Goal: Task Accomplishment & Management: Manage account settings

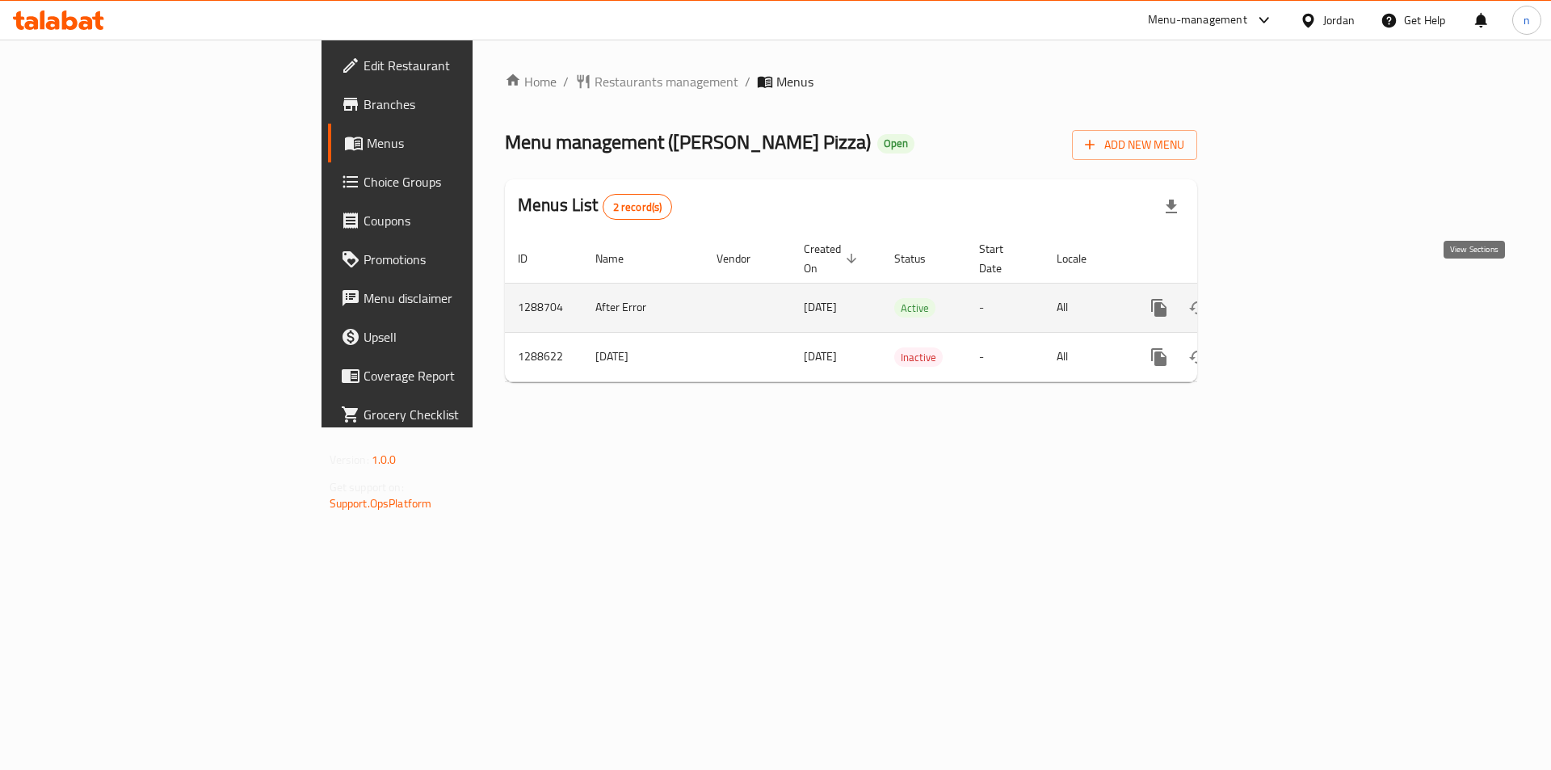
click at [1295, 288] on link "enhanced table" at bounding box center [1275, 307] width 39 height 39
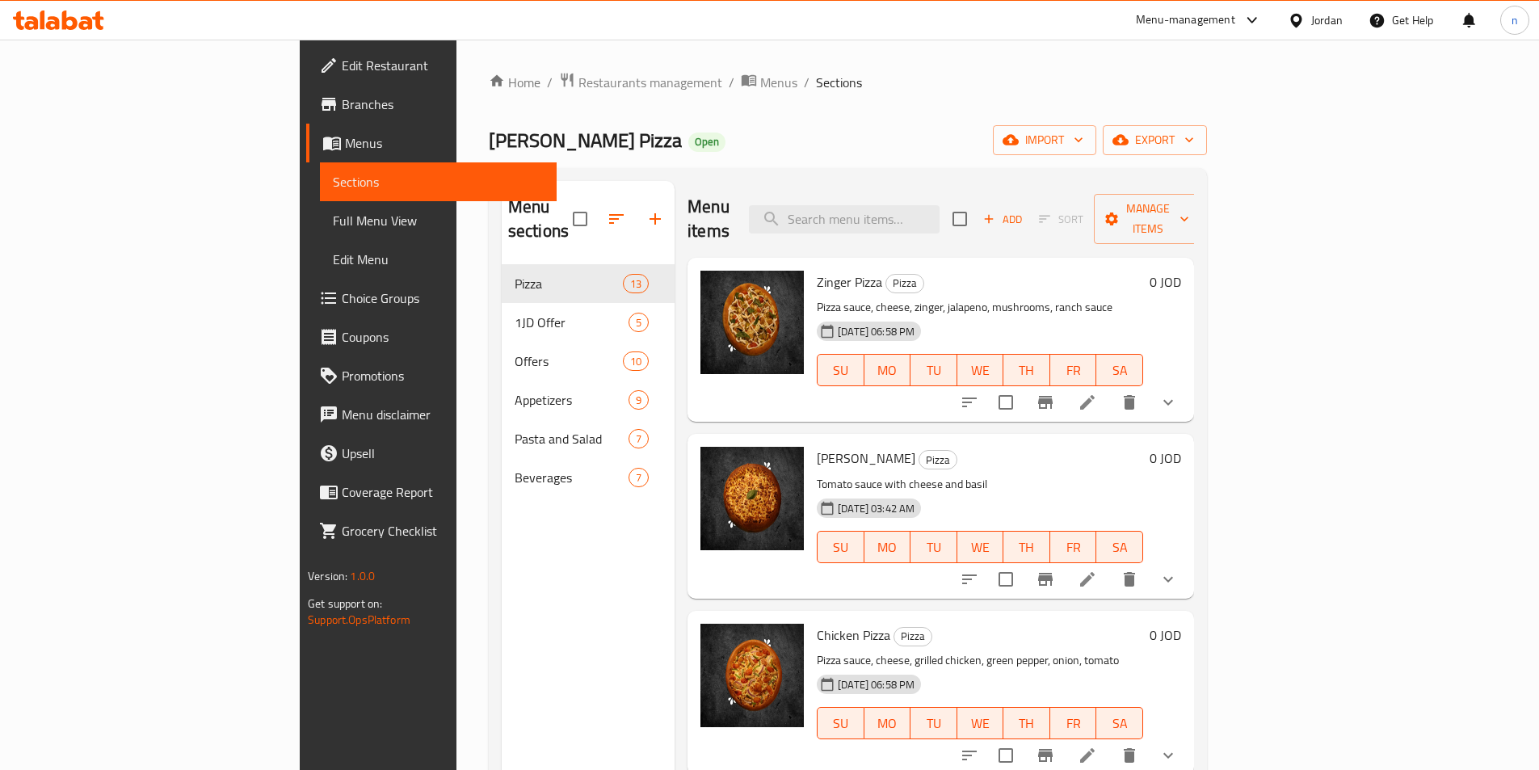
click at [342, 103] on span "Branches" at bounding box center [443, 104] width 202 height 19
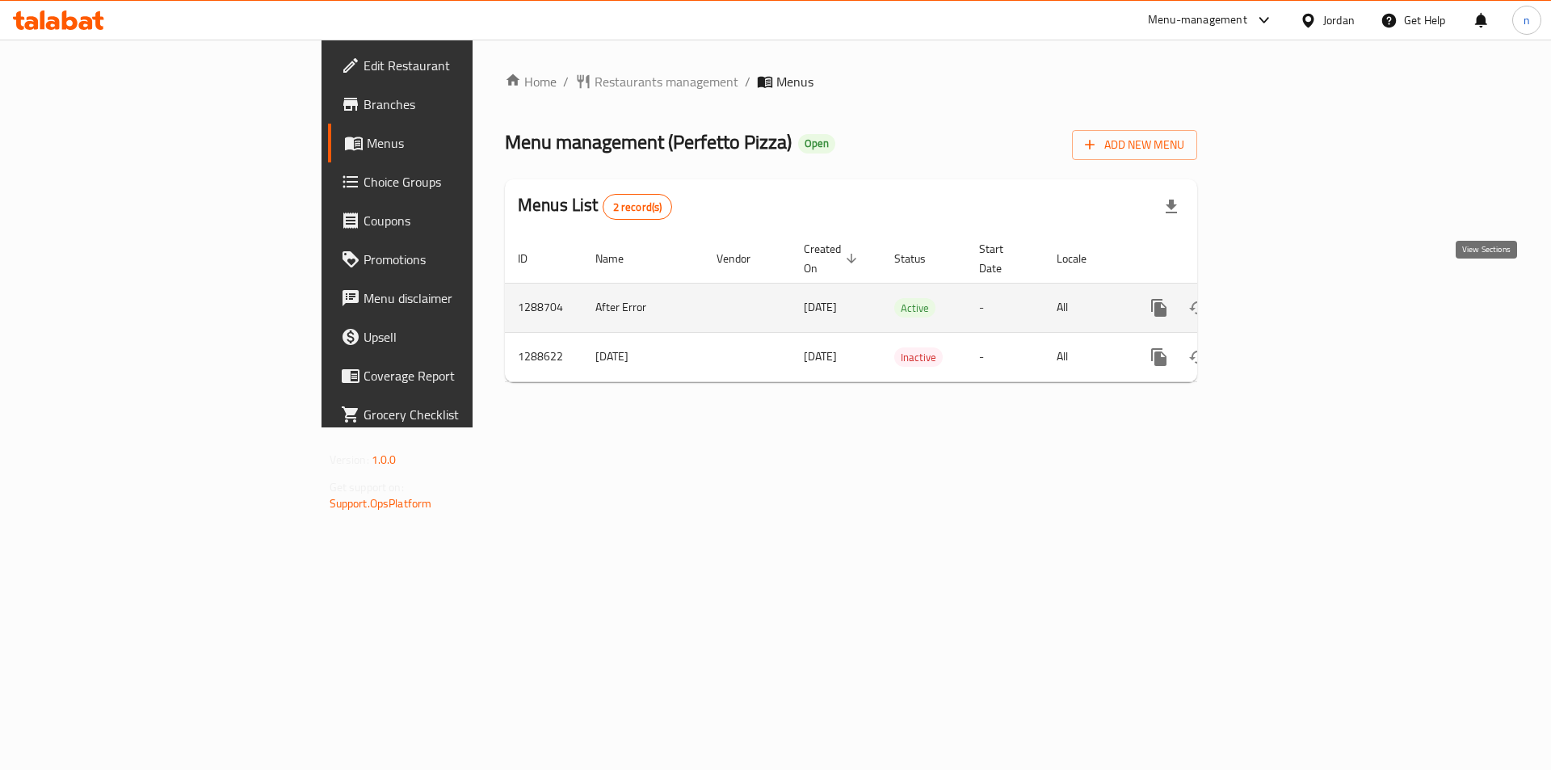
click at [1285, 298] on icon "enhanced table" at bounding box center [1275, 307] width 19 height 19
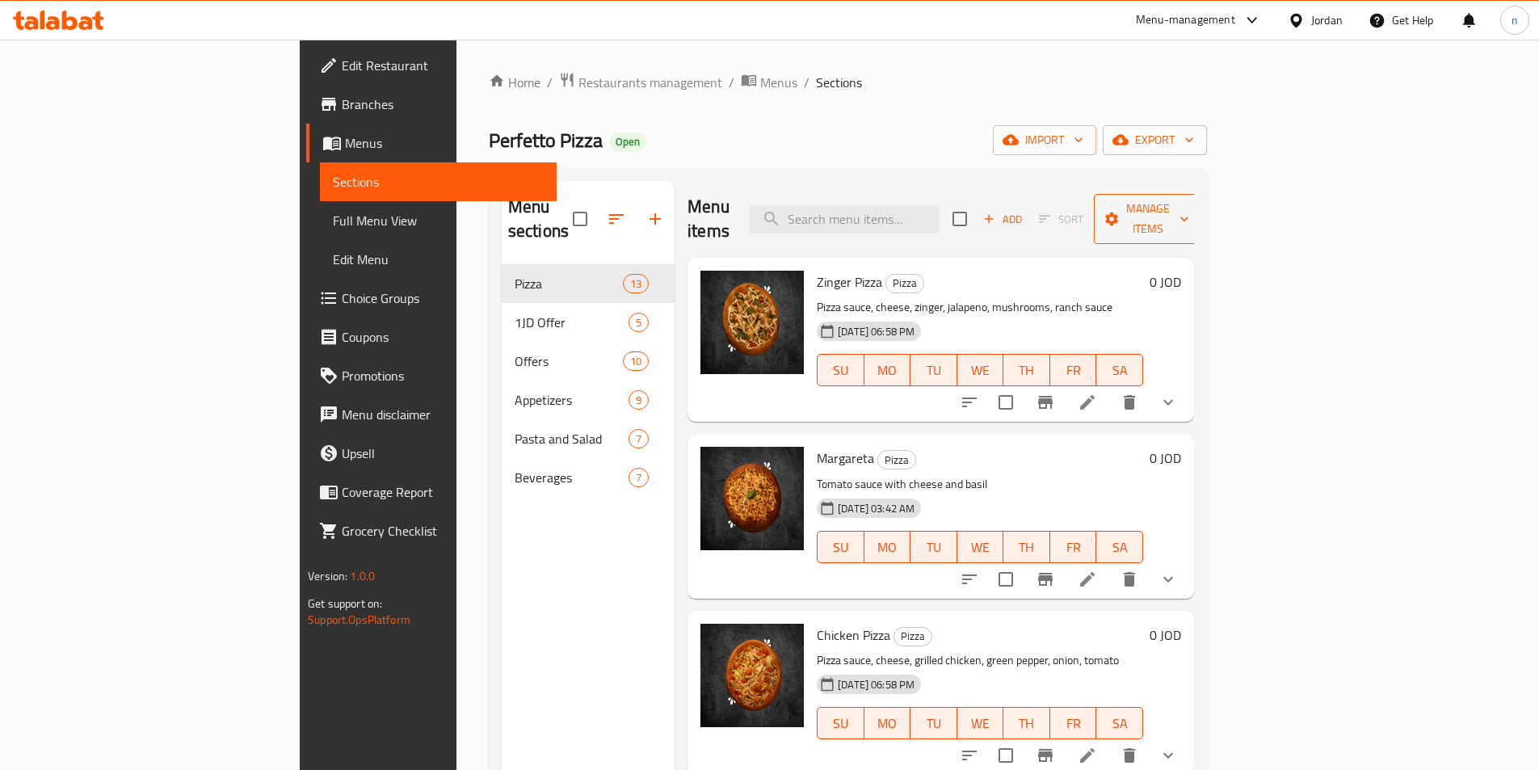
click at [1189, 206] on span "Manage items" at bounding box center [1148, 219] width 82 height 40
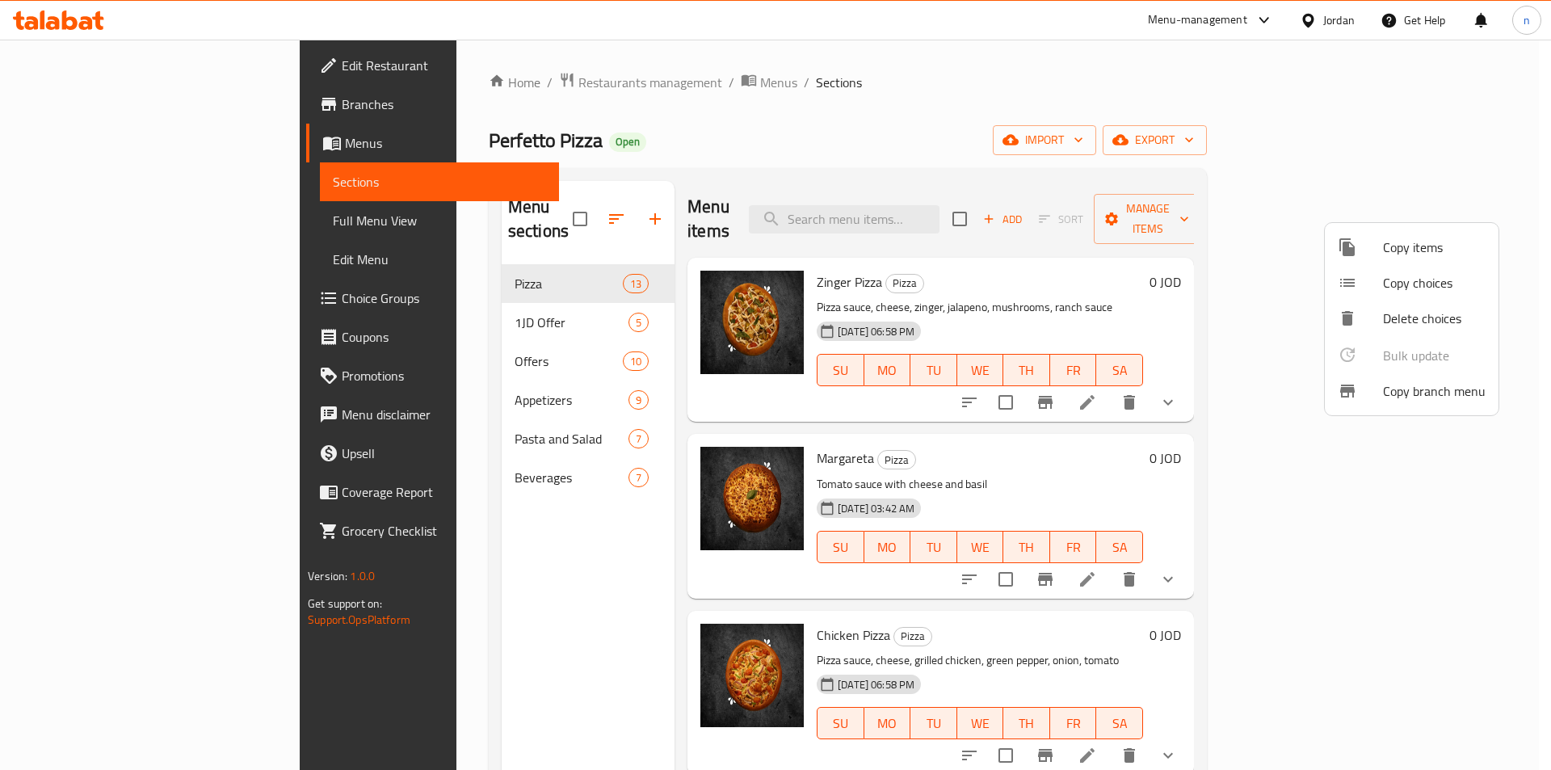
click at [1428, 394] on span "Copy branch menu" at bounding box center [1434, 390] width 103 height 19
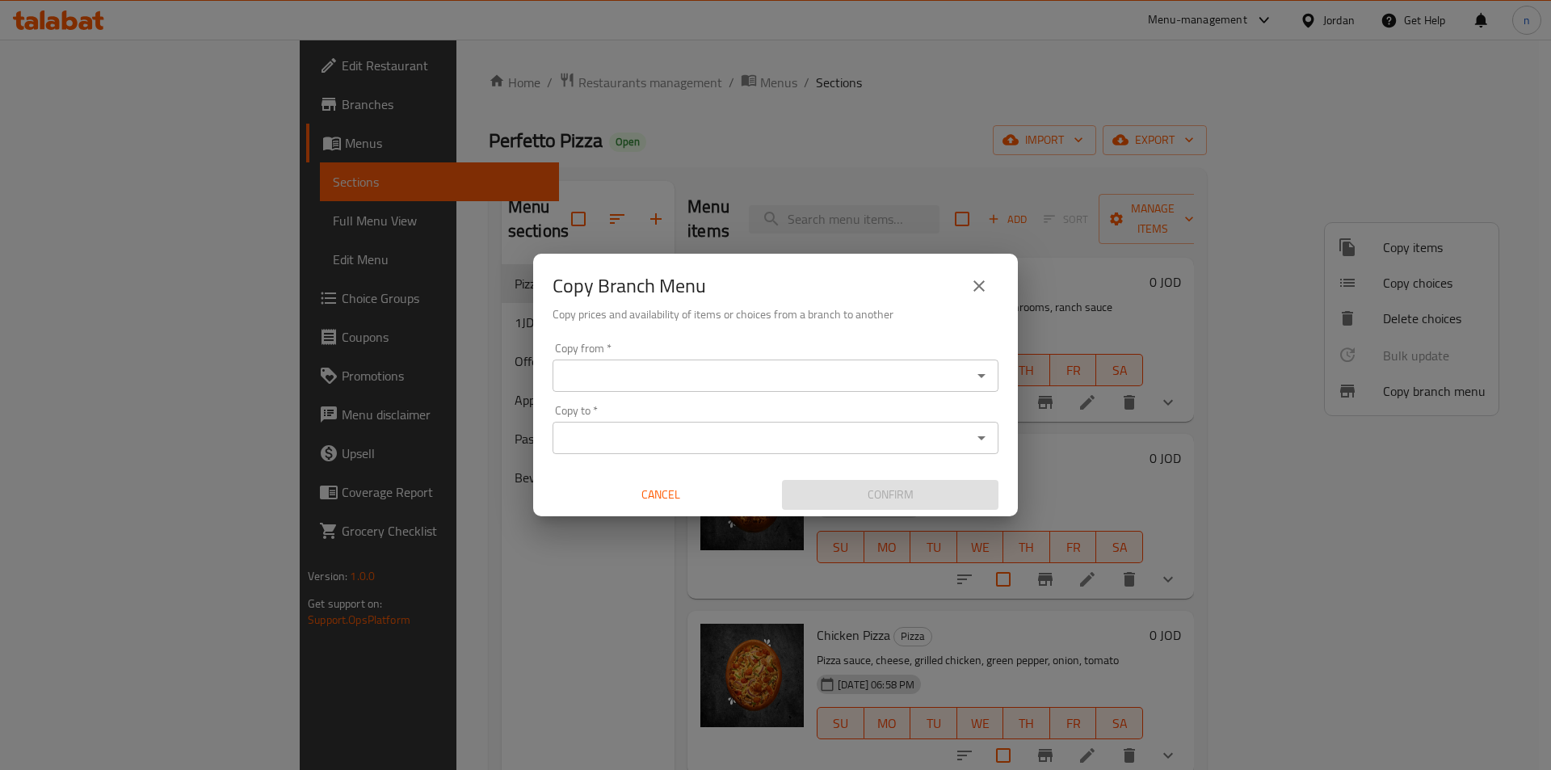
click at [612, 372] on input "Copy from   *" at bounding box center [762, 375] width 410 height 23
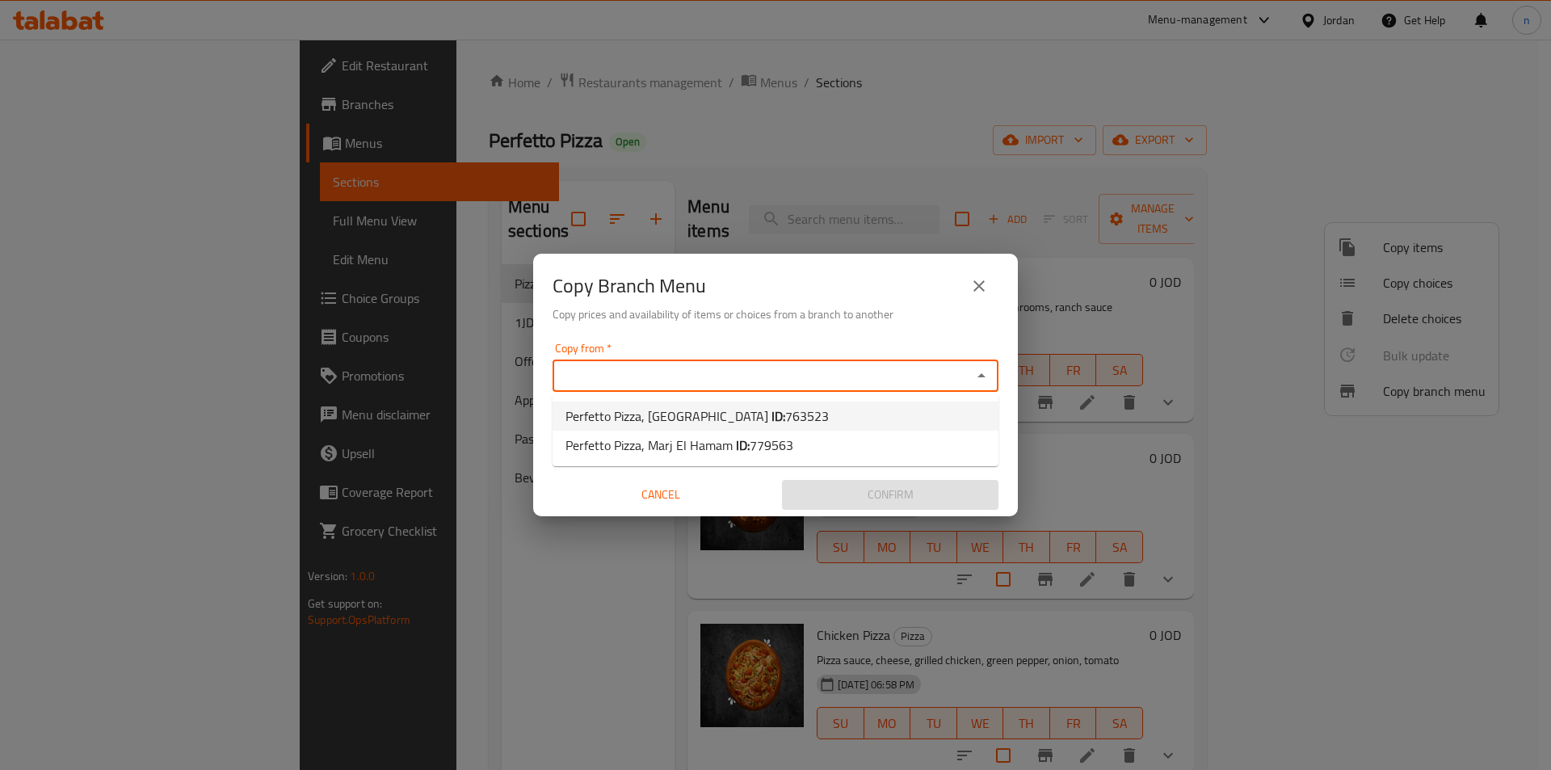
click at [696, 410] on span "Perfetto Pizza, [GEOGRAPHIC_DATA]: 763523" at bounding box center [697, 415] width 263 height 19
type input "Perfetto Pizza, [GEOGRAPHIC_DATA]"
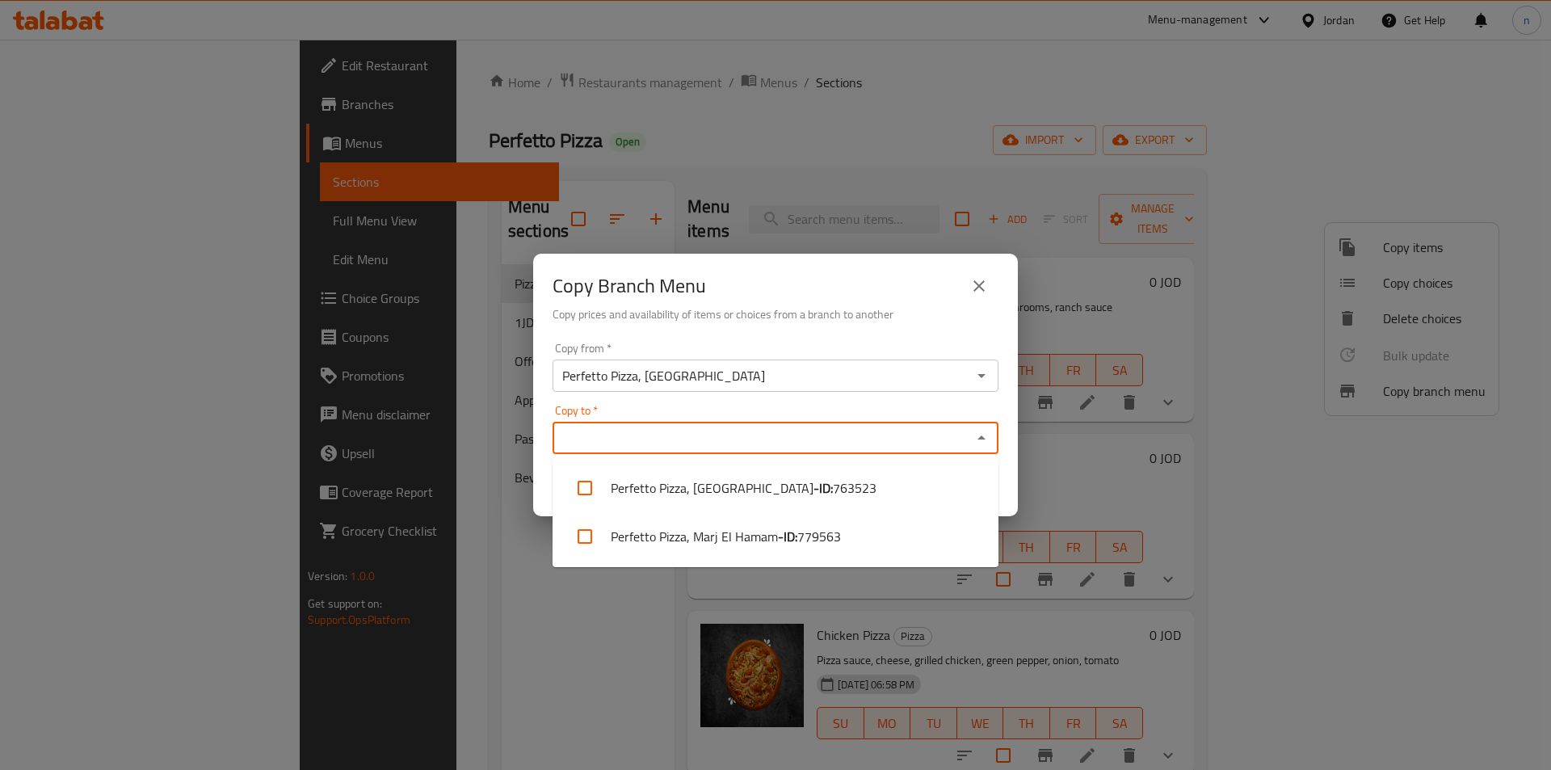
click at [642, 434] on input "Copy to   *" at bounding box center [762, 438] width 410 height 23
click at [705, 534] on li "Perfetto Pizza, Marj El Hamam - ID: 779563" at bounding box center [776, 536] width 446 height 48
checkbox input "true"
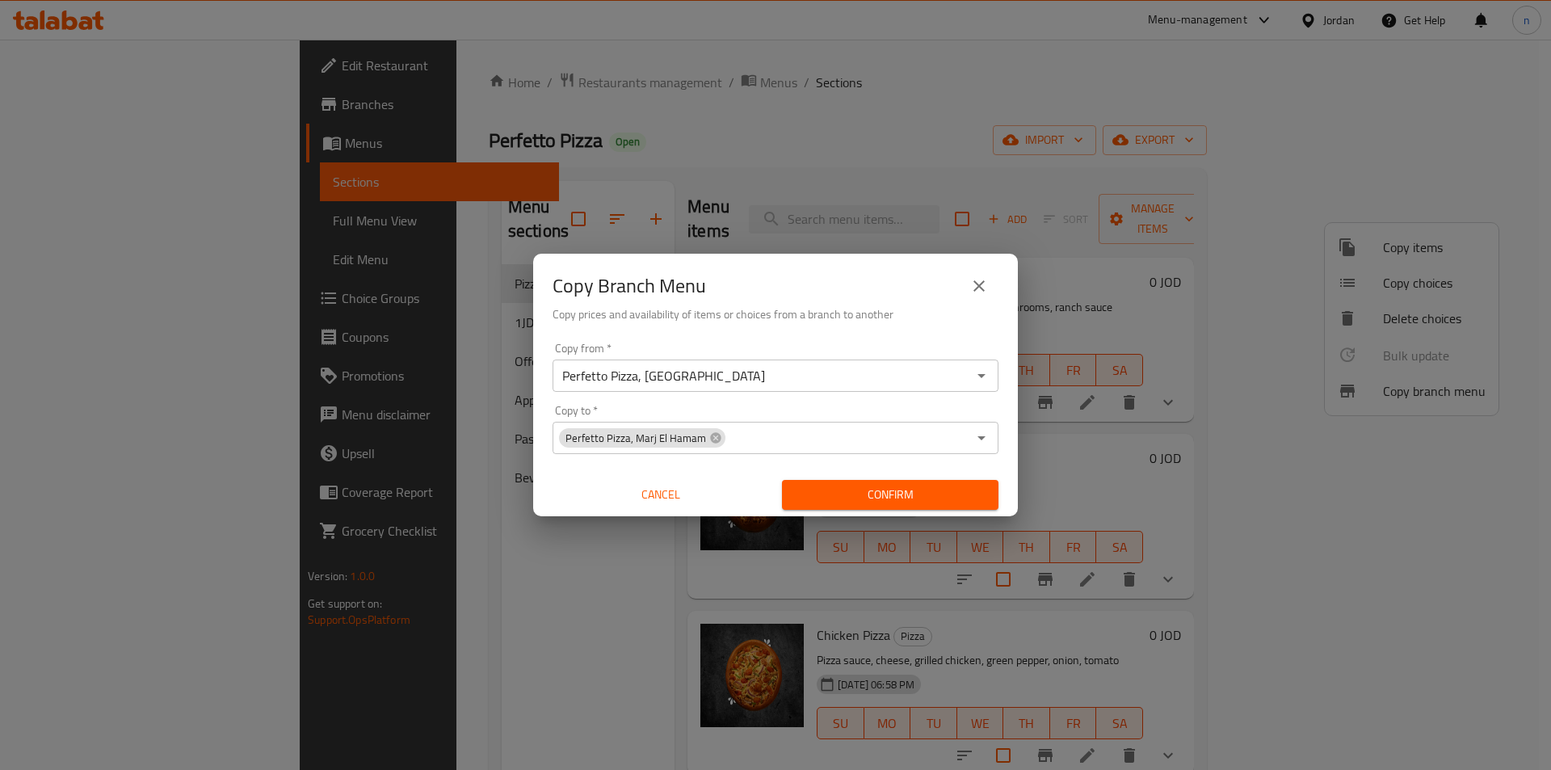
click at [1011, 418] on div "Copy from   * Perfetto Pizza, Downtown Copy from * Copy to   * Perfetto Pizza, …" at bounding box center [775, 426] width 485 height 180
click at [973, 495] on span "Confirm" at bounding box center [890, 495] width 191 height 20
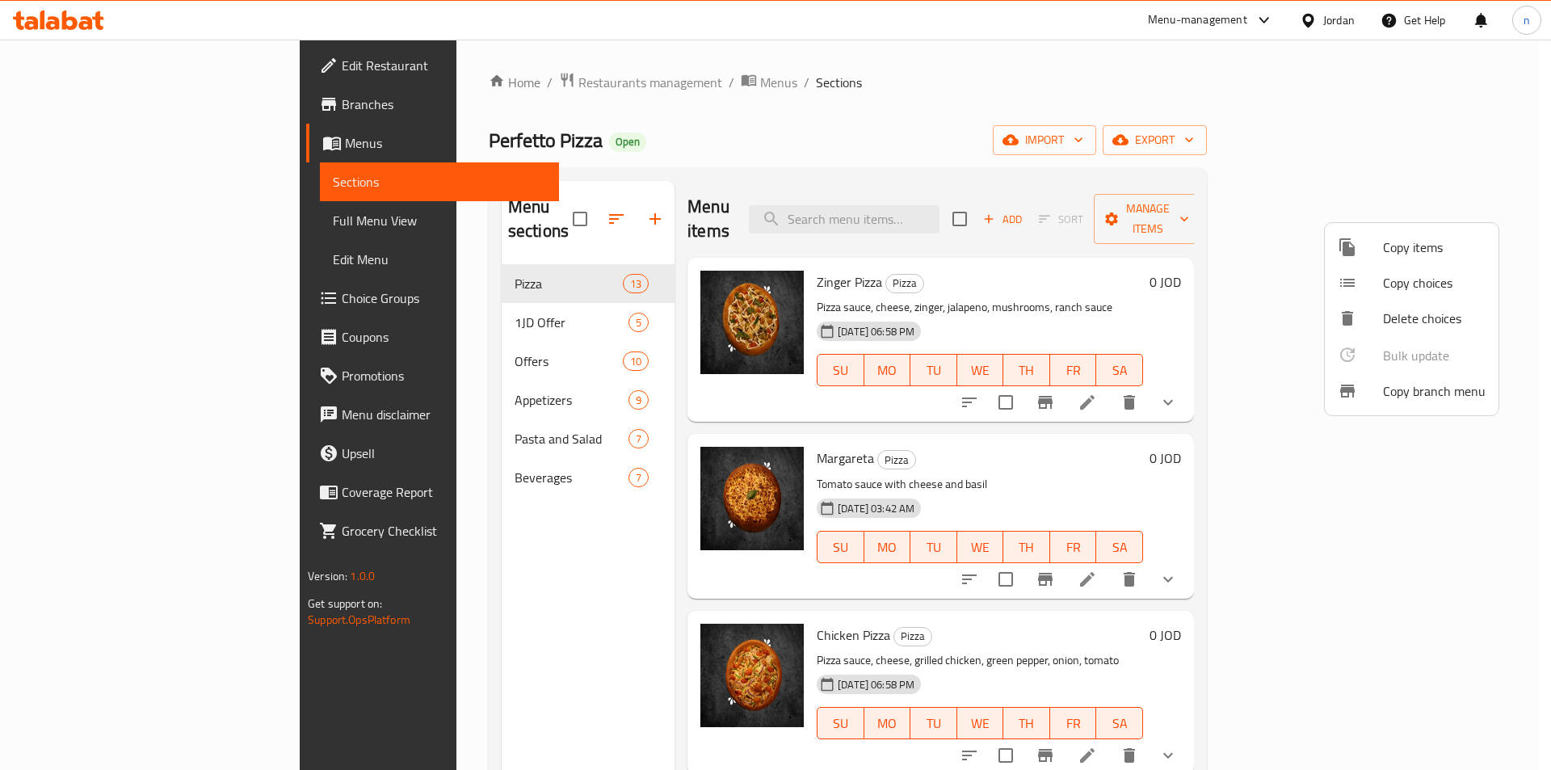
click at [87, 217] on div at bounding box center [775, 385] width 1551 height 770
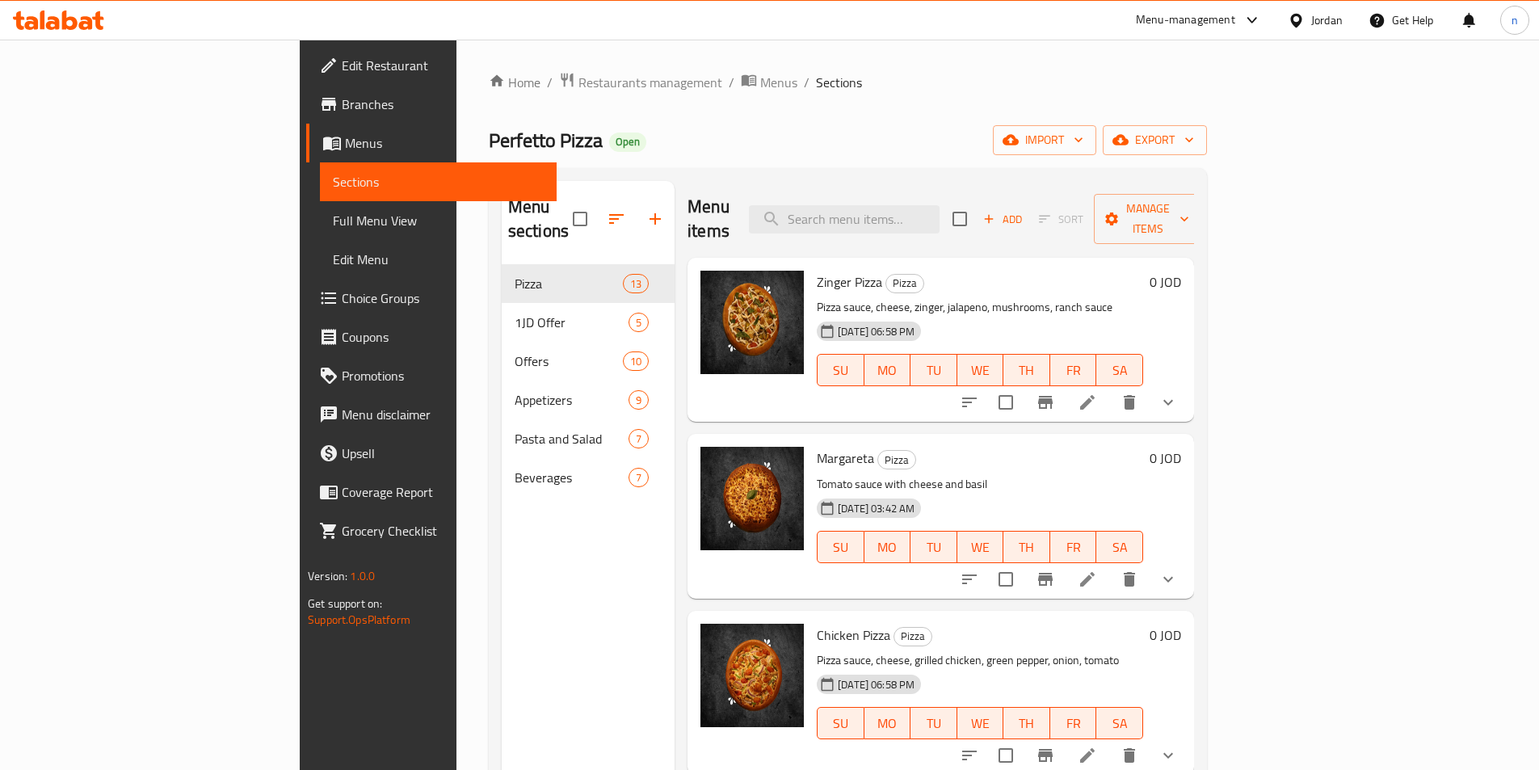
click at [333, 217] on span "Full Menu View" at bounding box center [438, 220] width 211 height 19
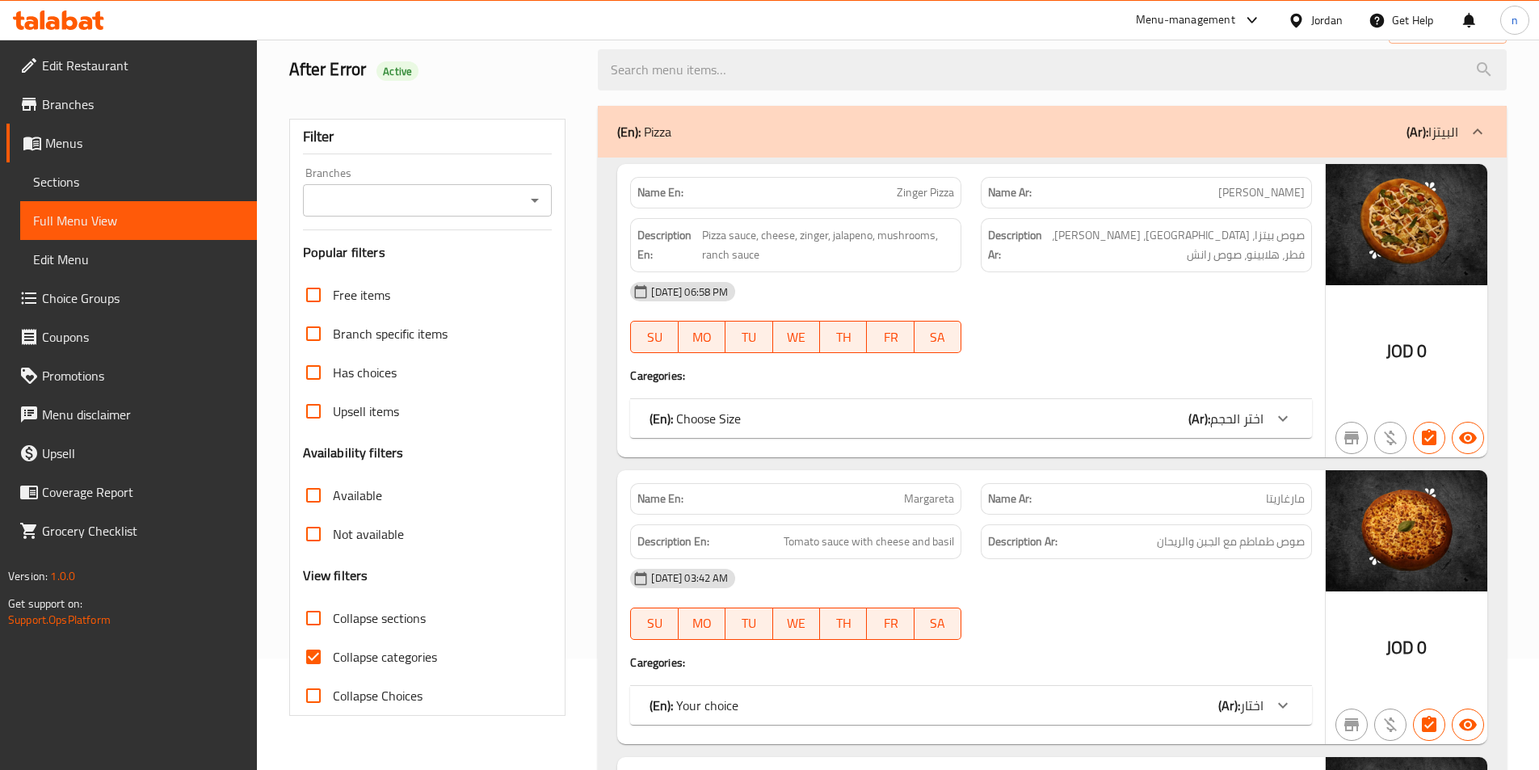
scroll to position [242, 0]
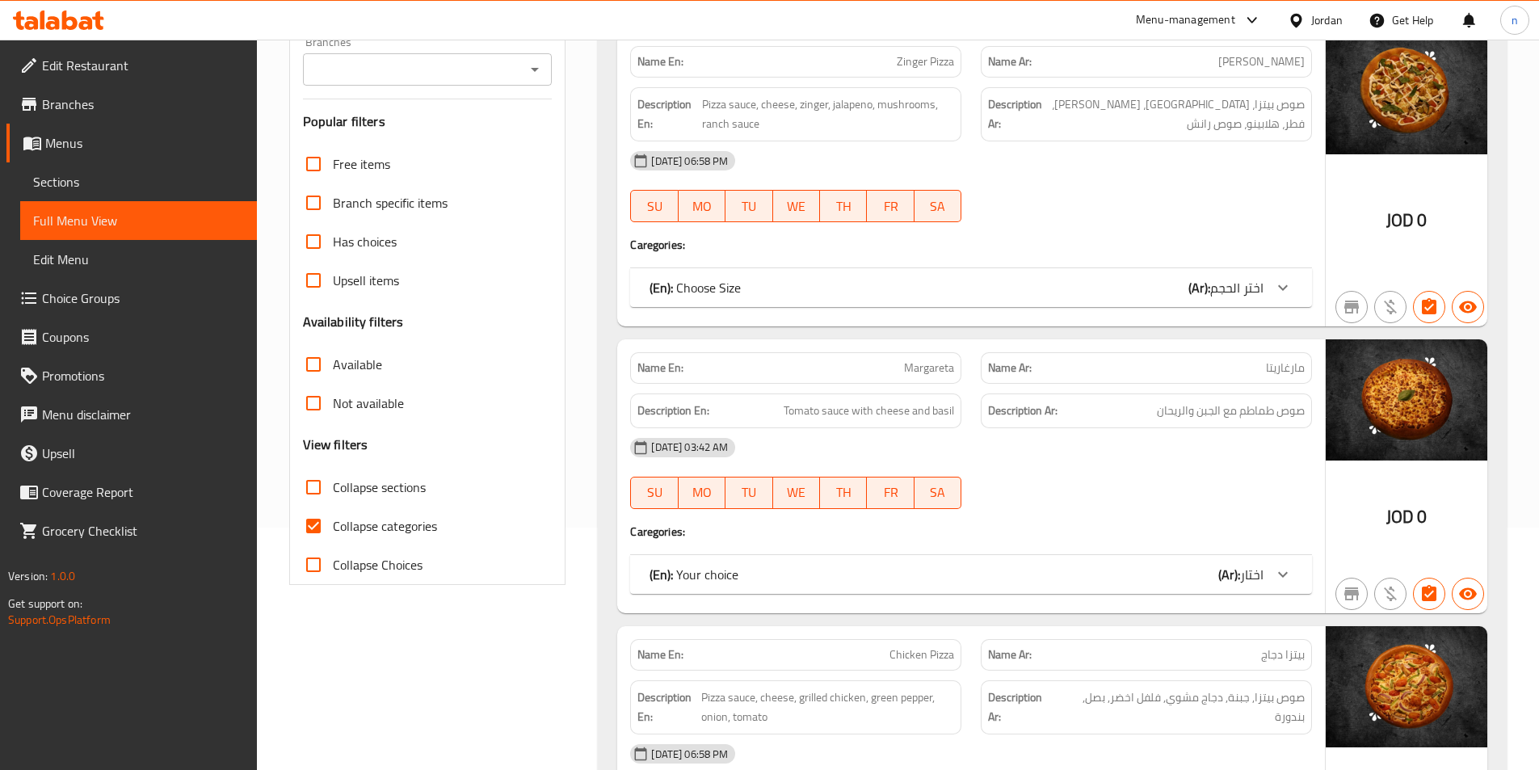
click at [312, 531] on input "Collapse categories" at bounding box center [313, 526] width 39 height 39
checkbox input "false"
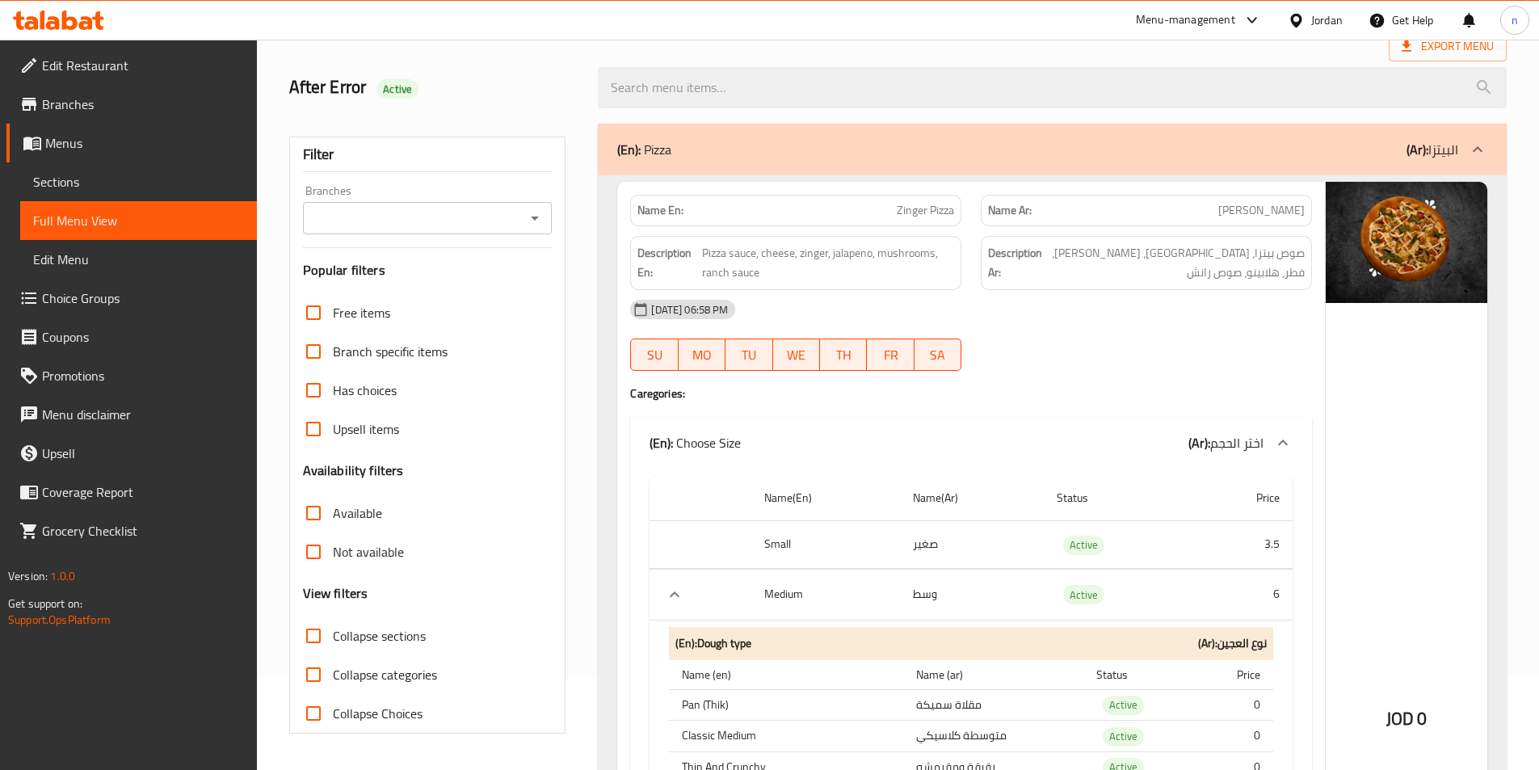
scroll to position [0, 0]
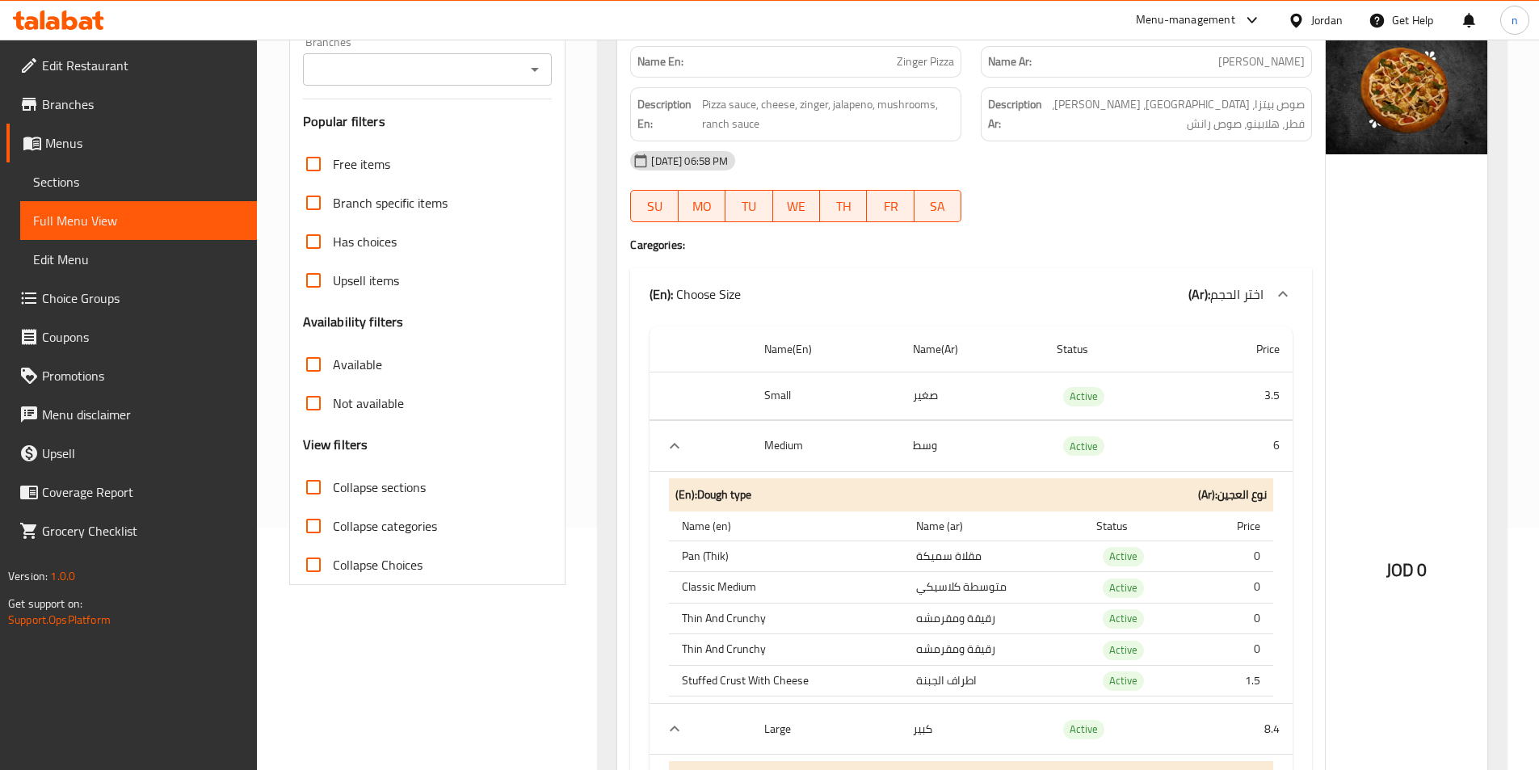
click at [325, 397] on input "Not available" at bounding box center [313, 403] width 39 height 39
checkbox input "true"
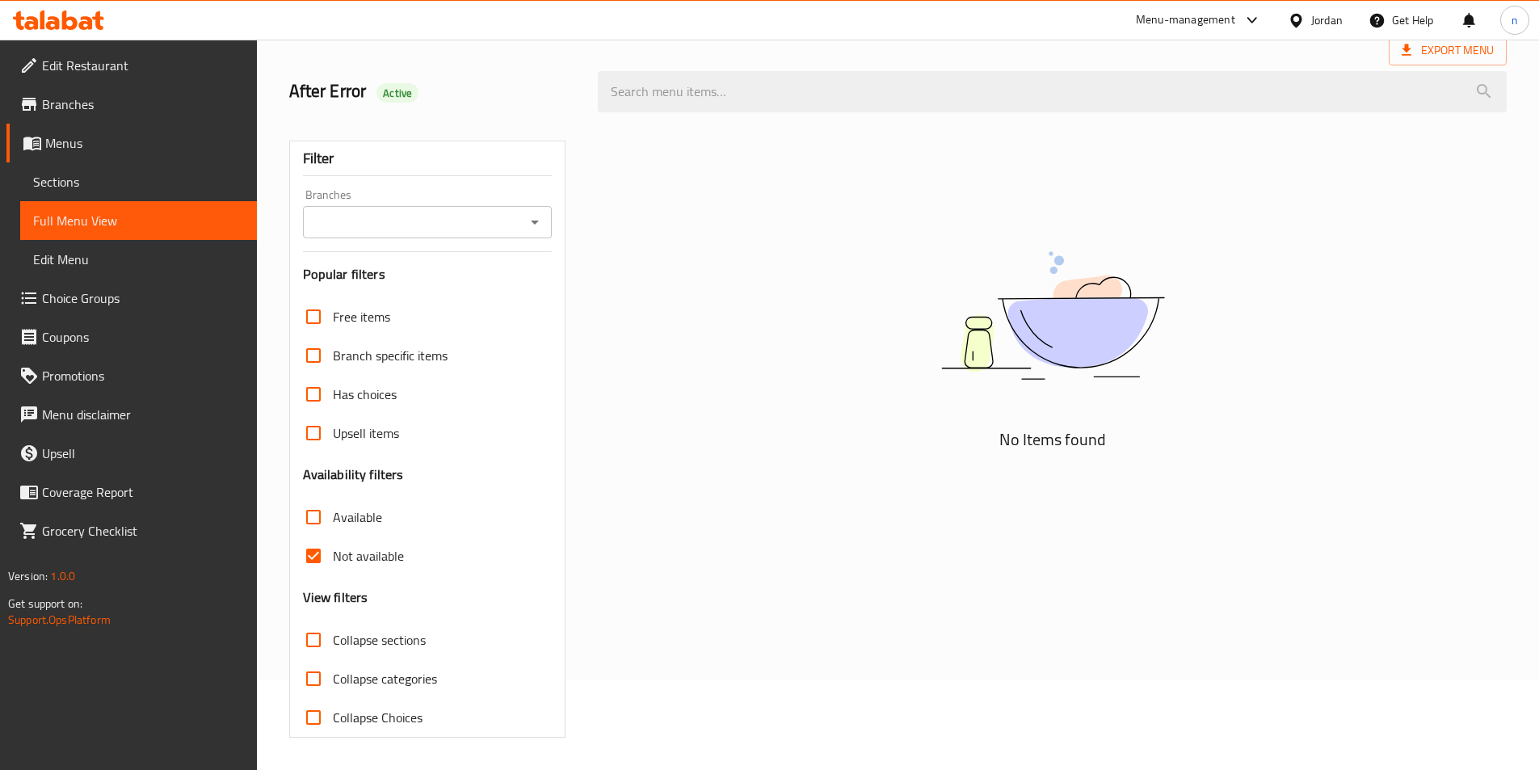
drag, startPoint x: 313, startPoint y: 519, endPoint x: 314, endPoint y: 552, distance: 33.1
click at [313, 519] on input "Available" at bounding box center [313, 517] width 39 height 39
checkbox input "true"
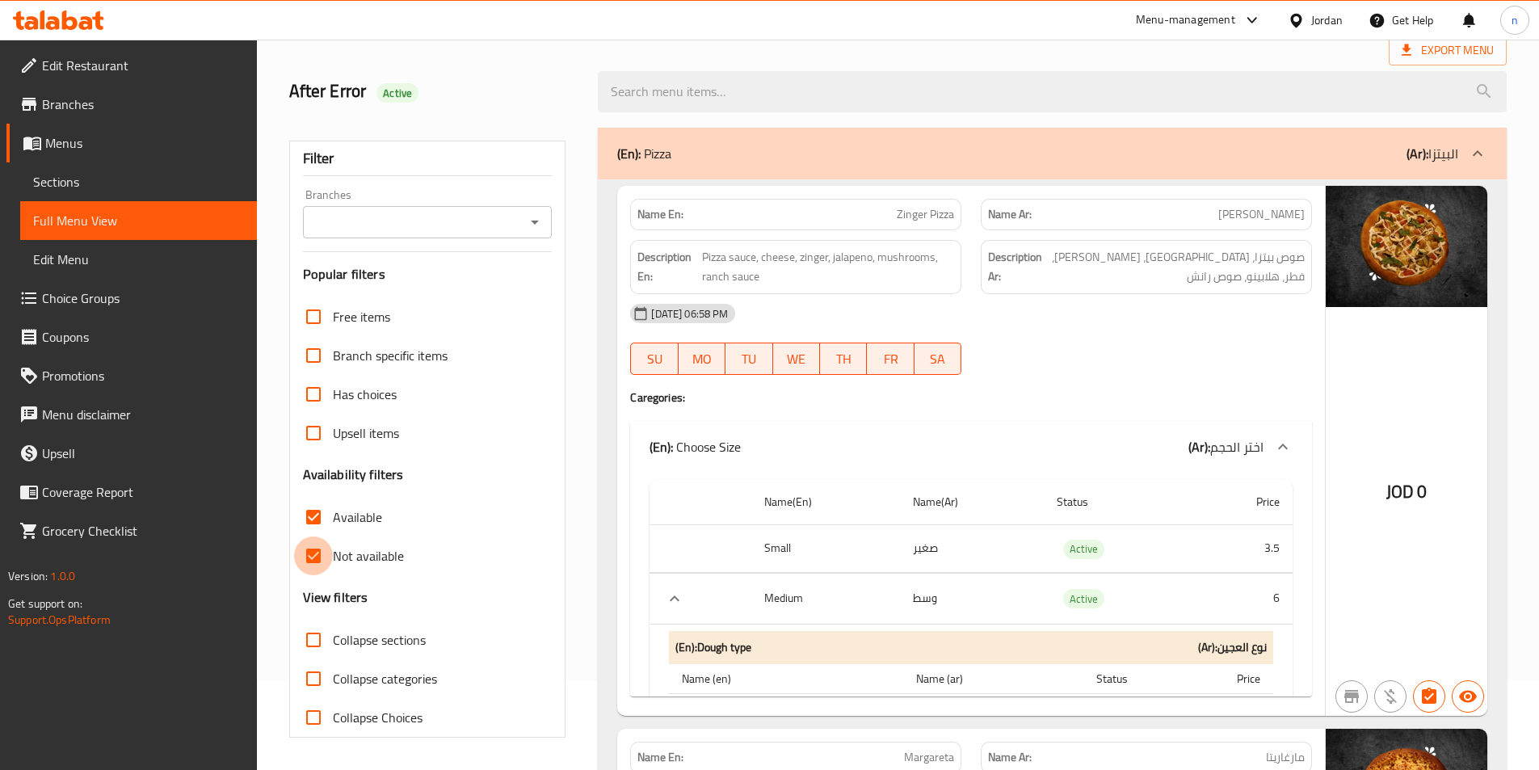
click at [314, 552] on input "Not available" at bounding box center [313, 555] width 39 height 39
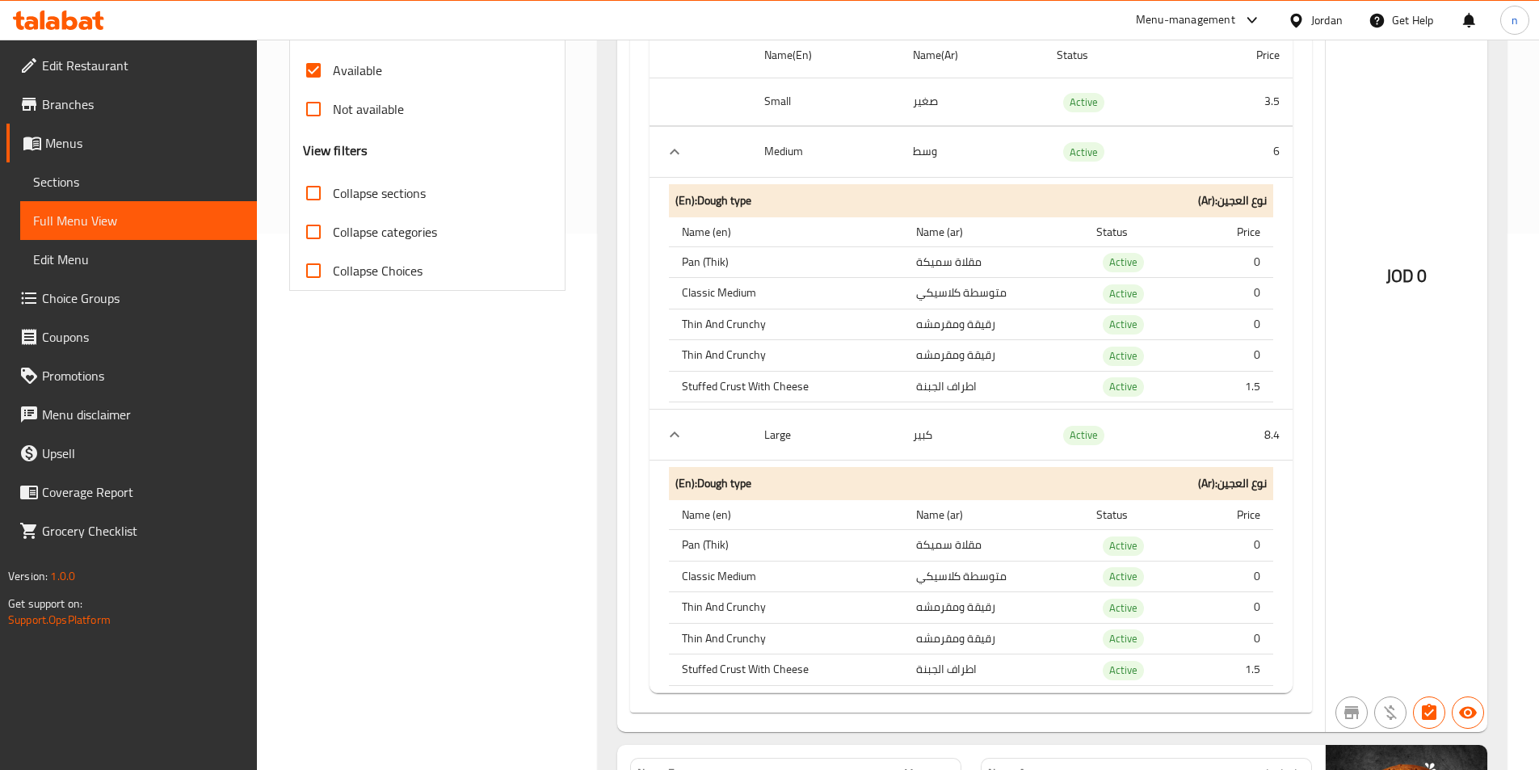
scroll to position [413, 0]
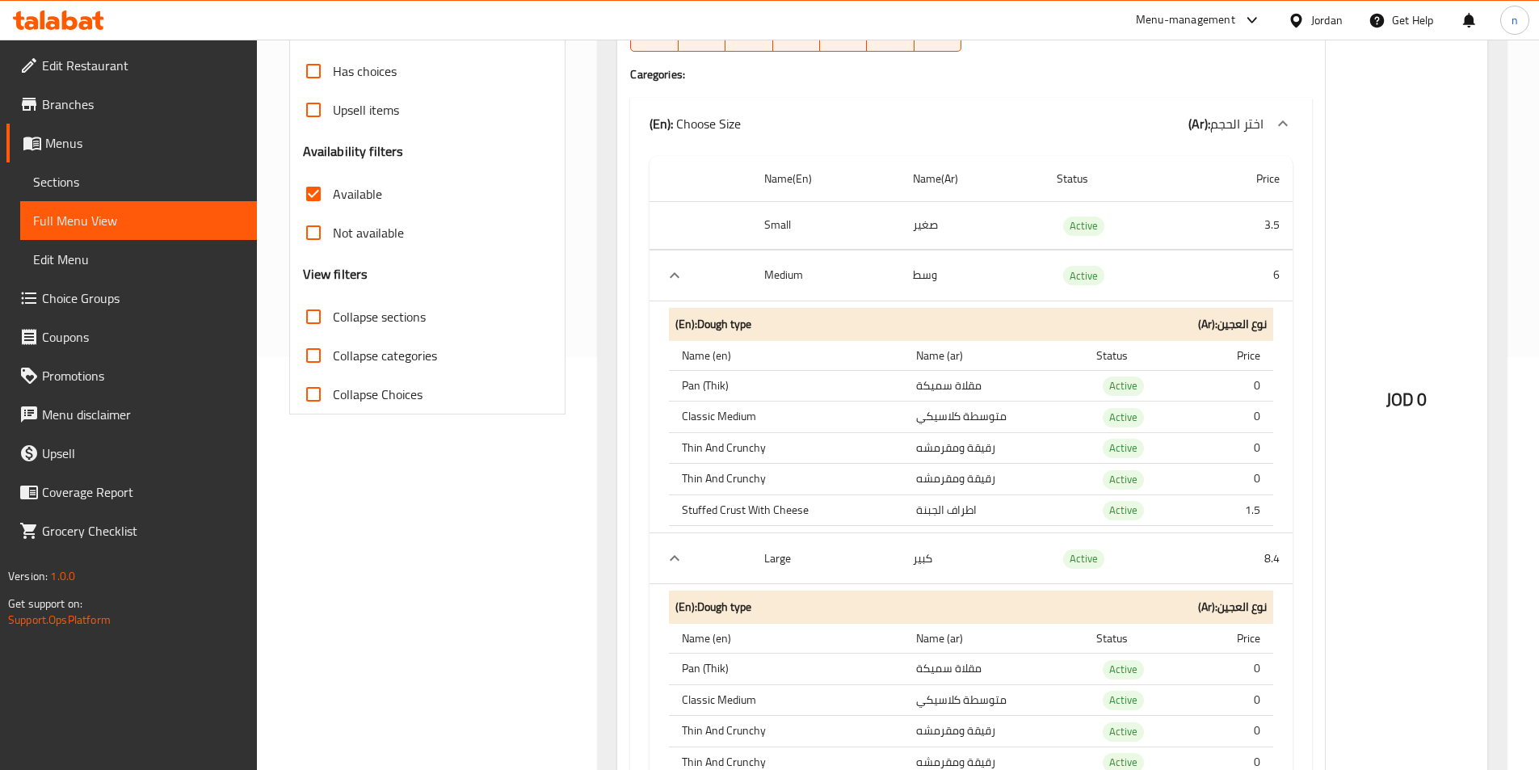
click at [324, 226] on input "Not available" at bounding box center [313, 232] width 39 height 39
checkbox input "true"
click at [316, 191] on input "Available" at bounding box center [313, 194] width 39 height 39
checkbox input "false"
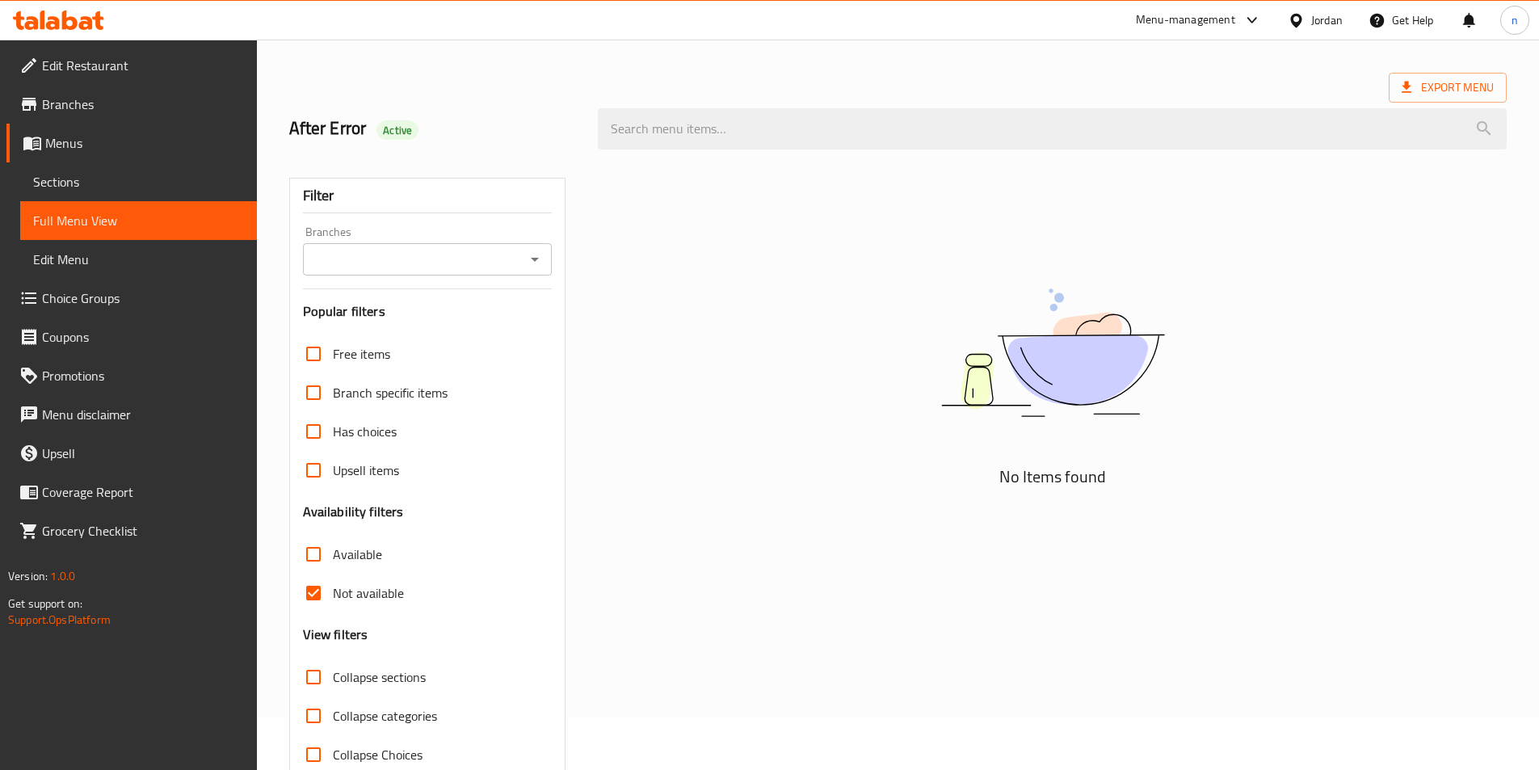
scroll to position [90, 0]
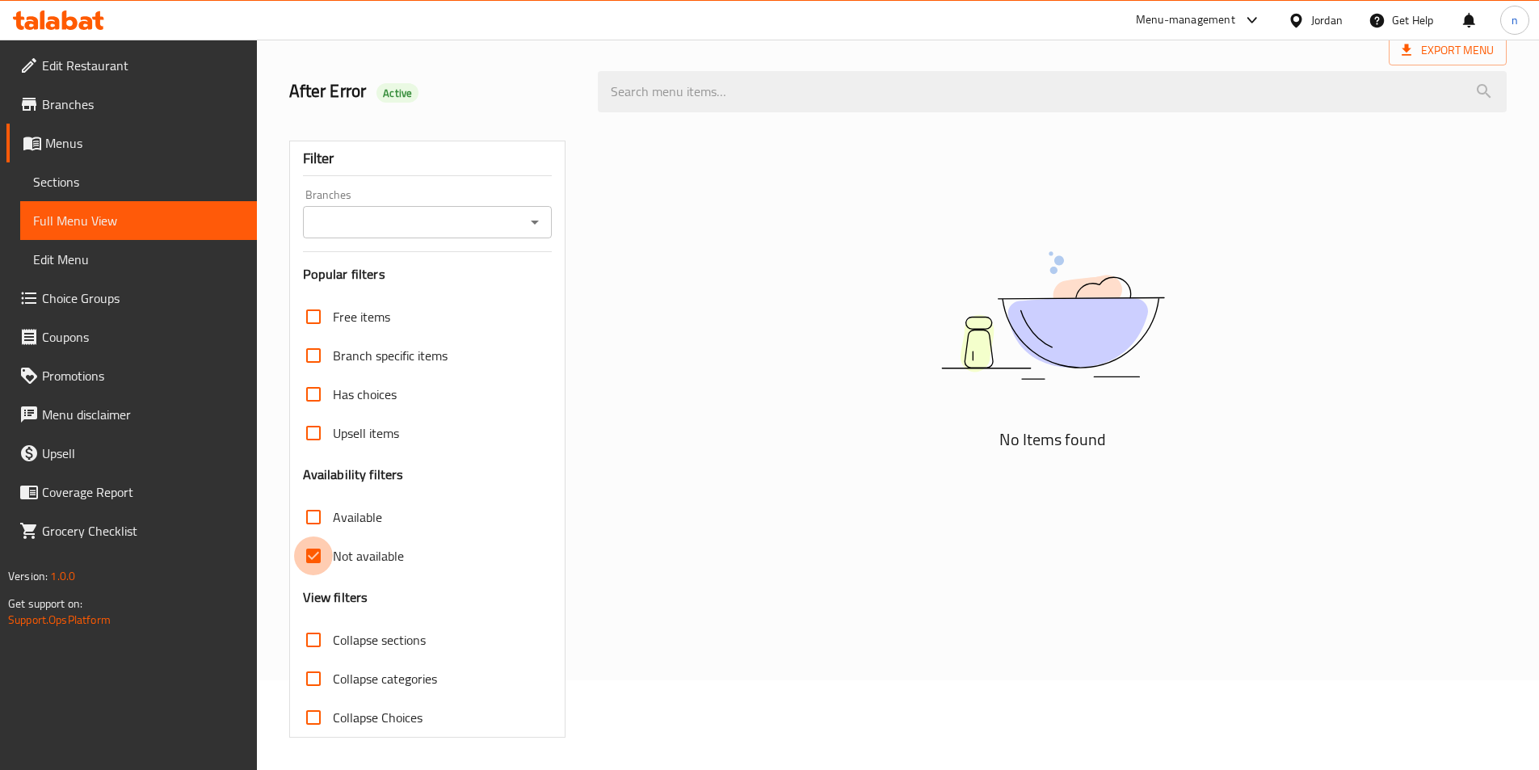
click at [323, 551] on input "Not available" at bounding box center [313, 555] width 39 height 39
checkbox input "false"
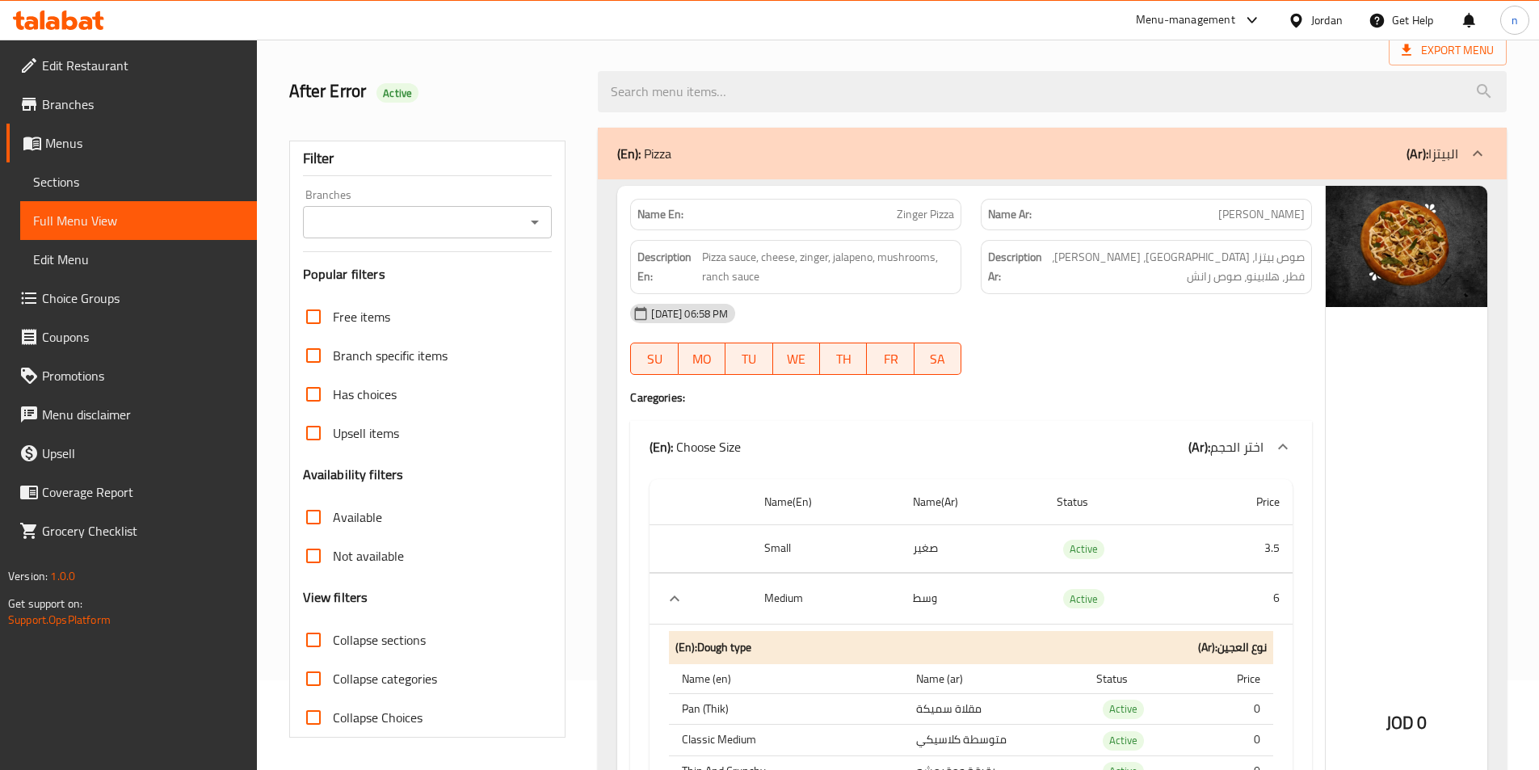
click at [465, 230] on input "Branches" at bounding box center [414, 222] width 213 height 23
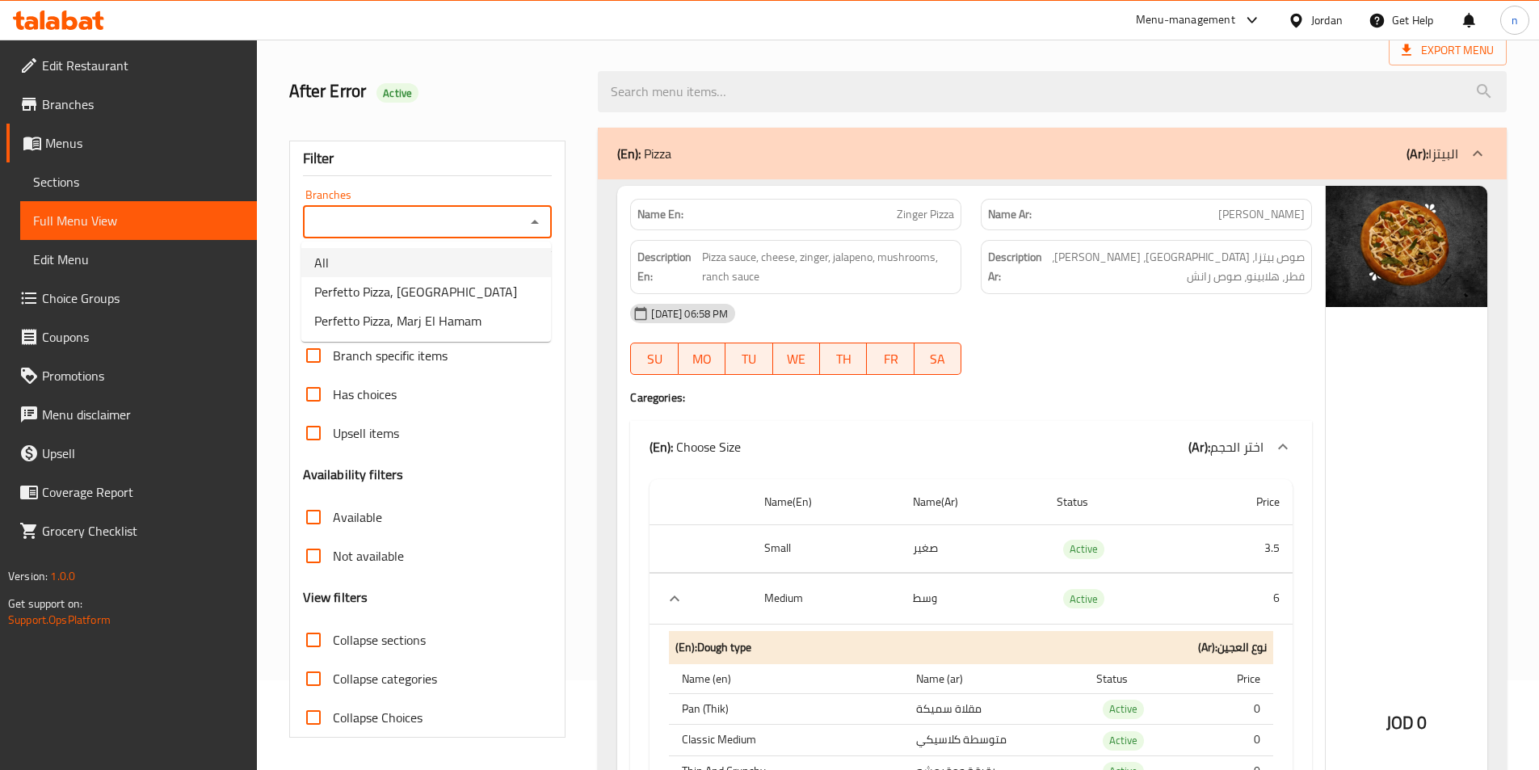
click at [438, 286] on span "Perfetto Pizza, [GEOGRAPHIC_DATA]" at bounding box center [415, 291] width 203 height 19
type input "Perfetto Pizza, [GEOGRAPHIC_DATA]"
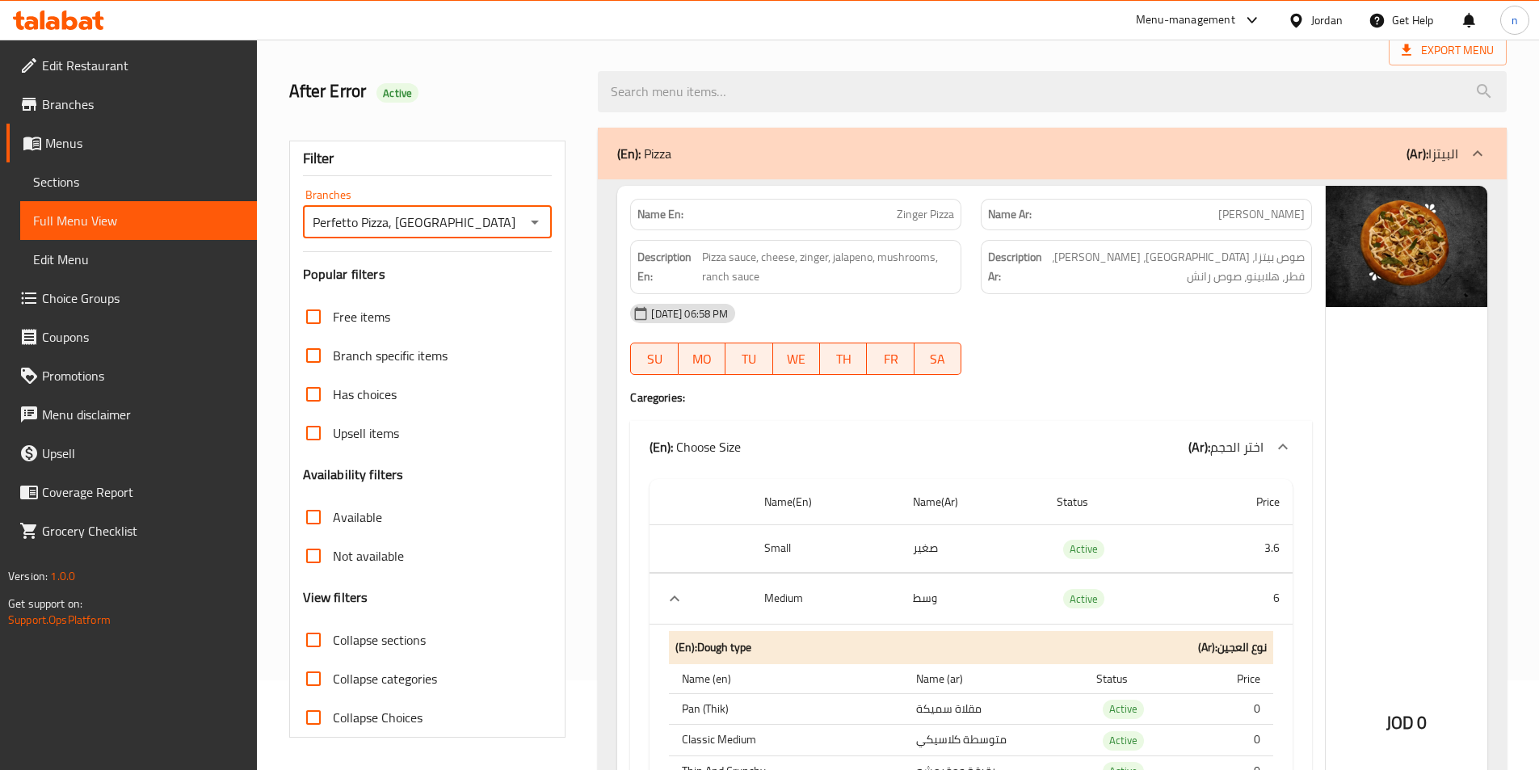
scroll to position [251, 0]
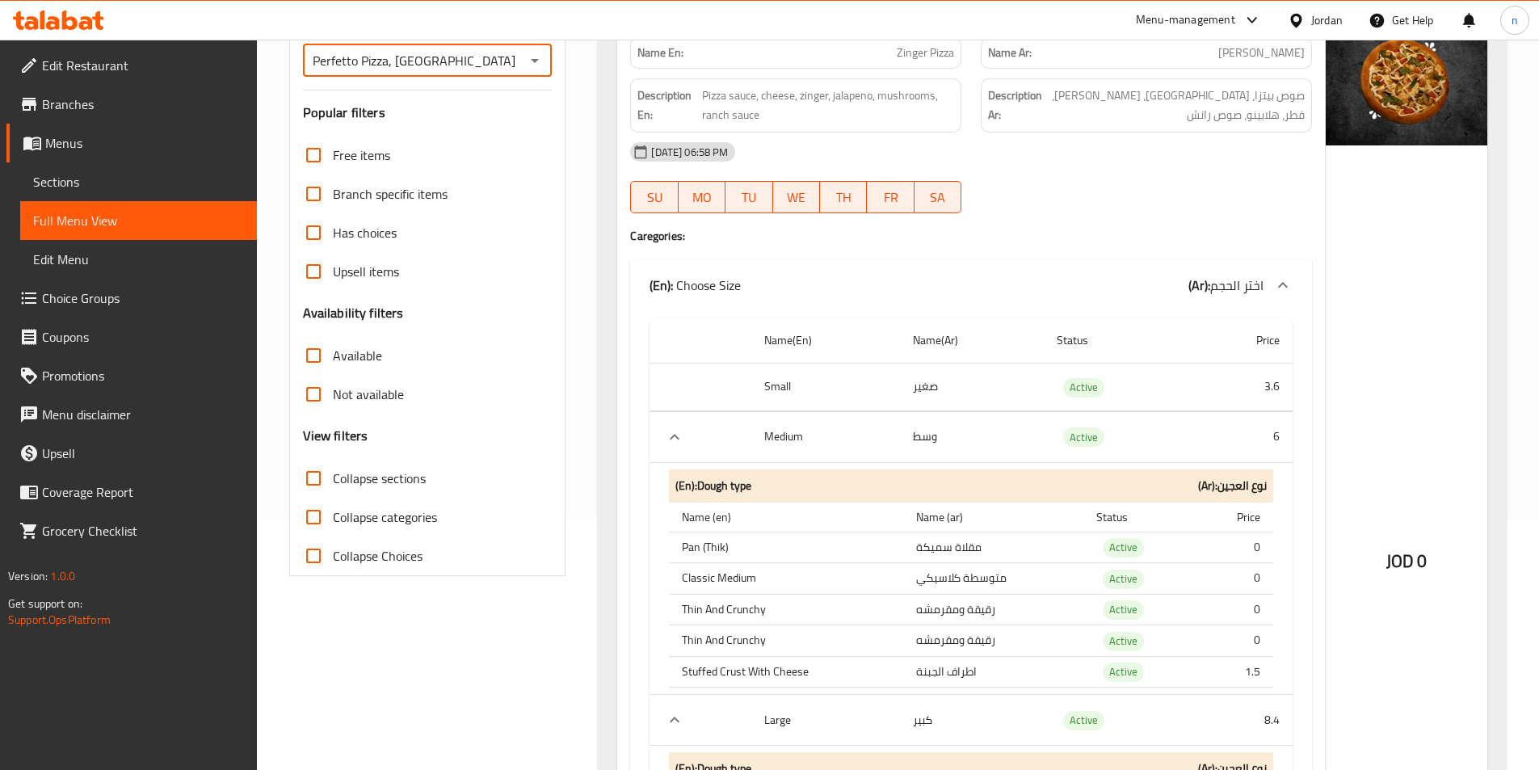
click at [310, 355] on input "Available" at bounding box center [313, 355] width 39 height 39
checkbox input "true"
drag, startPoint x: 308, startPoint y: 400, endPoint x: 316, endPoint y: 376, distance: 25.5
click at [308, 400] on input "Not available" at bounding box center [313, 394] width 39 height 39
checkbox input "true"
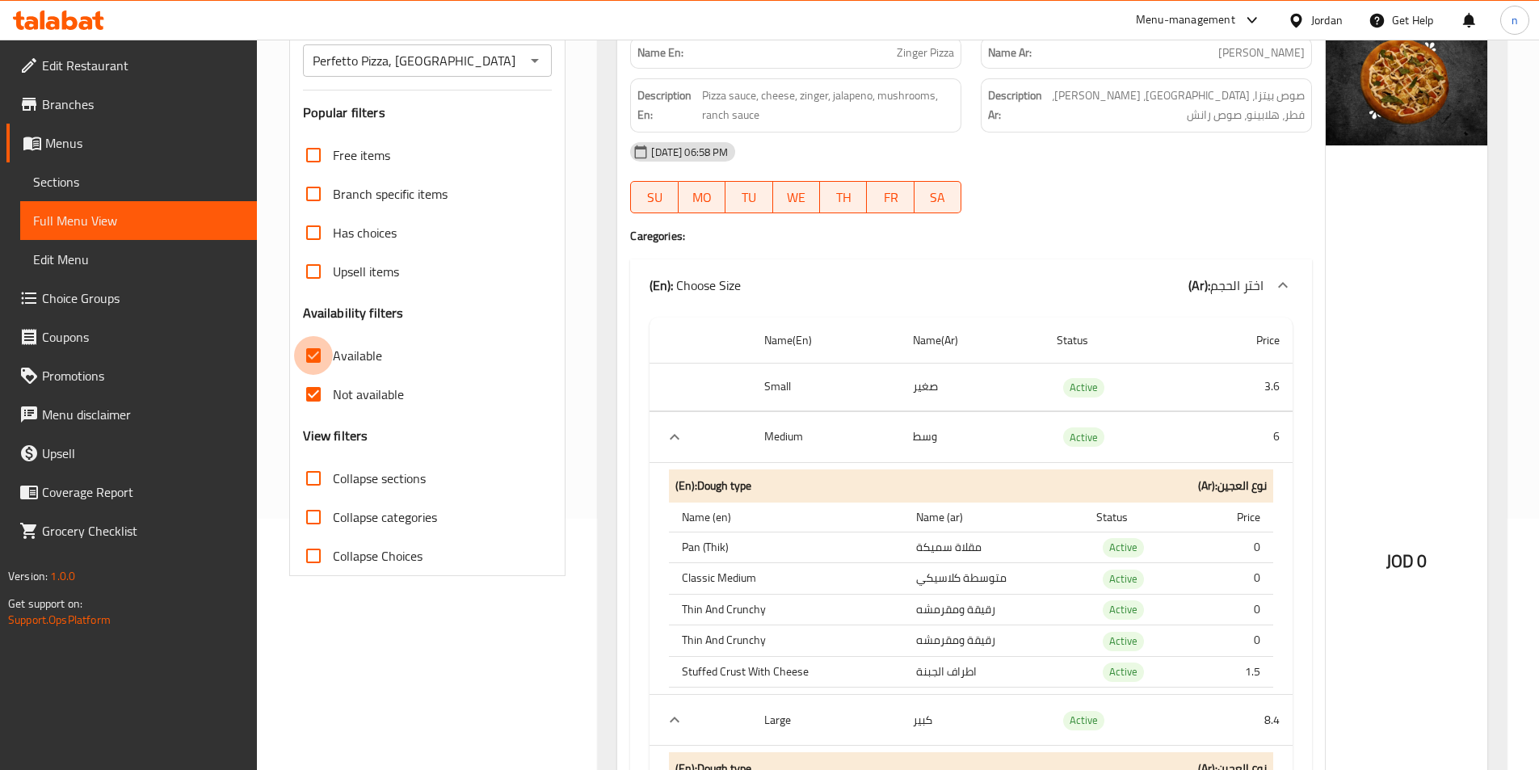
click at [322, 355] on input "Available" at bounding box center [313, 355] width 39 height 39
checkbox input "false"
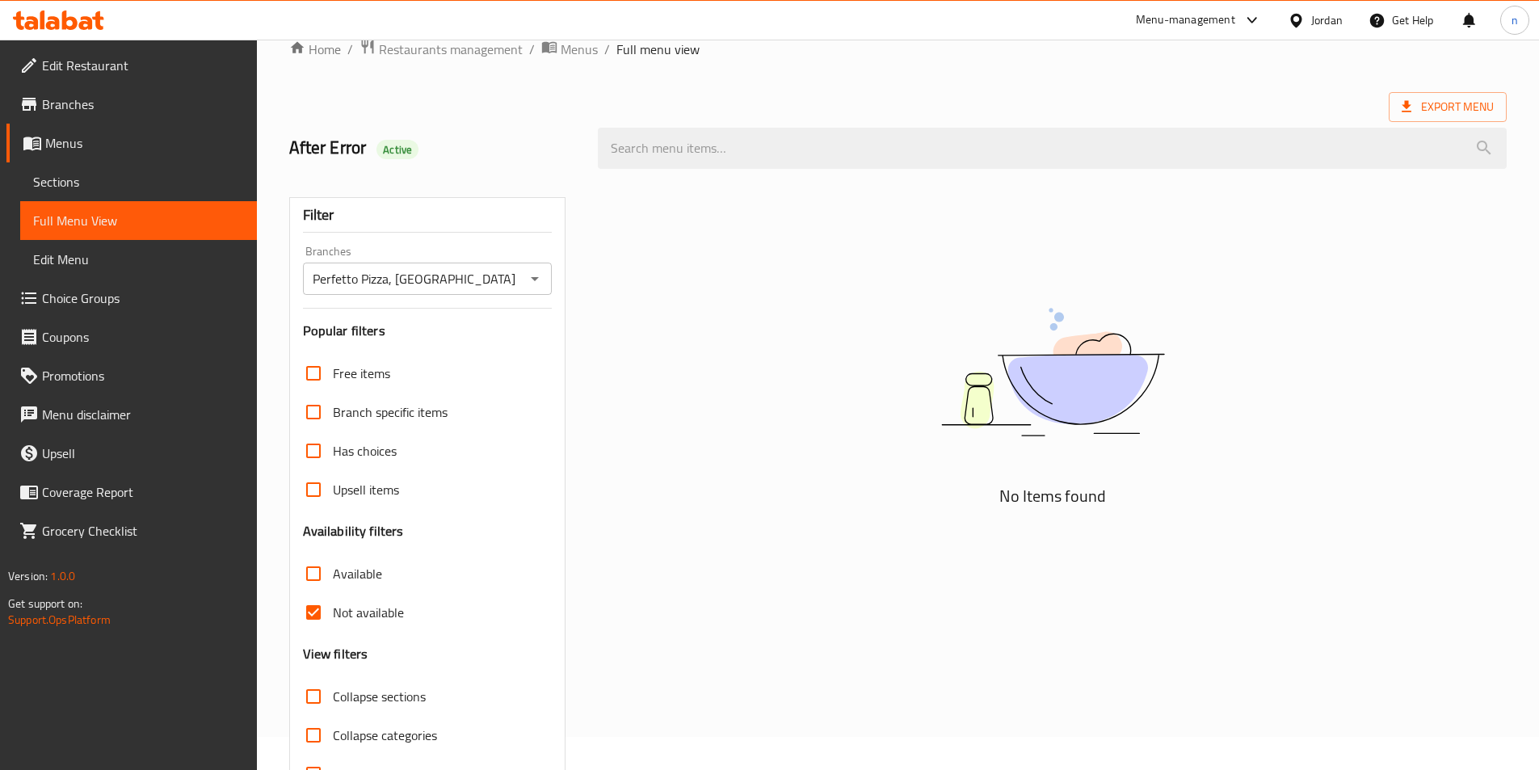
scroll to position [9, 0]
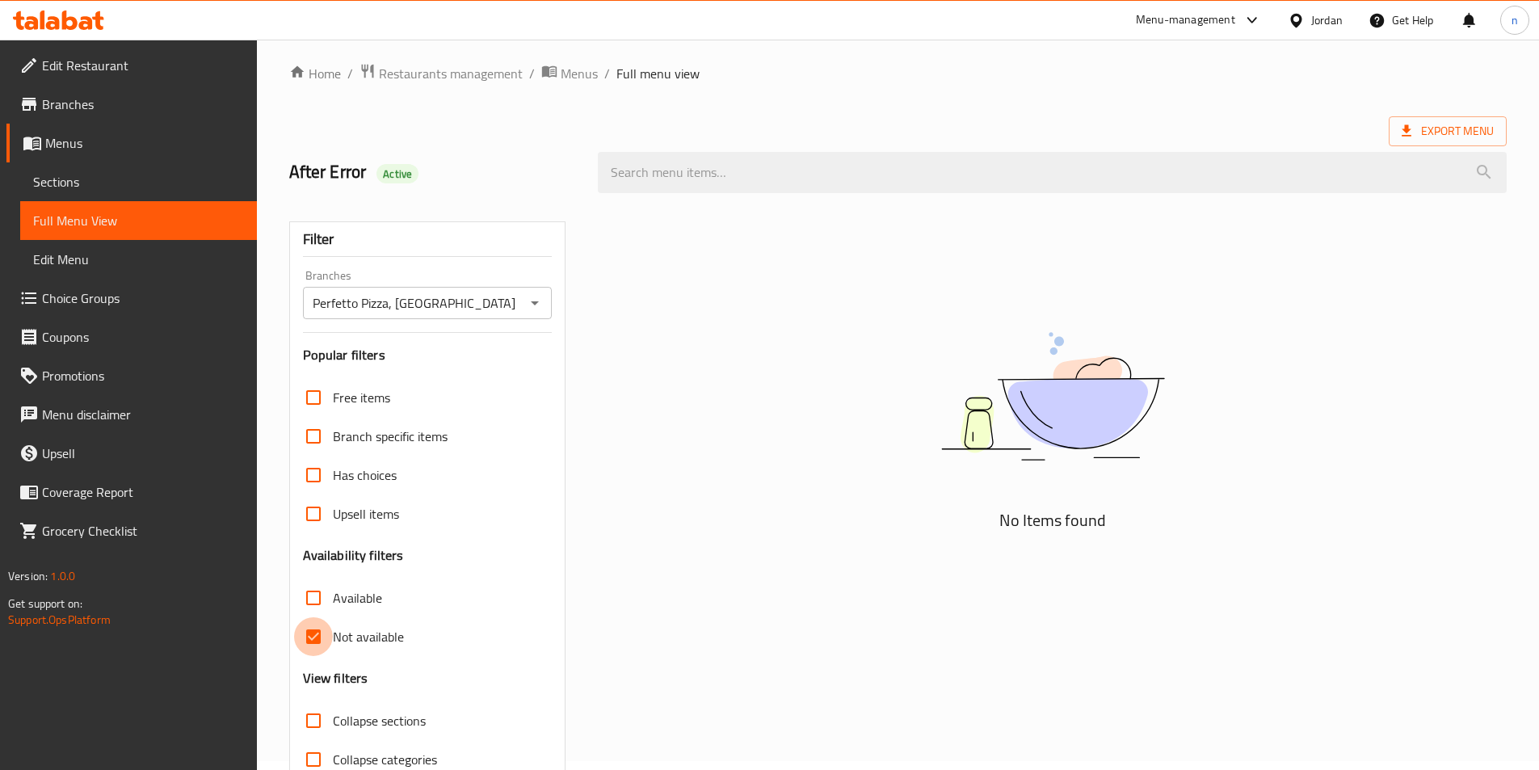
click at [313, 638] on input "Not available" at bounding box center [313, 636] width 39 height 39
checkbox input "false"
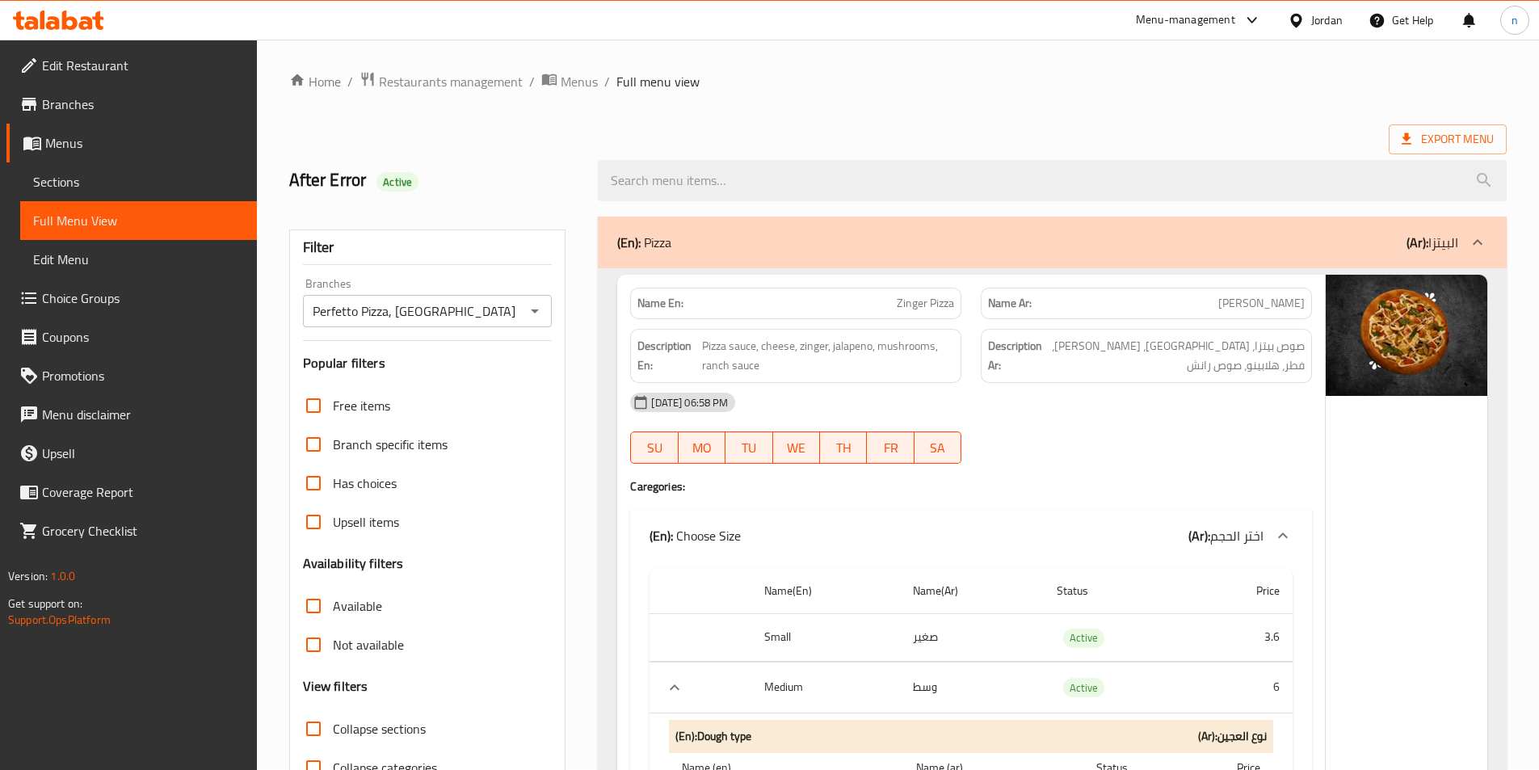
scroll to position [0, 0]
click at [965, 84] on ol "Home / Restaurants management / Menus / Full menu view" at bounding box center [897, 82] width 1217 height 21
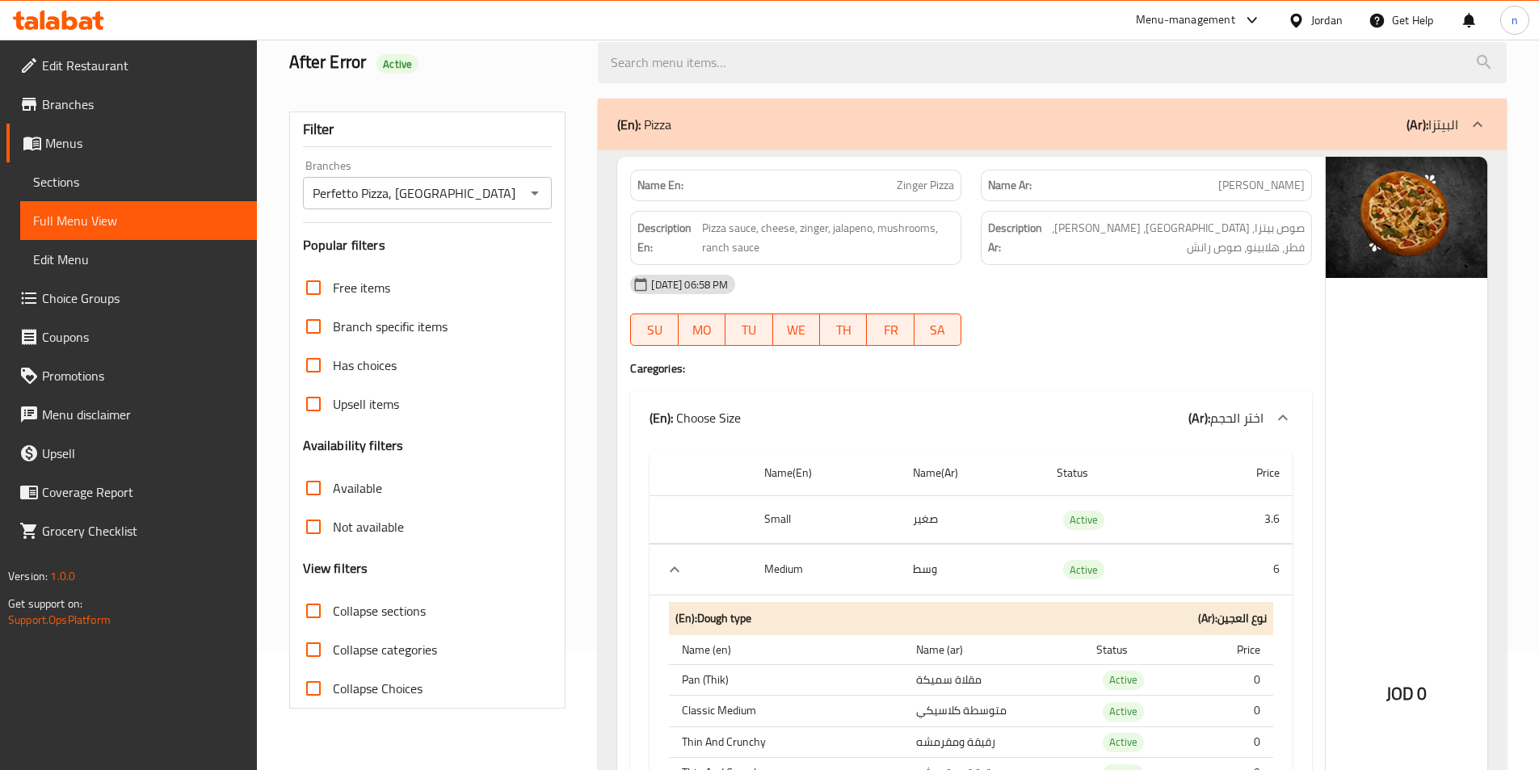
scroll to position [242, 0]
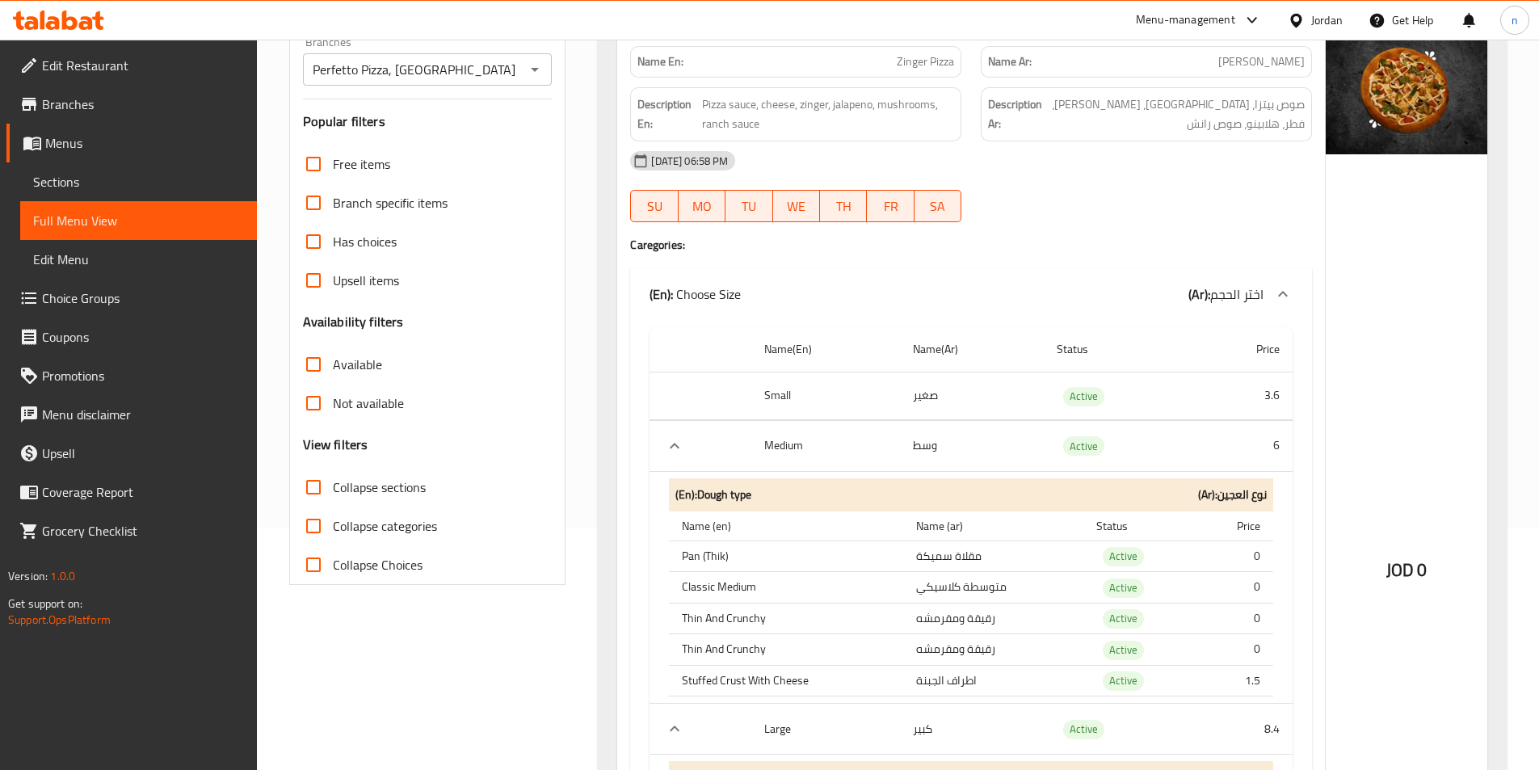
click at [12, 684] on div "Edit Restaurant Branches Menus Sections Full Menu View Edit Menu Choice Groups …" at bounding box center [128, 425] width 257 height 770
click at [6, 704] on div "Edit Restaurant Branches Menus Sections Full Menu View Edit Menu Choice Groups …" at bounding box center [128, 425] width 257 height 770
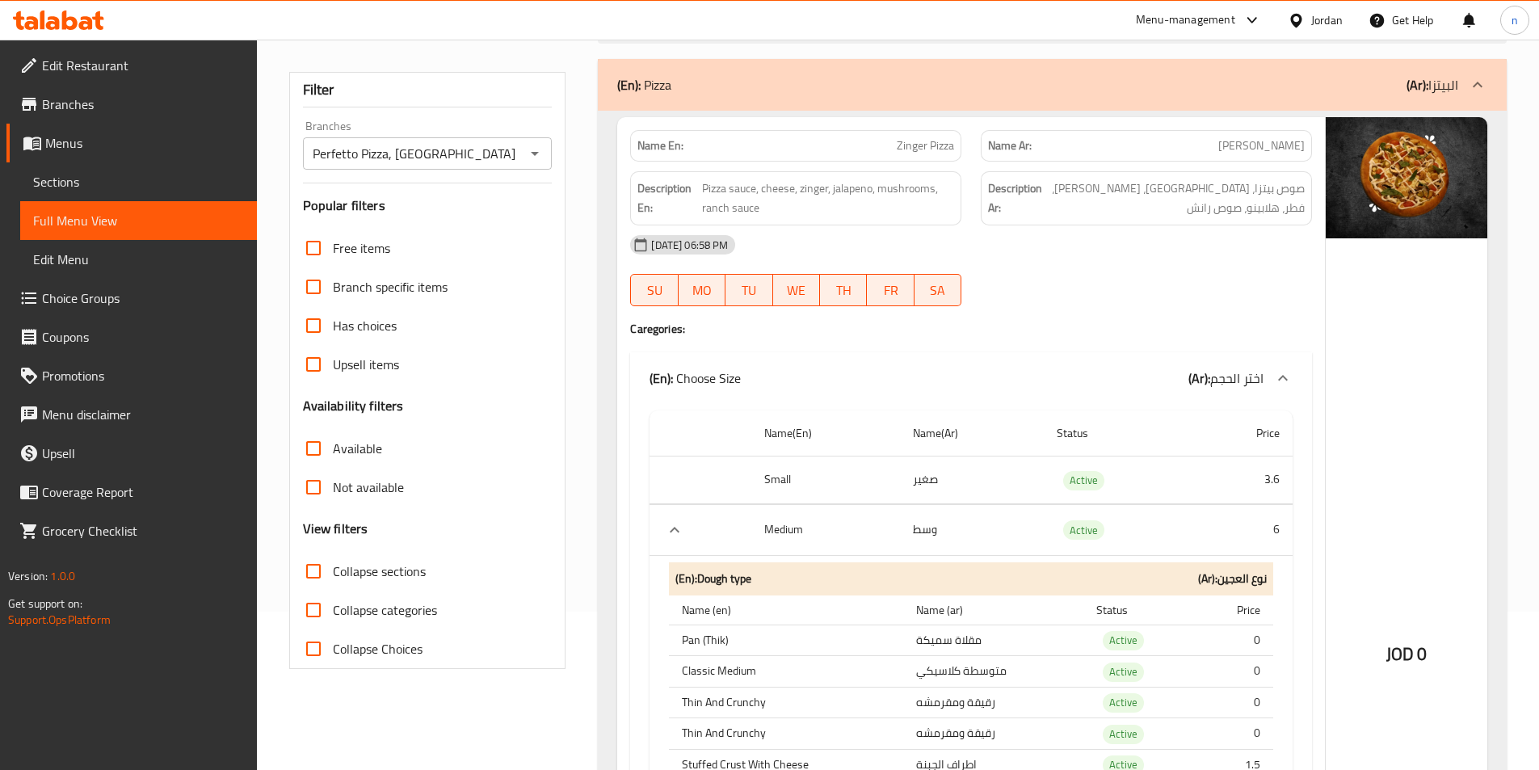
scroll to position [81, 0]
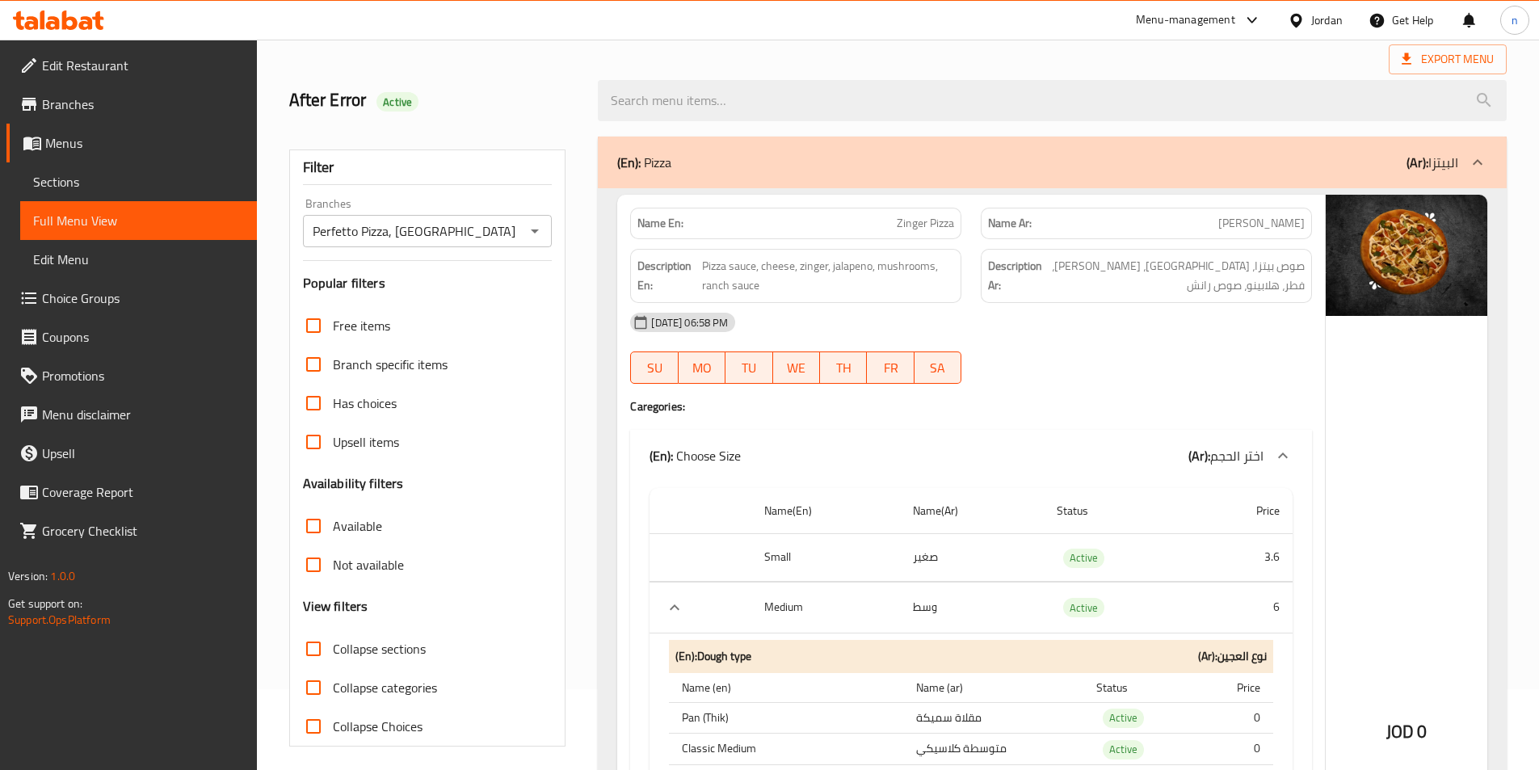
click at [497, 62] on div "Export Menu" at bounding box center [897, 59] width 1217 height 30
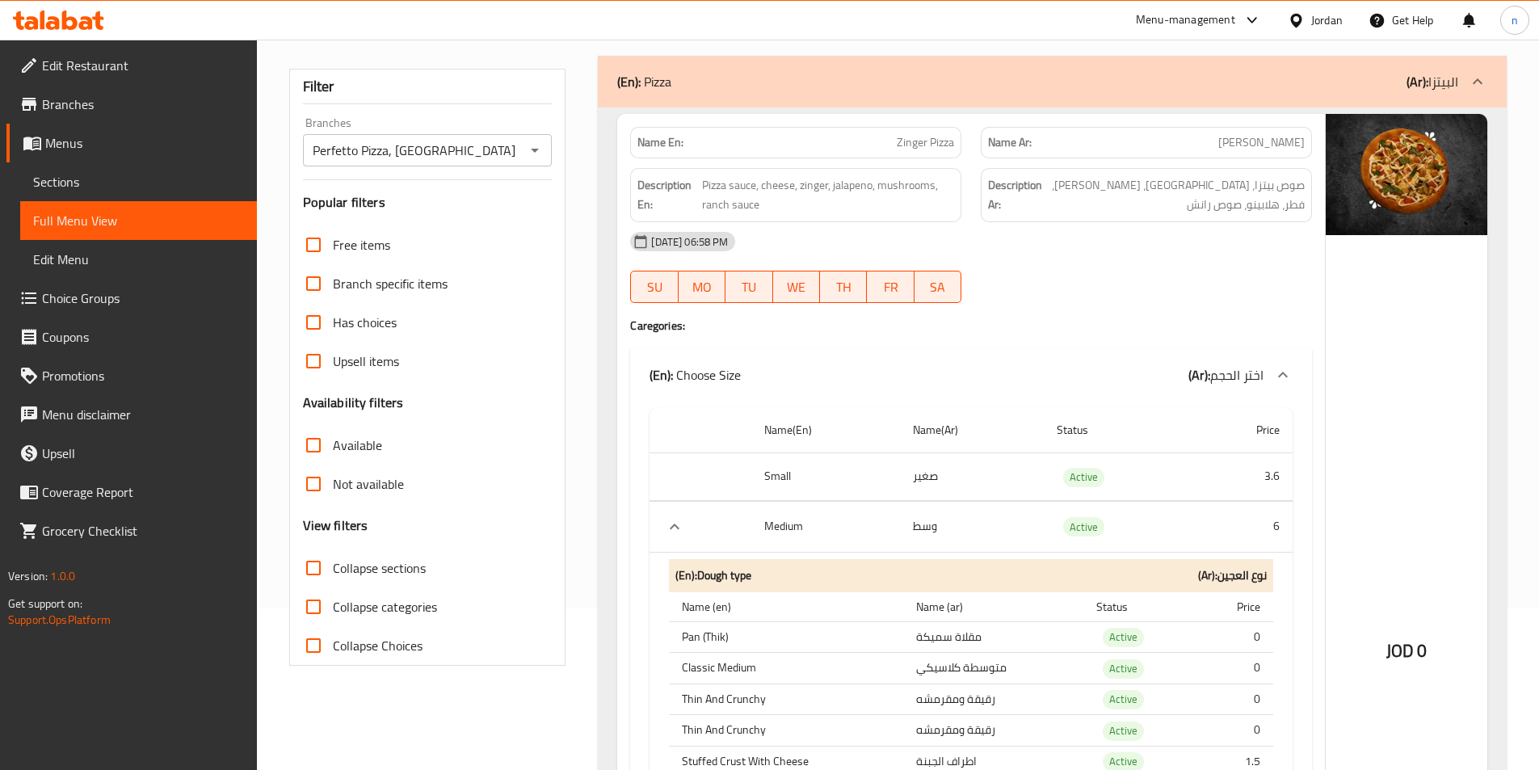
scroll to position [0, 0]
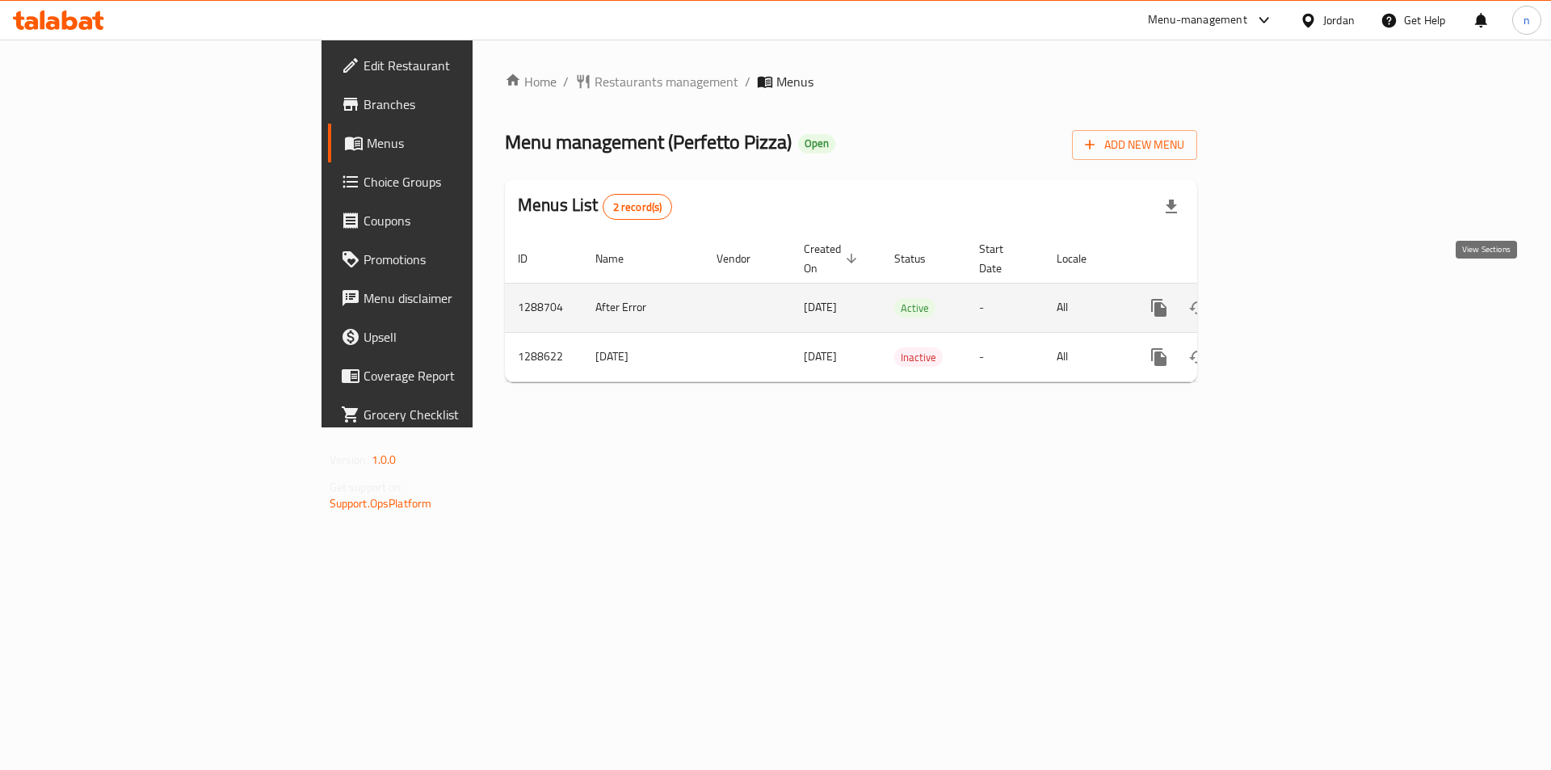
click at [1285, 298] on icon "enhanced table" at bounding box center [1275, 307] width 19 height 19
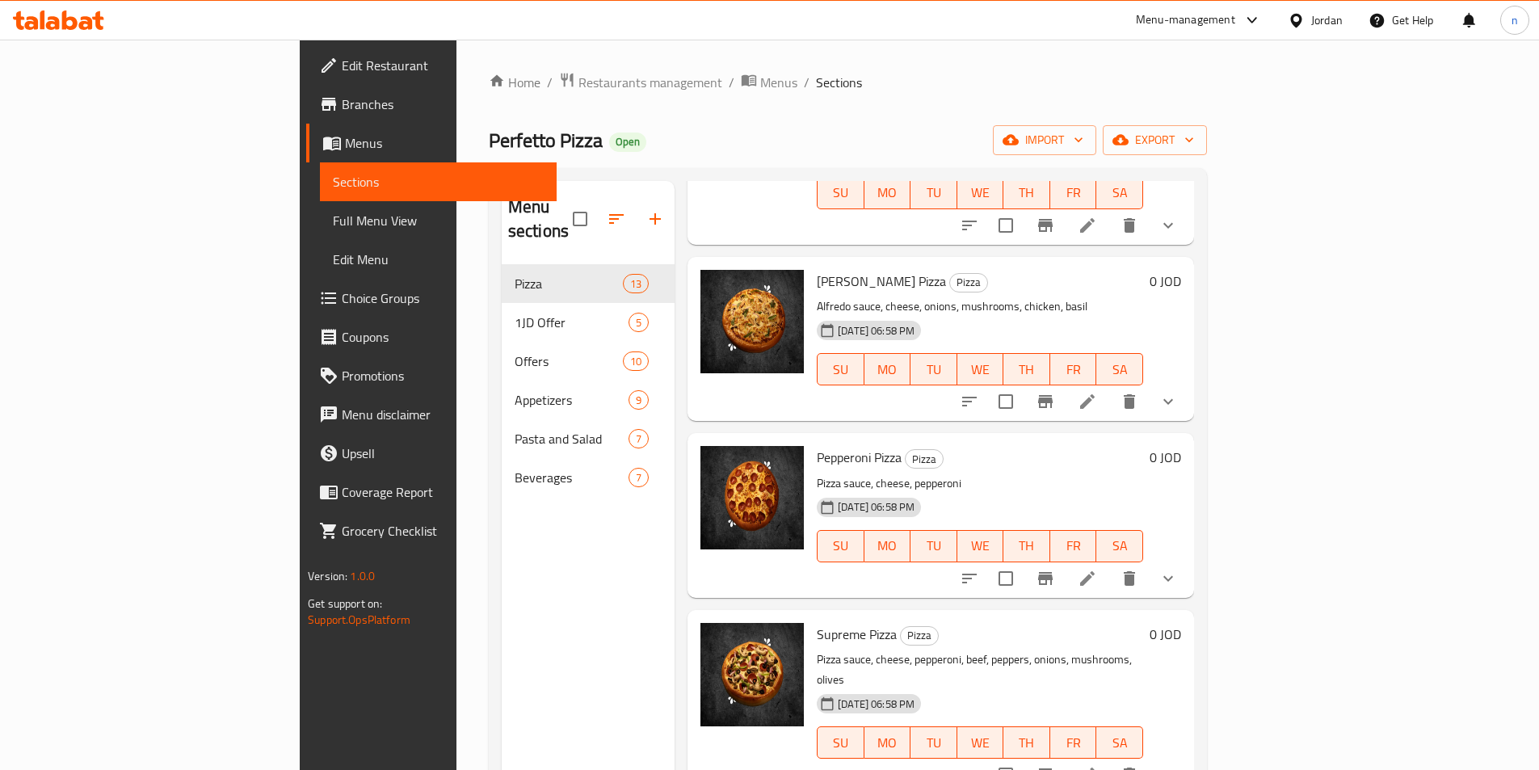
scroll to position [1131, 0]
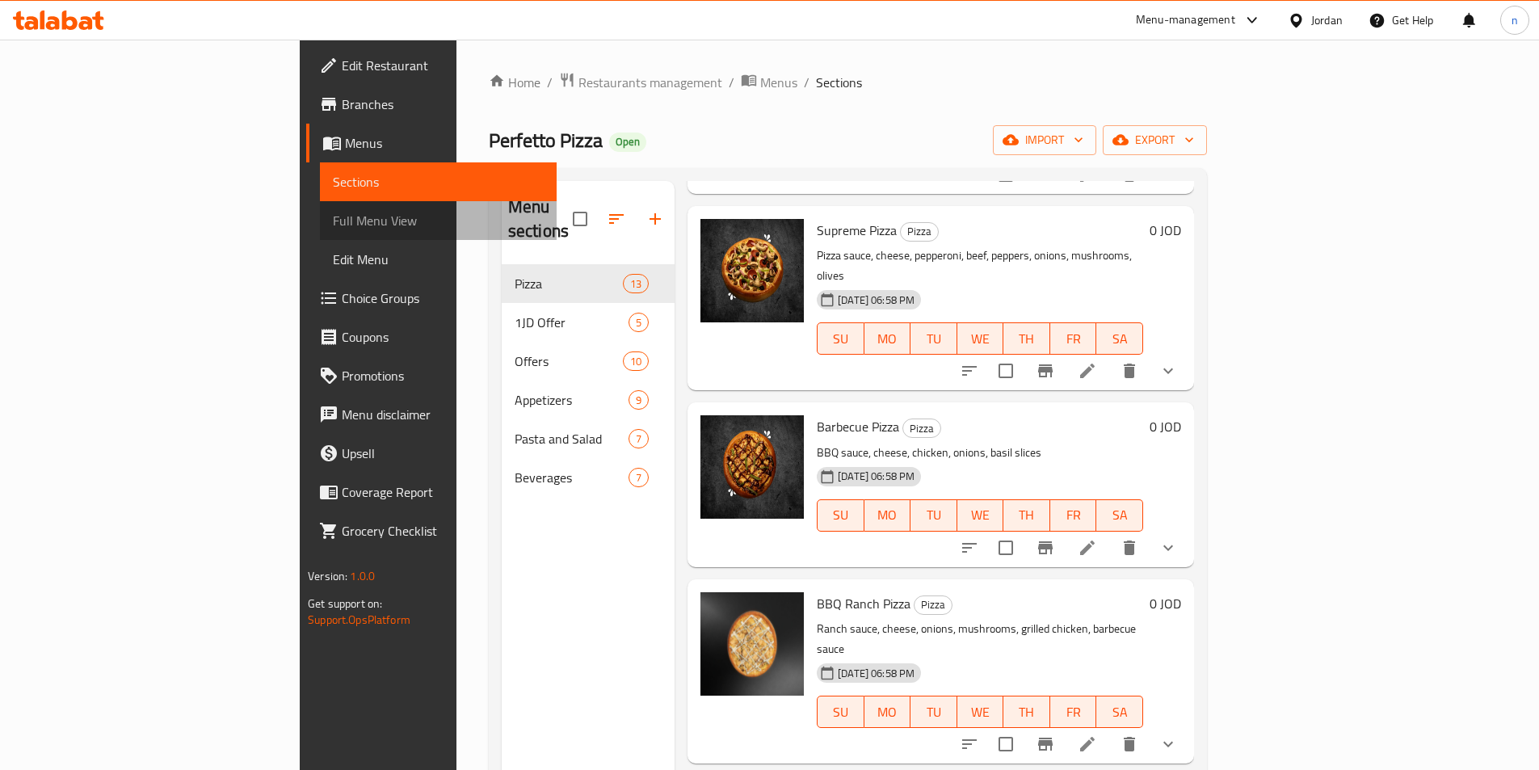
click at [333, 223] on span "Full Menu View" at bounding box center [438, 220] width 211 height 19
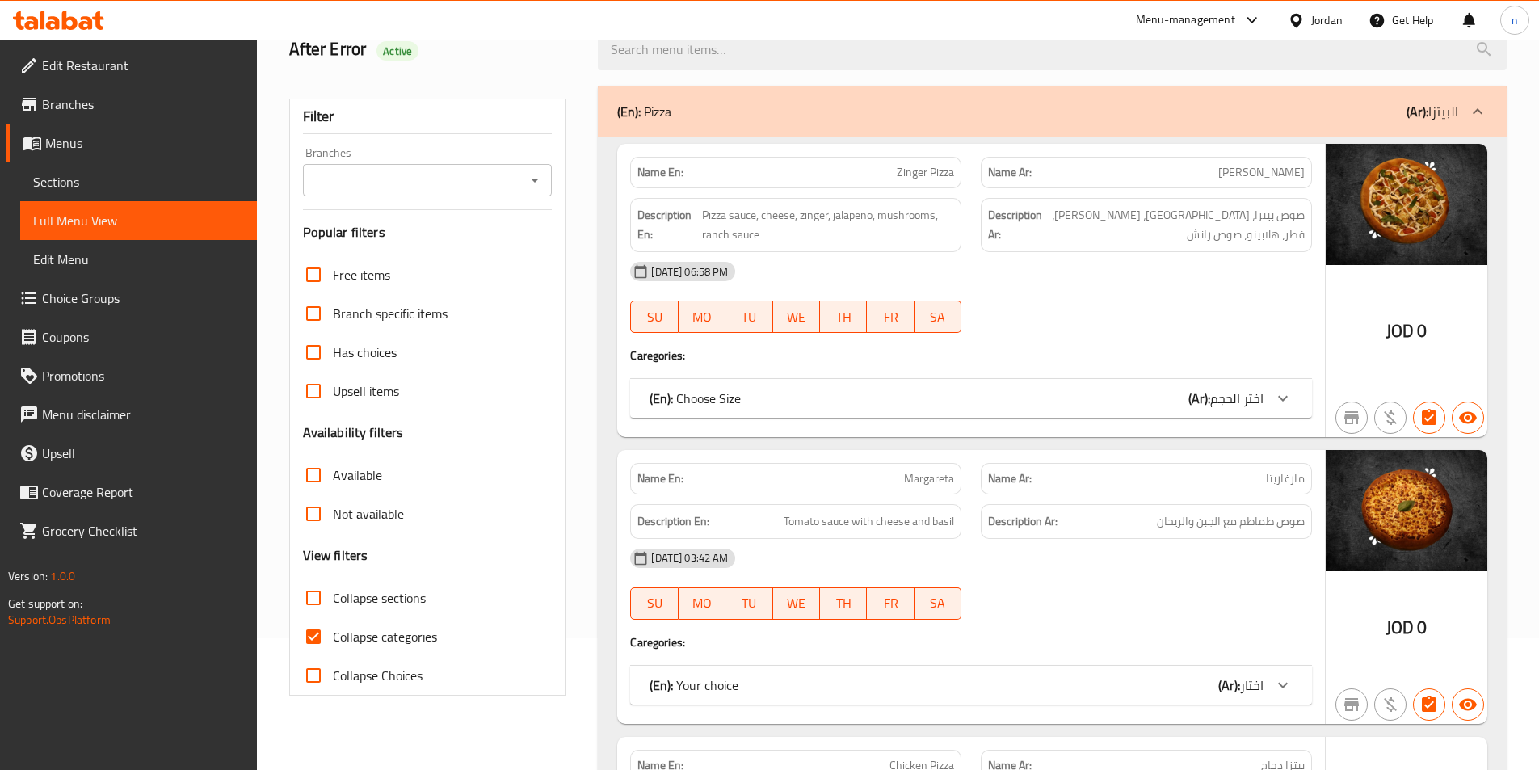
scroll to position [162, 0]
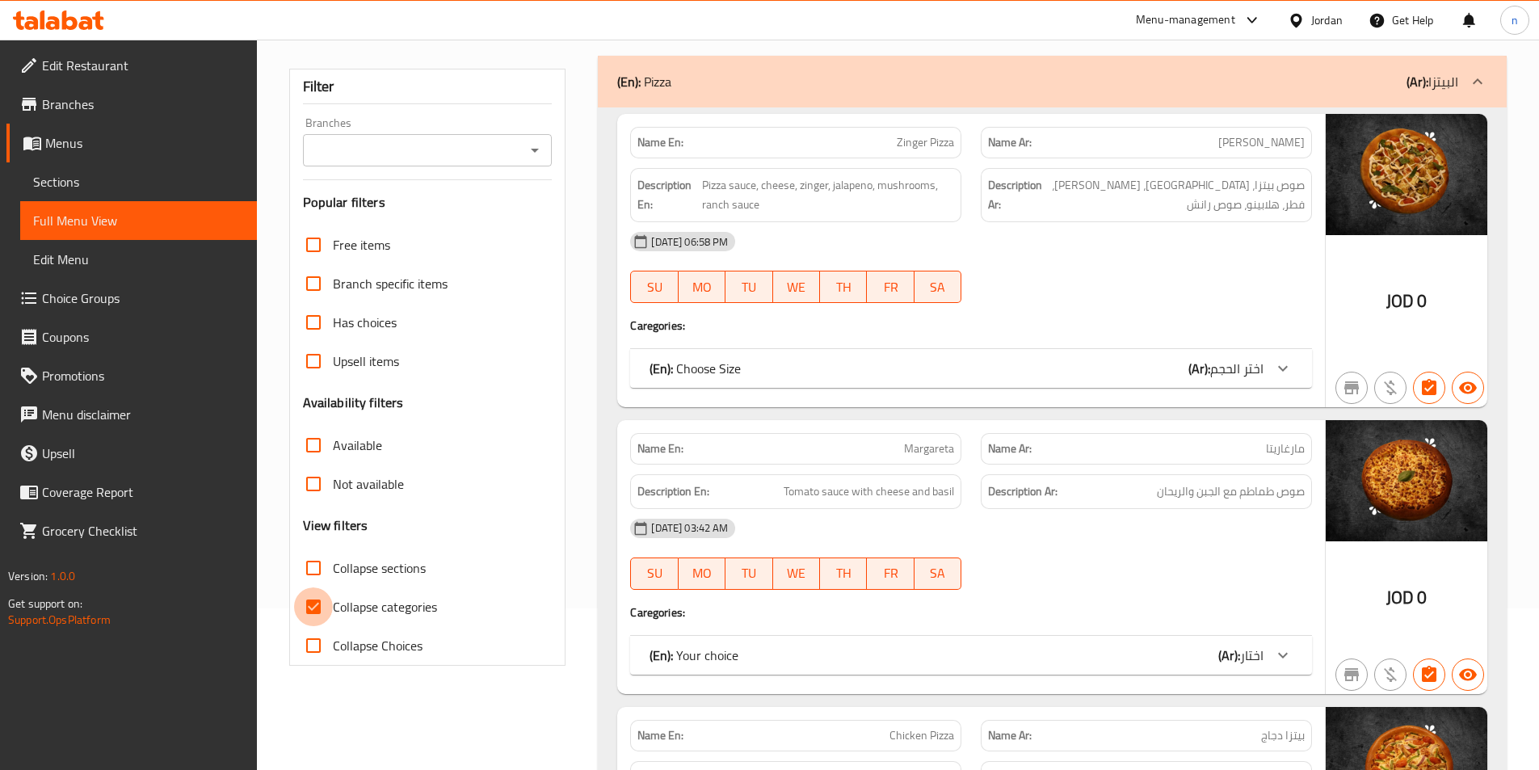
drag, startPoint x: 313, startPoint y: 608, endPoint x: 540, endPoint y: 658, distance: 232.3
click at [313, 608] on input "Collapse categories" at bounding box center [313, 606] width 39 height 39
checkbox input "false"
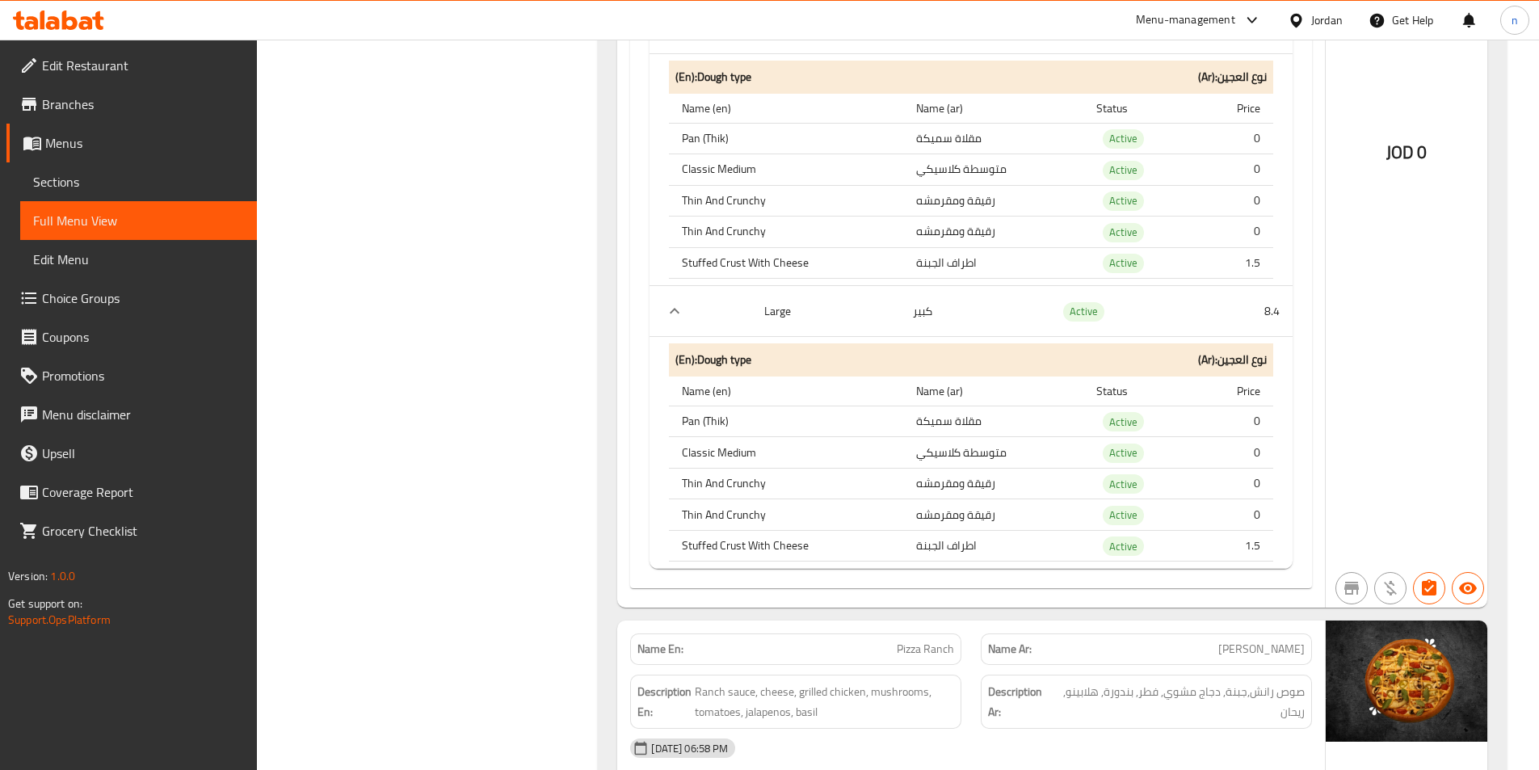
scroll to position [2424, 0]
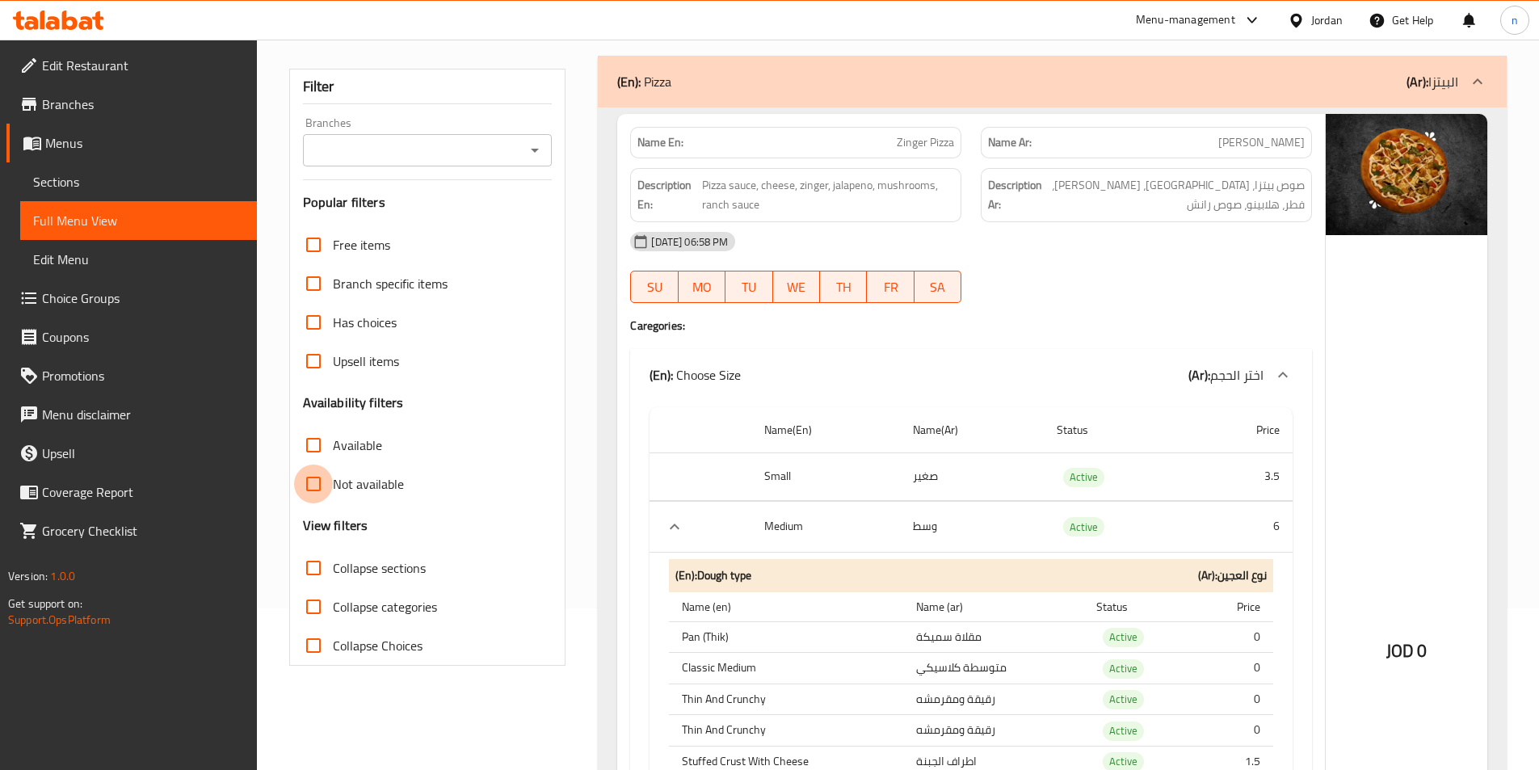
click at [304, 489] on input "Not available" at bounding box center [313, 484] width 39 height 39
checkbox input "true"
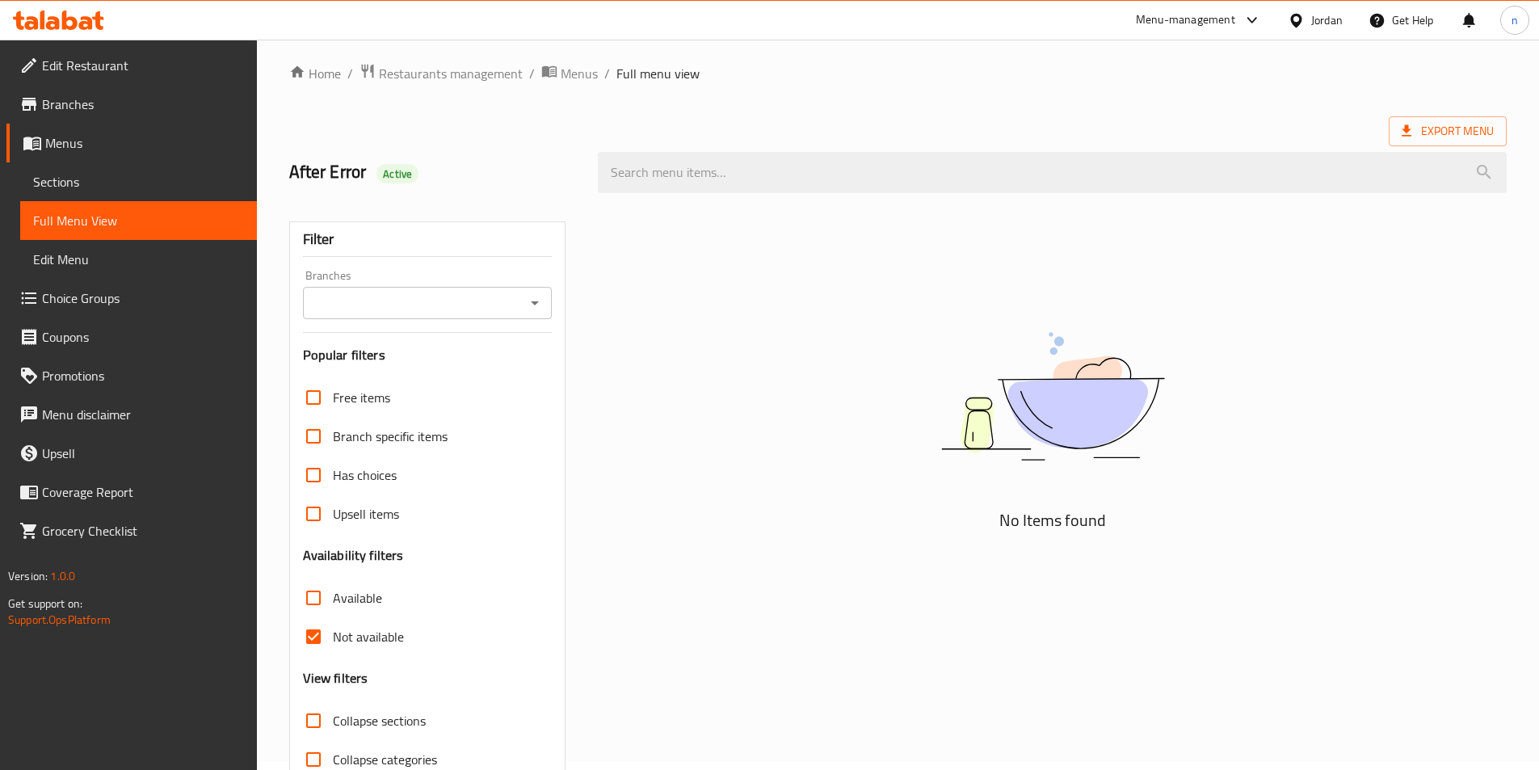
scroll to position [90, 0]
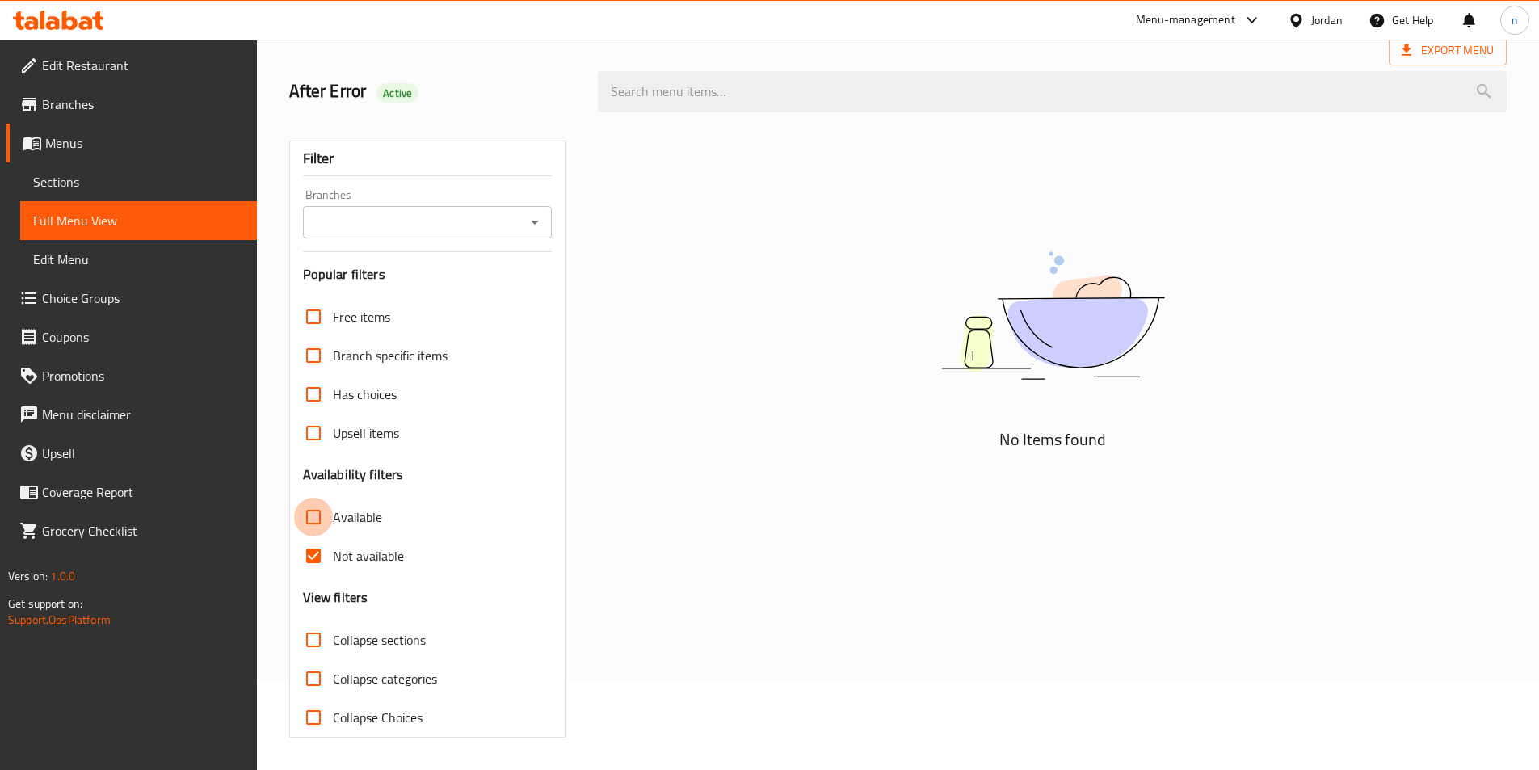
click at [317, 509] on input "Available" at bounding box center [313, 517] width 39 height 39
checkbox input "true"
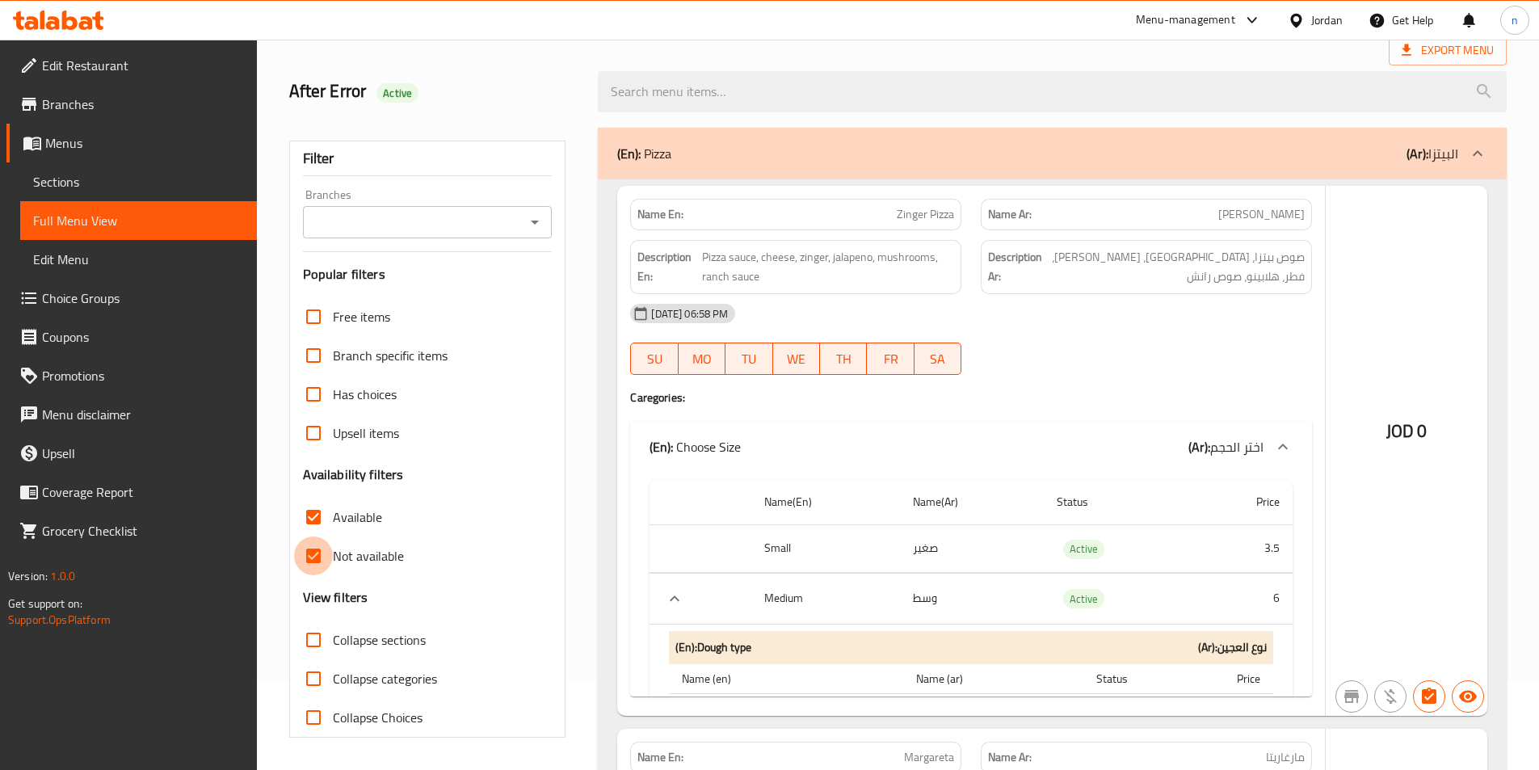
click at [317, 554] on input "Not available" at bounding box center [313, 555] width 39 height 39
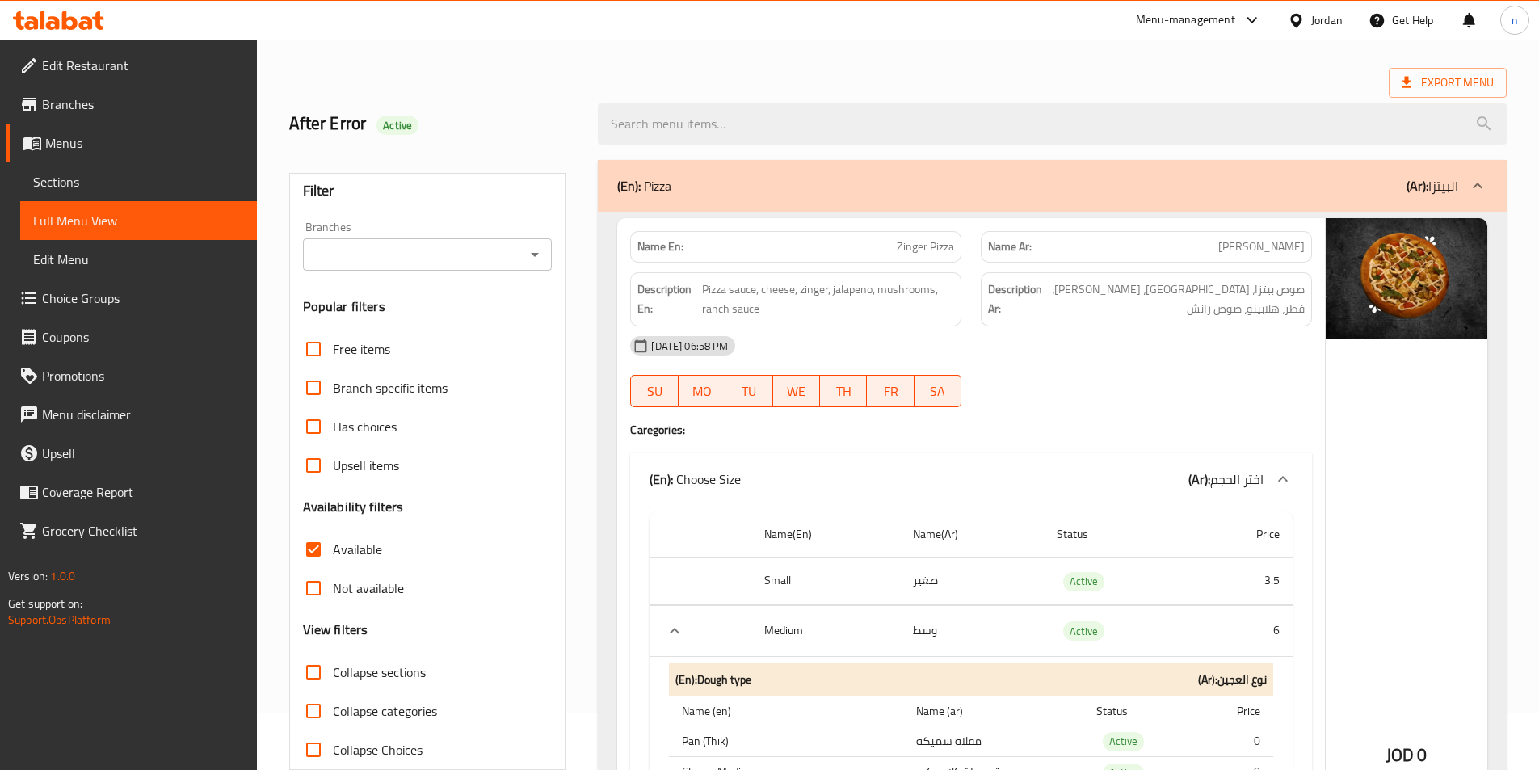
scroll to position [0, 0]
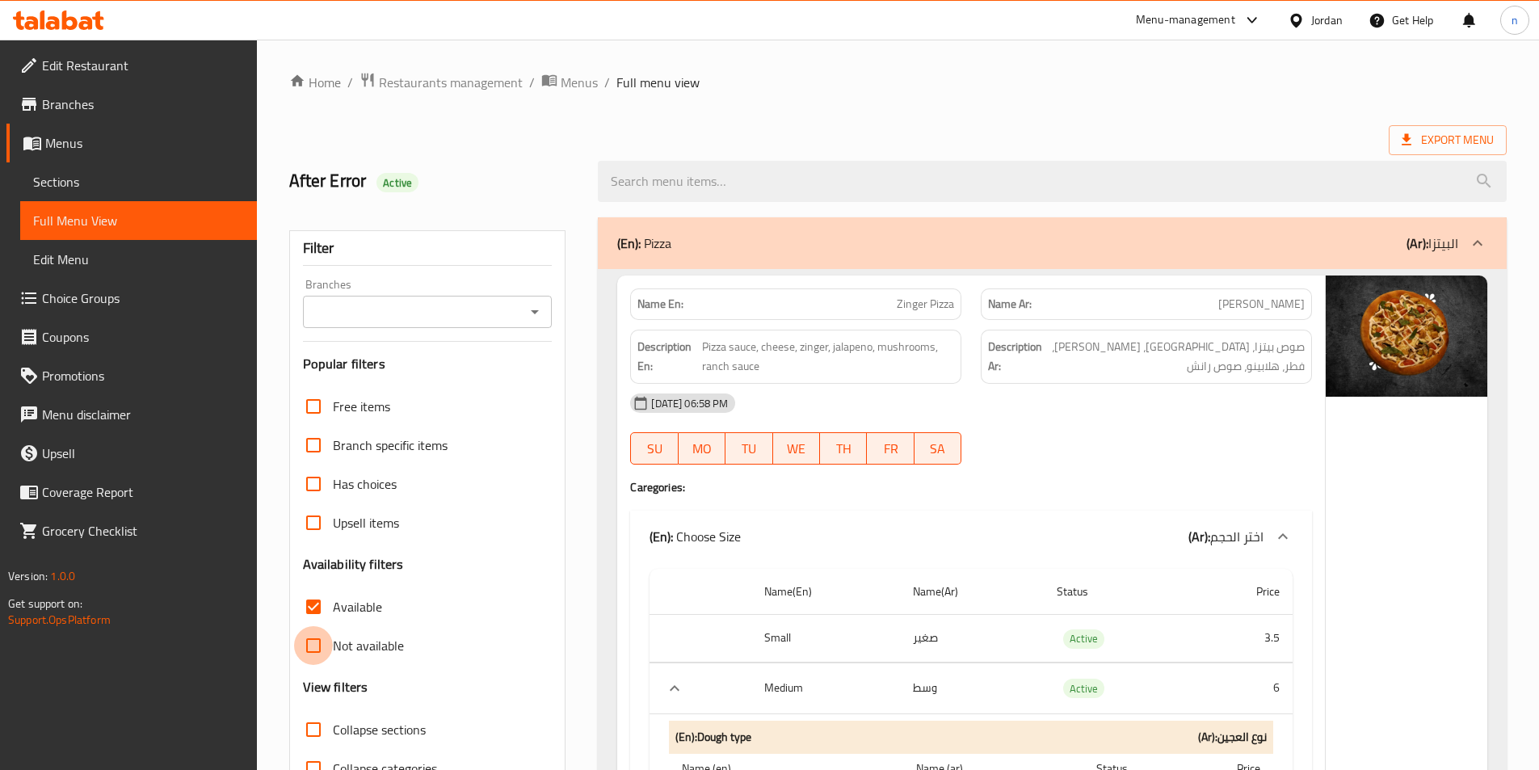
click at [317, 641] on input "Not available" at bounding box center [313, 645] width 39 height 39
checkbox input "true"
click at [309, 606] on input "Available" at bounding box center [313, 606] width 39 height 39
checkbox input "false"
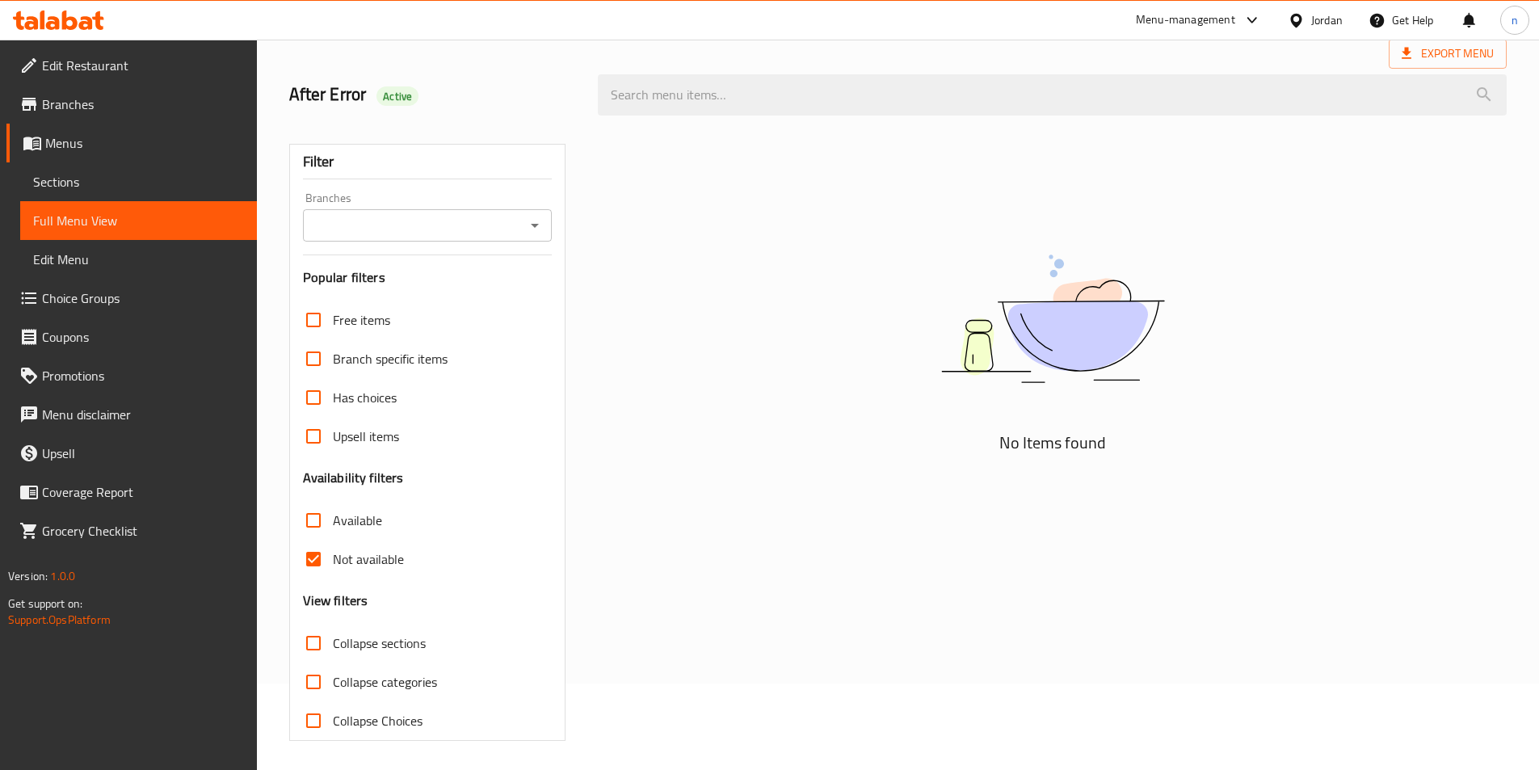
scroll to position [90, 0]
click at [315, 558] on input "Not available" at bounding box center [313, 555] width 39 height 39
checkbox input "false"
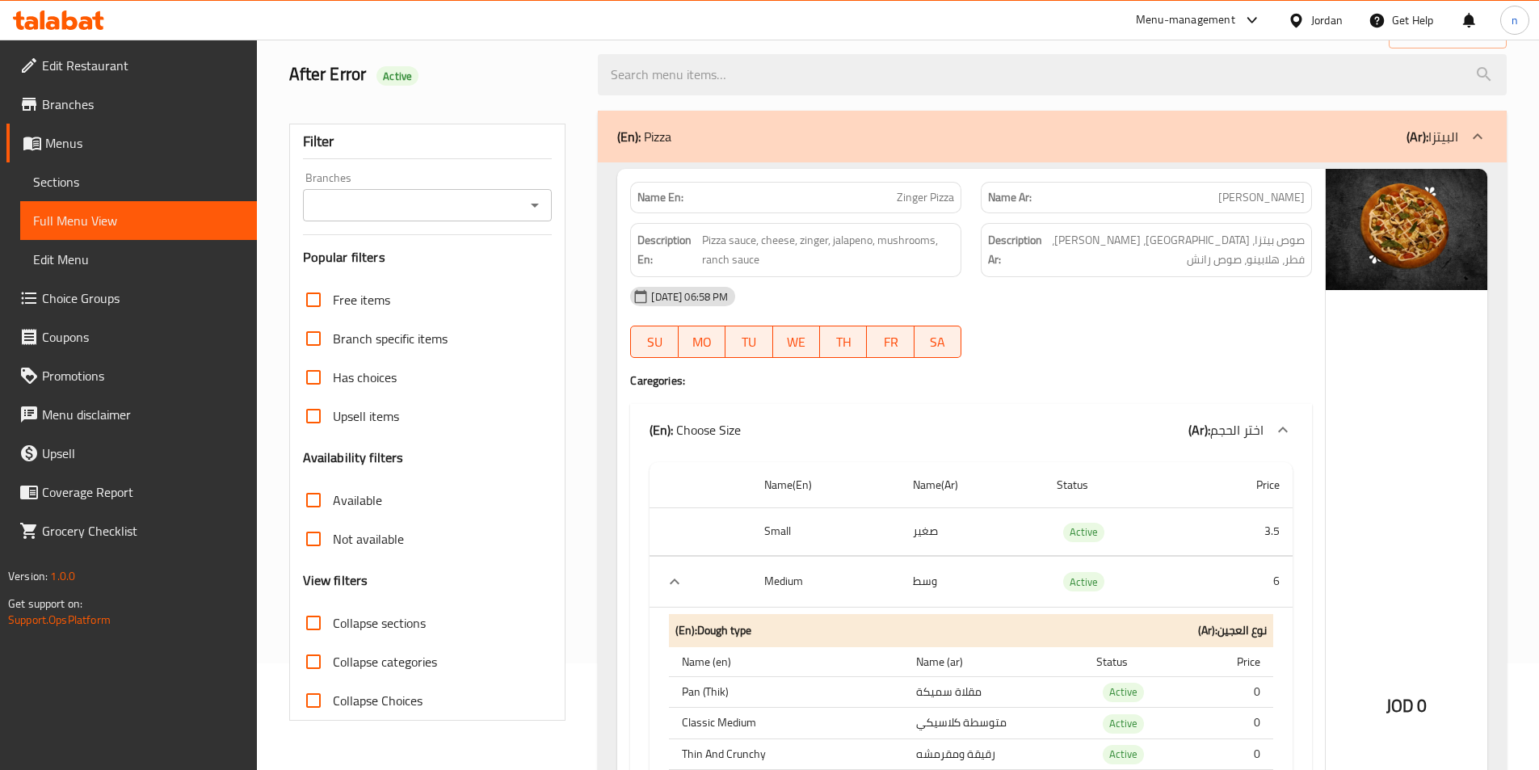
scroll to position [0, 0]
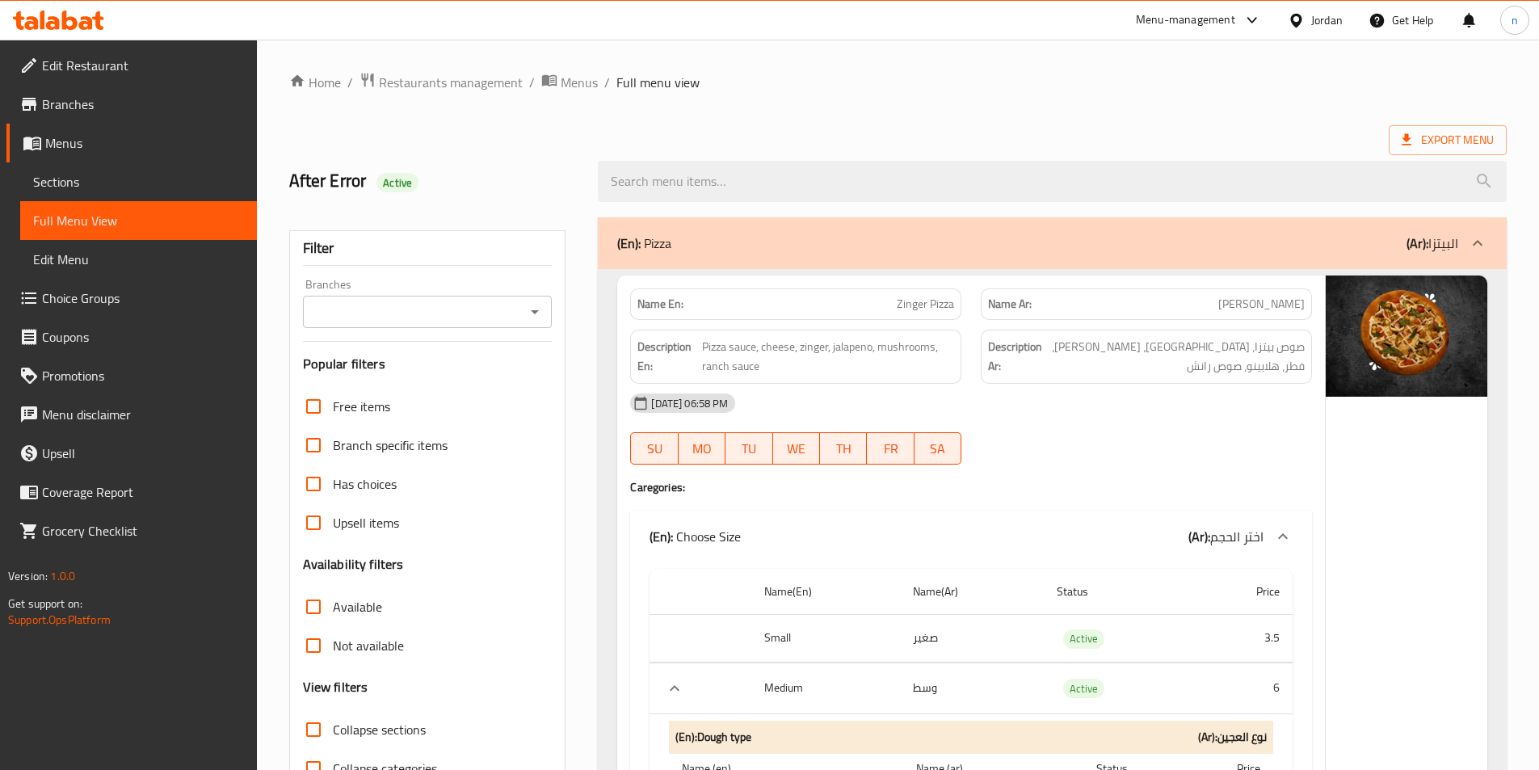
click at [454, 324] on div "Branches" at bounding box center [428, 312] width 250 height 32
click at [550, 313] on div "Branches" at bounding box center [428, 312] width 250 height 32
click at [539, 312] on icon "Open" at bounding box center [534, 311] width 19 height 19
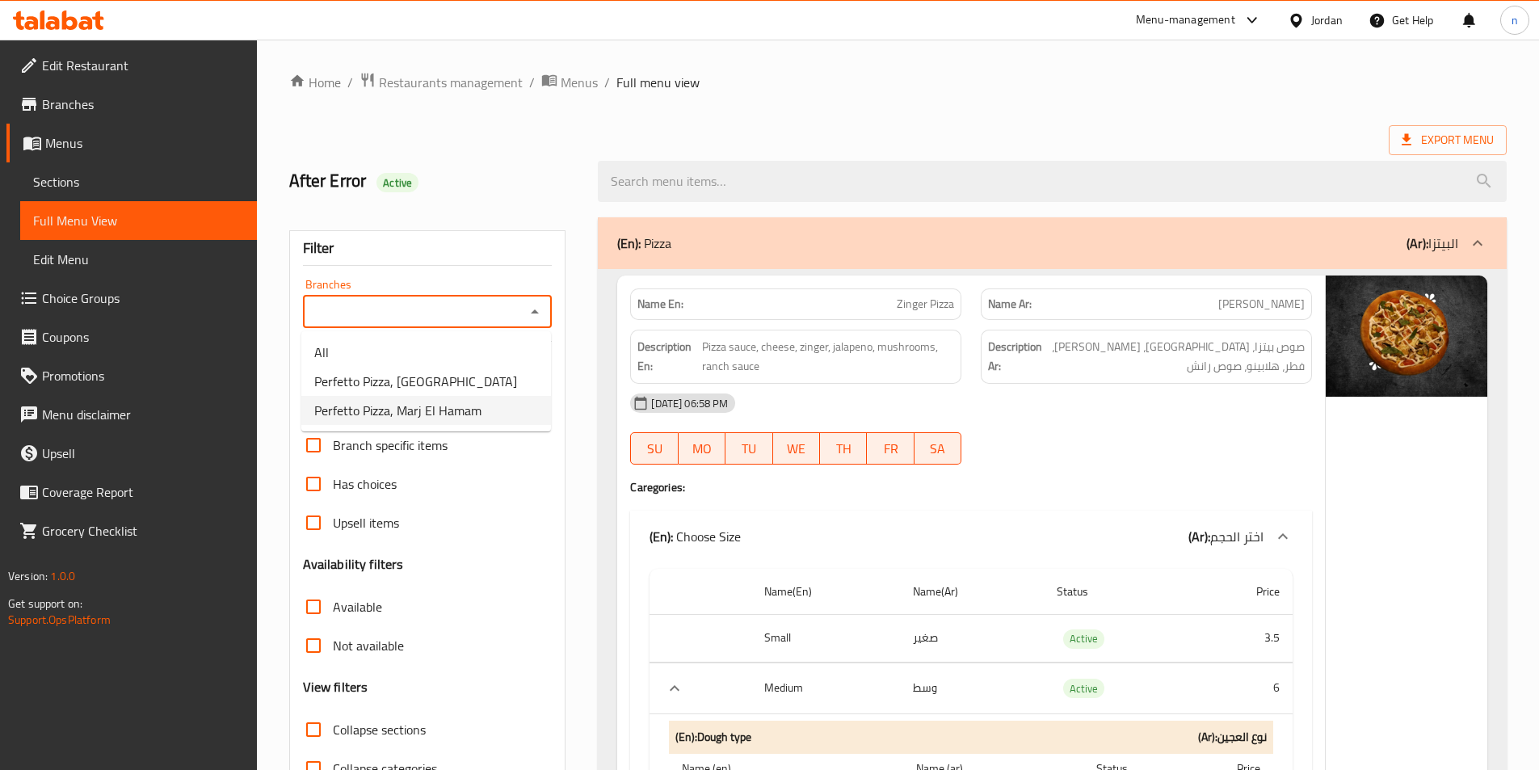
click at [478, 406] on span "Perfetto Pizza, Marj El Hamam" at bounding box center [397, 410] width 167 height 19
type input "Perfetto Pizza, Marj El Hamam"
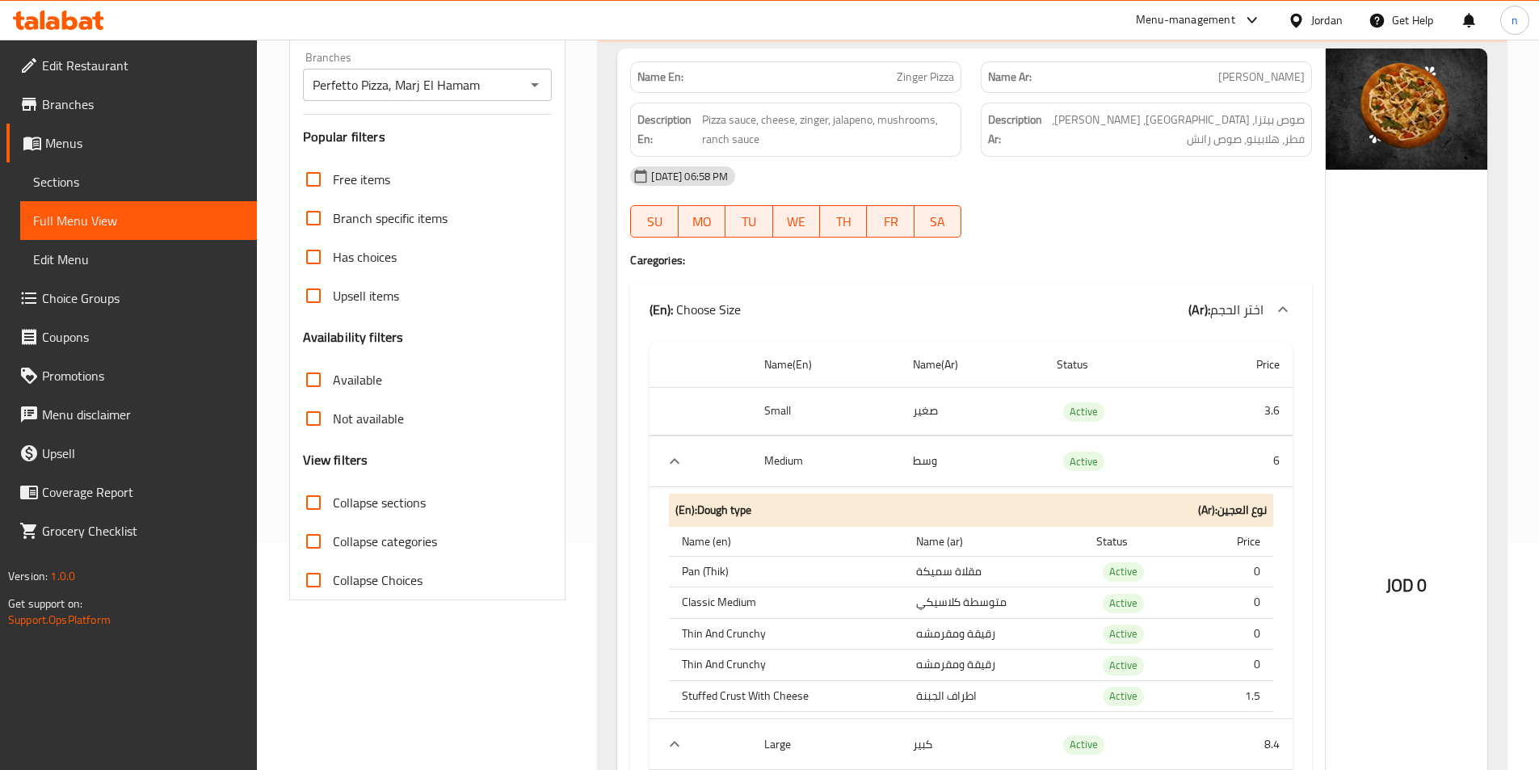
scroll to position [242, 0]
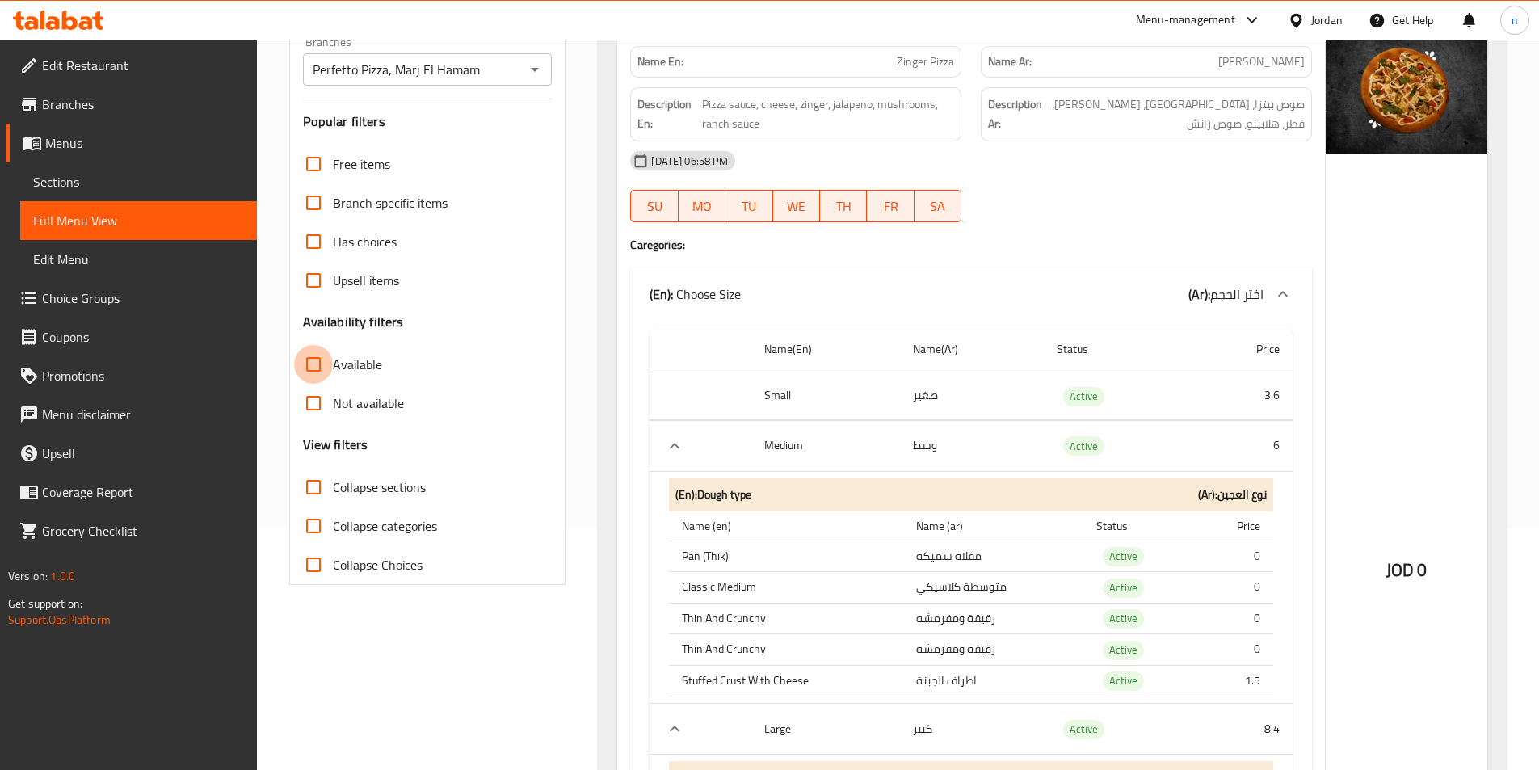
click at [317, 367] on input "Available" at bounding box center [313, 364] width 39 height 39
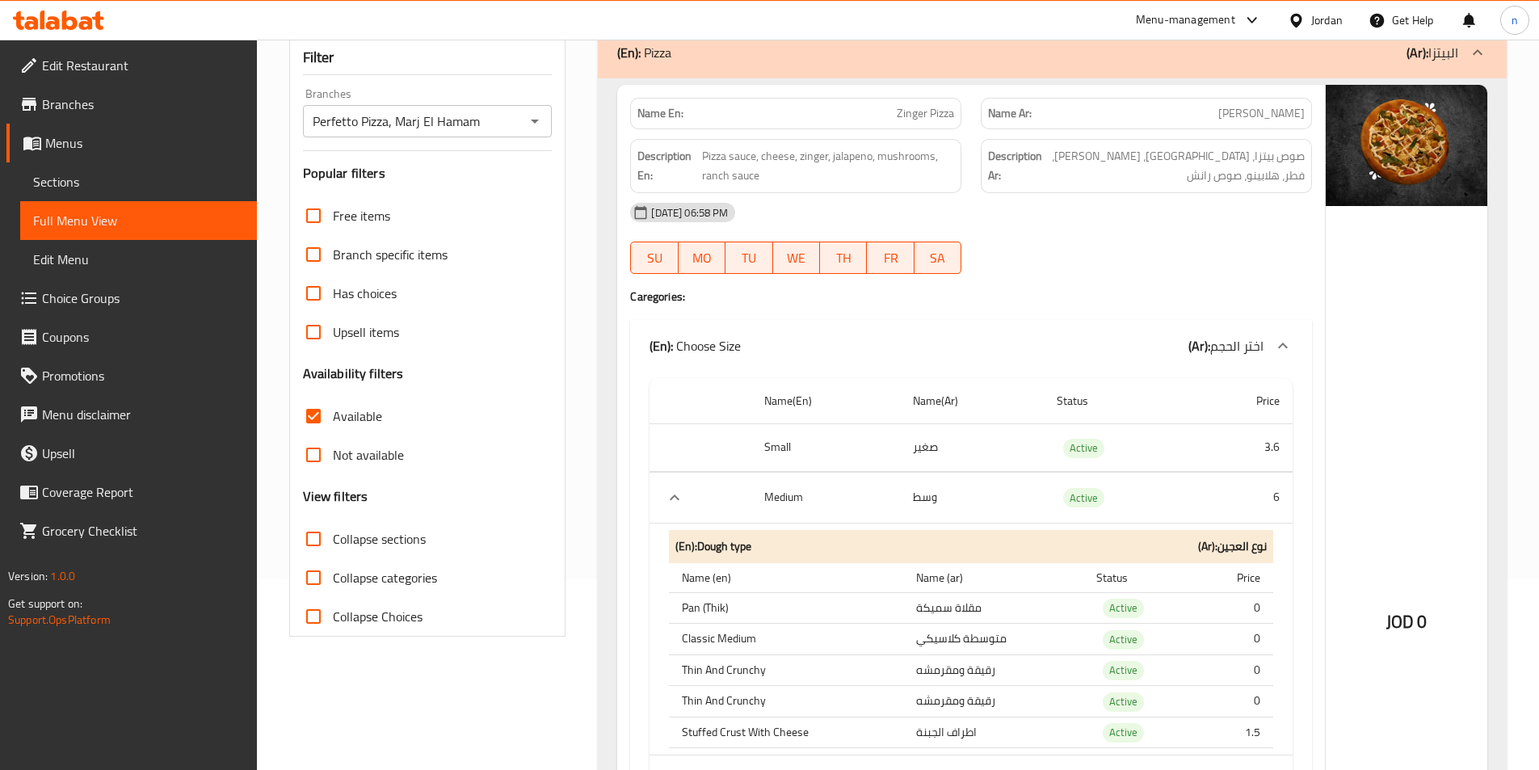
scroll to position [162, 0]
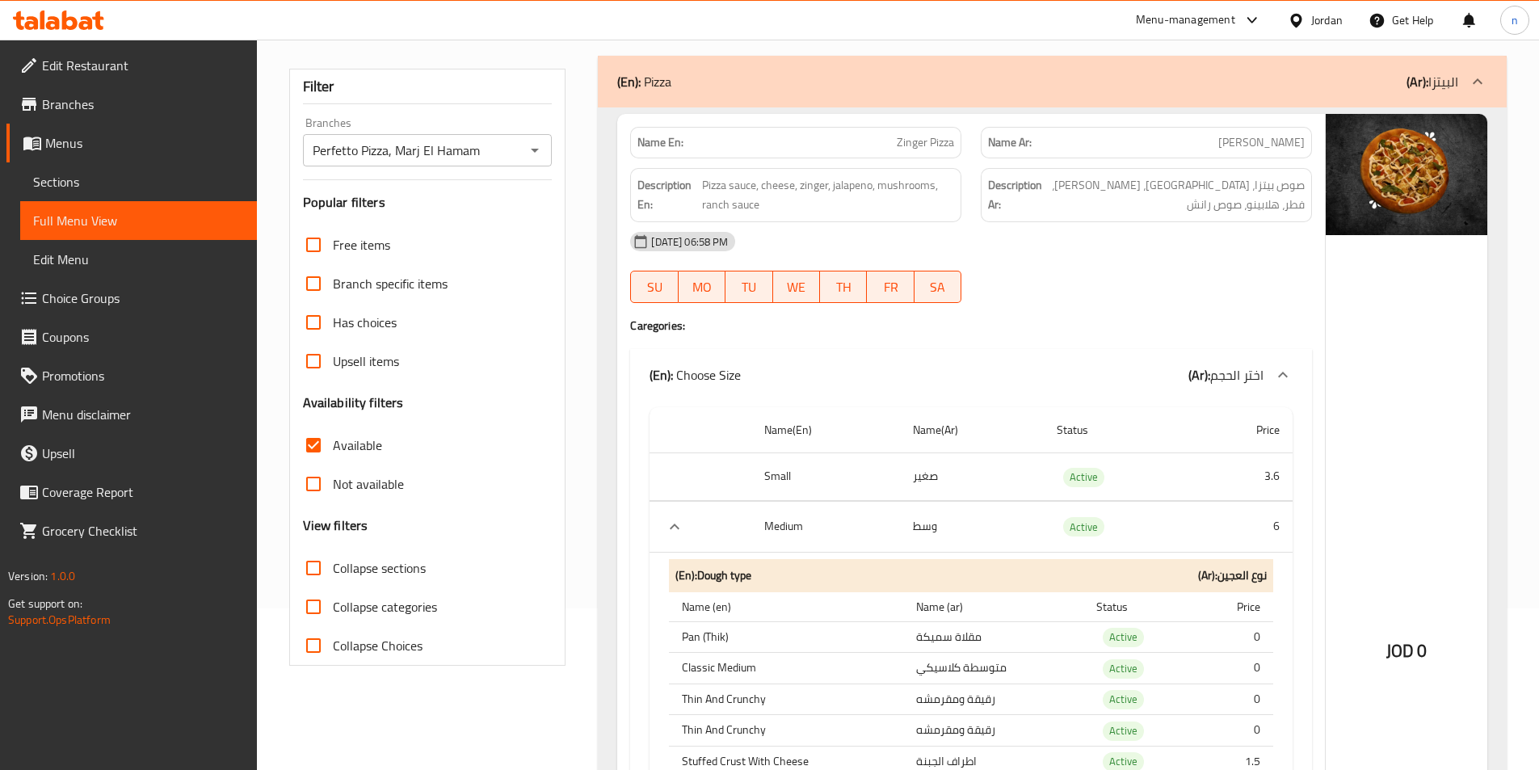
click at [316, 444] on input "Available" at bounding box center [313, 445] width 39 height 39
checkbox input "false"
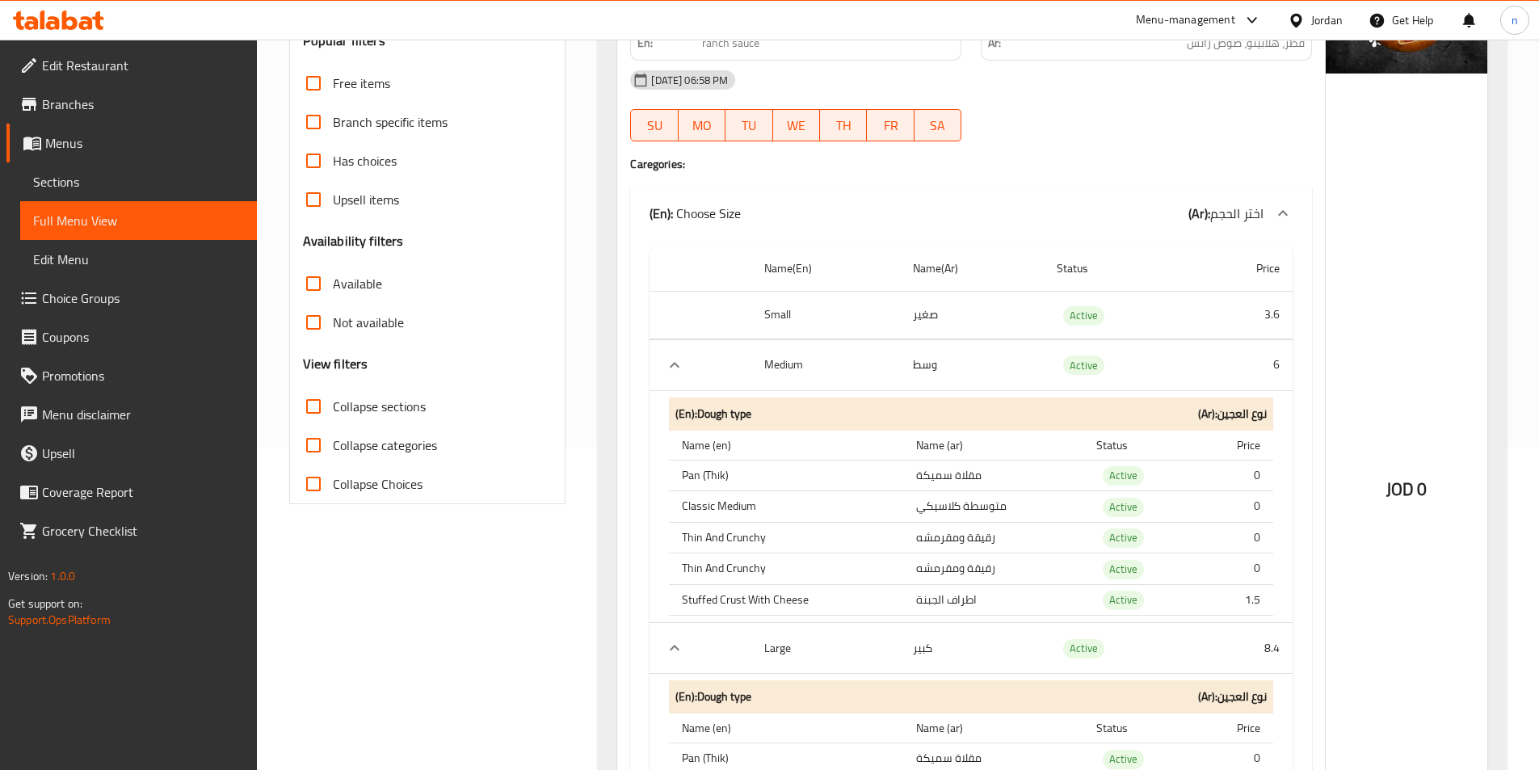
click at [325, 322] on input "Not available" at bounding box center [313, 322] width 39 height 39
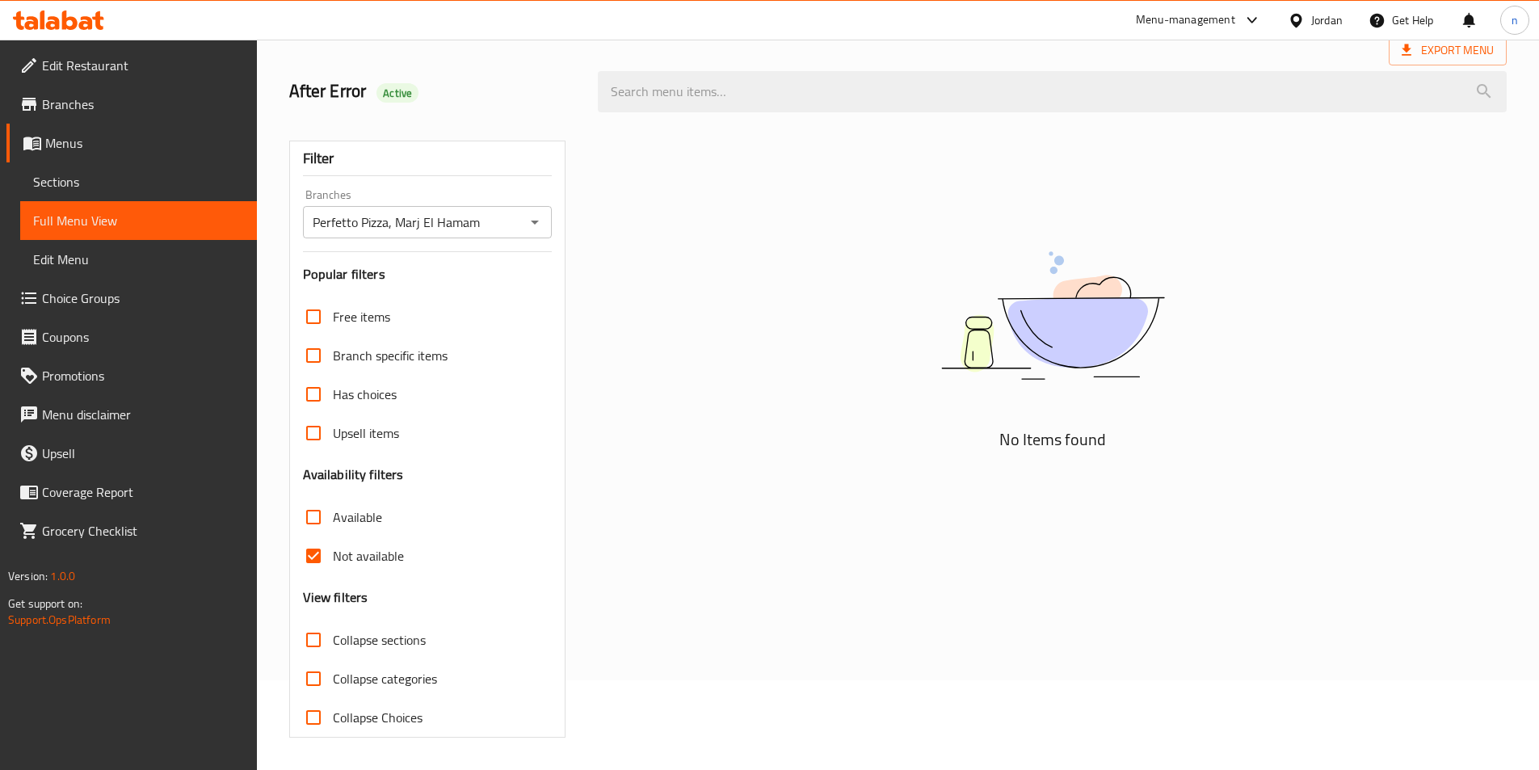
scroll to position [90, 0]
drag, startPoint x: 324, startPoint y: 554, endPoint x: 524, endPoint y: 575, distance: 201.5
click at [324, 554] on input "Not available" at bounding box center [313, 555] width 39 height 39
checkbox input "false"
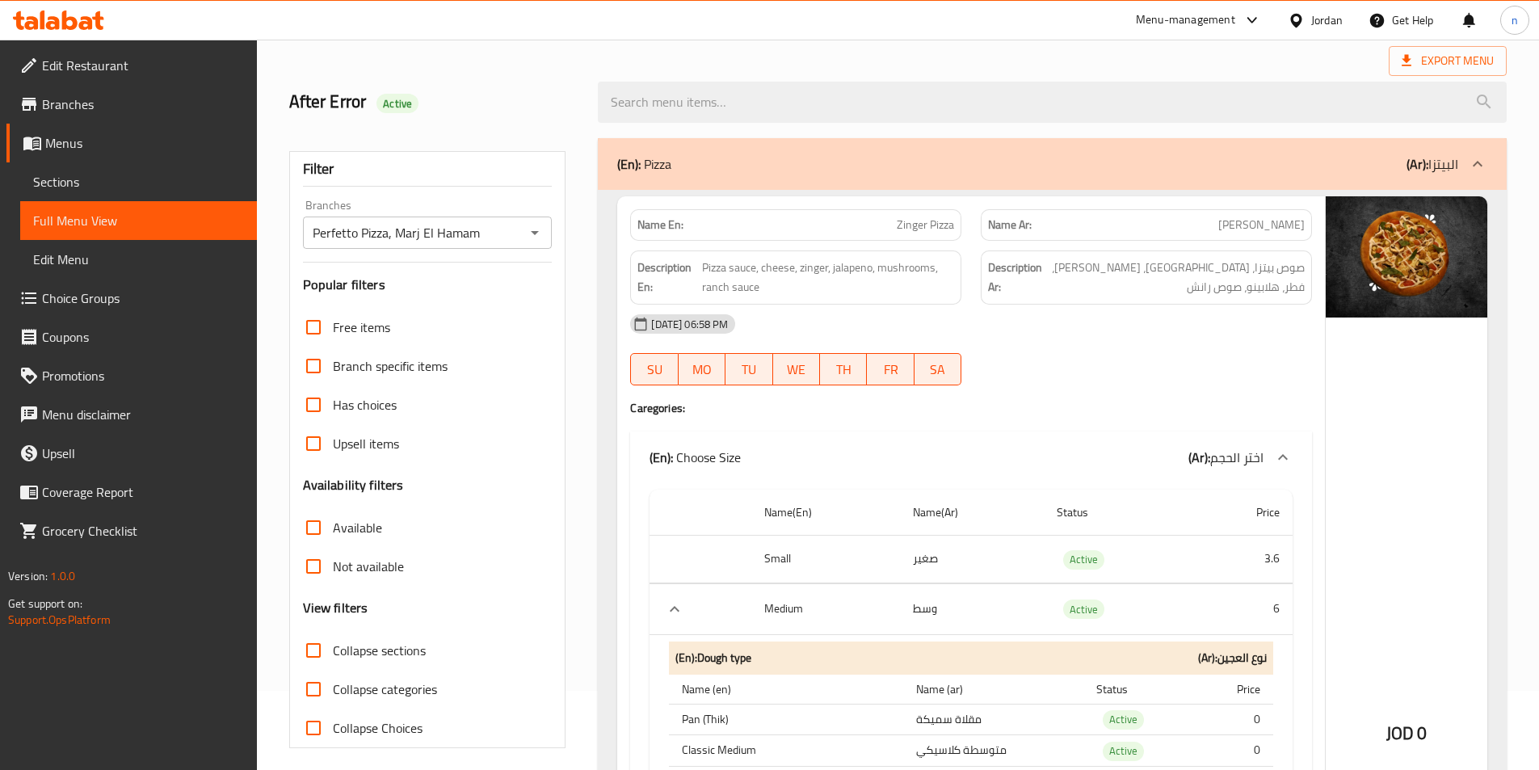
scroll to position [0, 0]
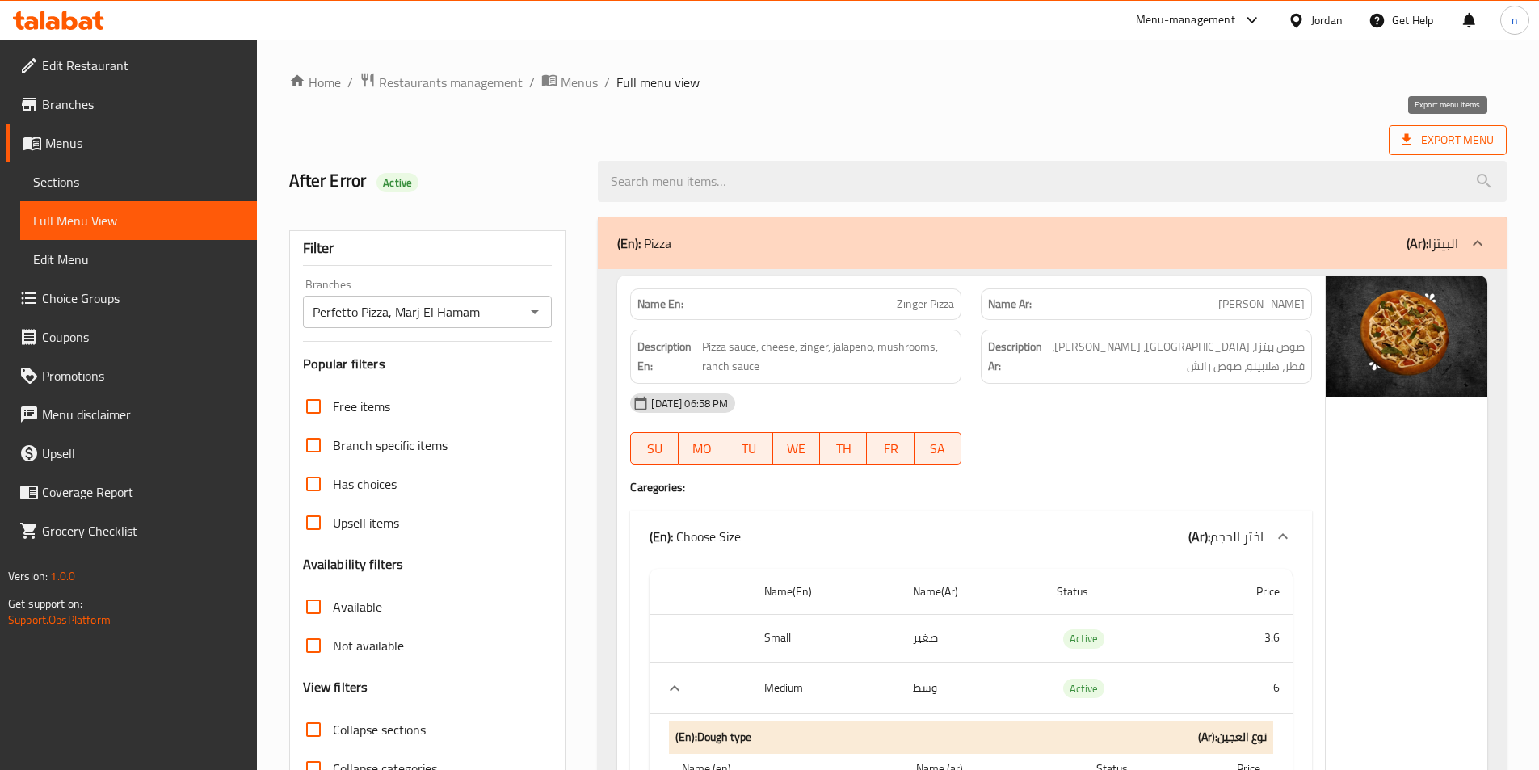
click at [1444, 148] on span "Export Menu" at bounding box center [1448, 140] width 92 height 20
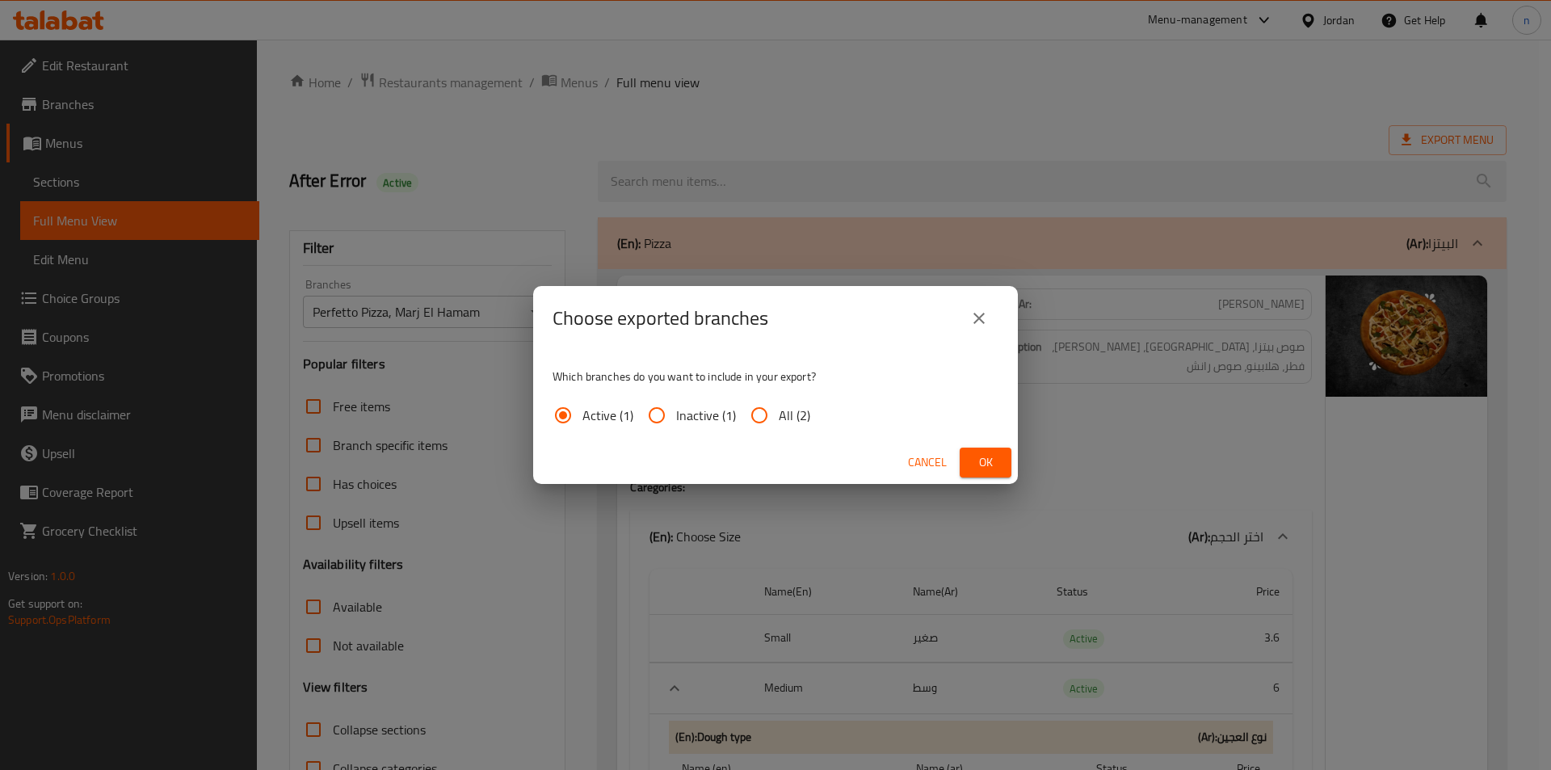
click at [757, 406] on input "All (2)" at bounding box center [759, 415] width 39 height 39
radio input "true"
click at [999, 467] on button "Ok" at bounding box center [986, 463] width 52 height 30
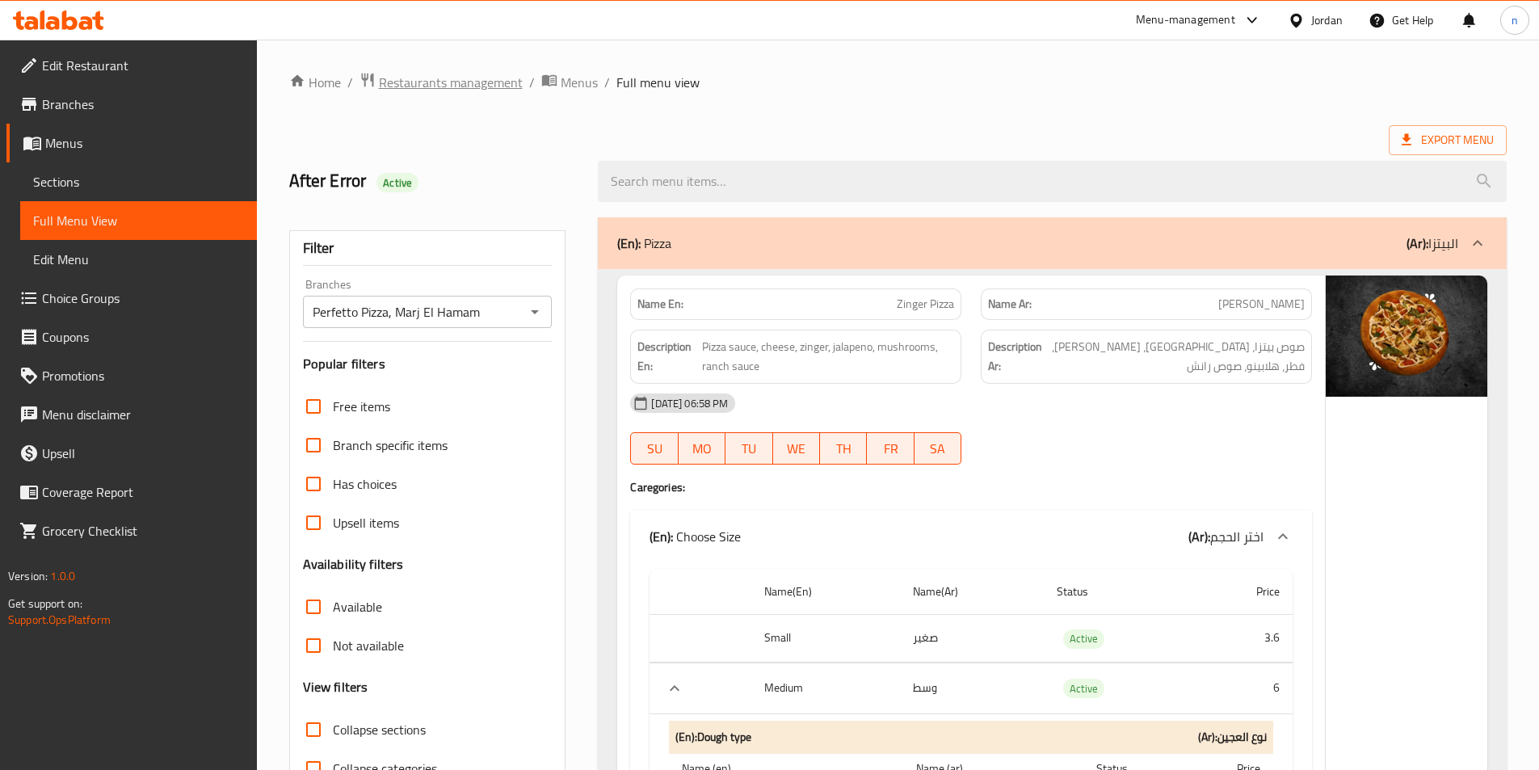
click at [460, 89] on span "Restaurants management" at bounding box center [451, 82] width 144 height 19
